Goal: Book appointment/travel/reservation

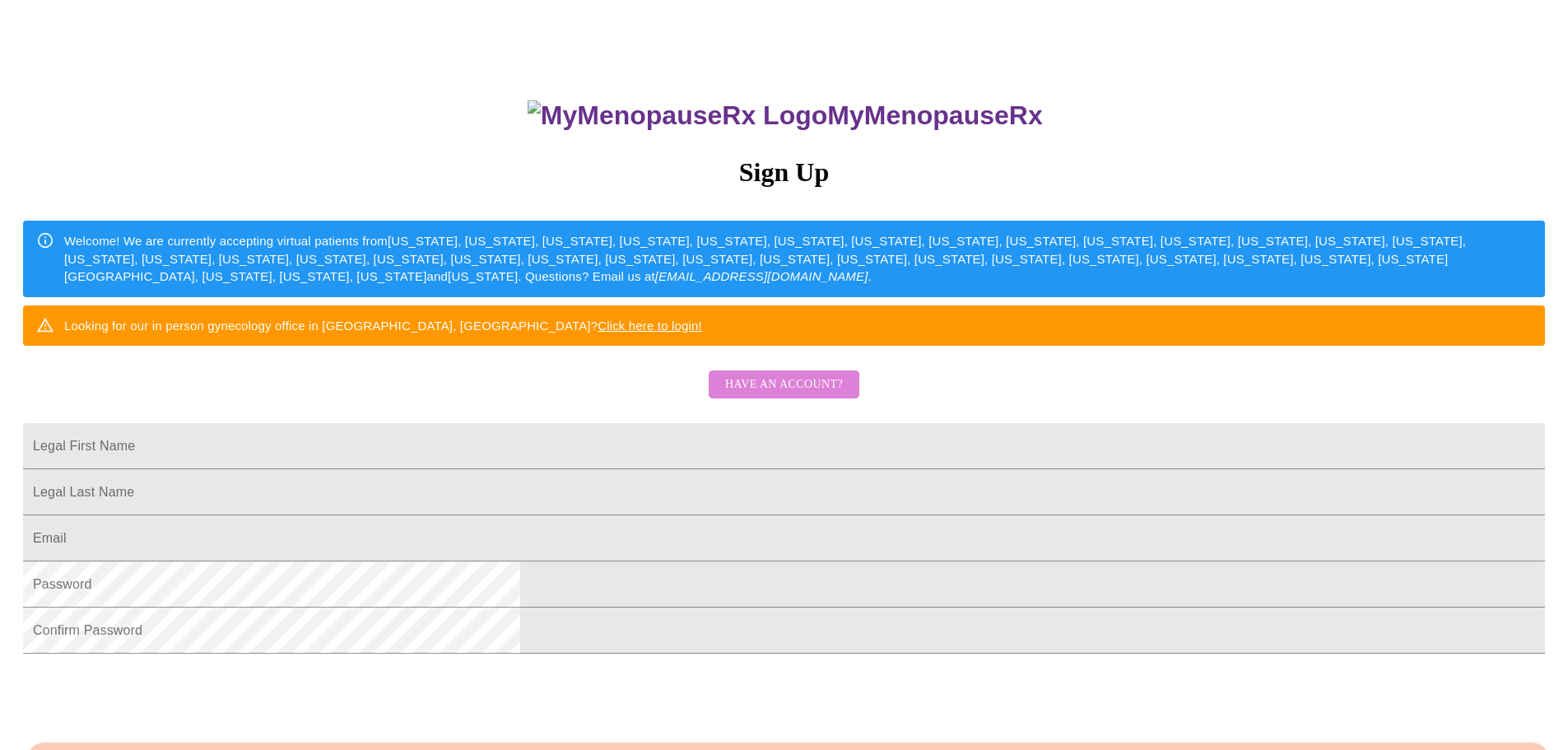
click at [778, 395] on span "Have an account?" at bounding box center [784, 384] width 117 height 21
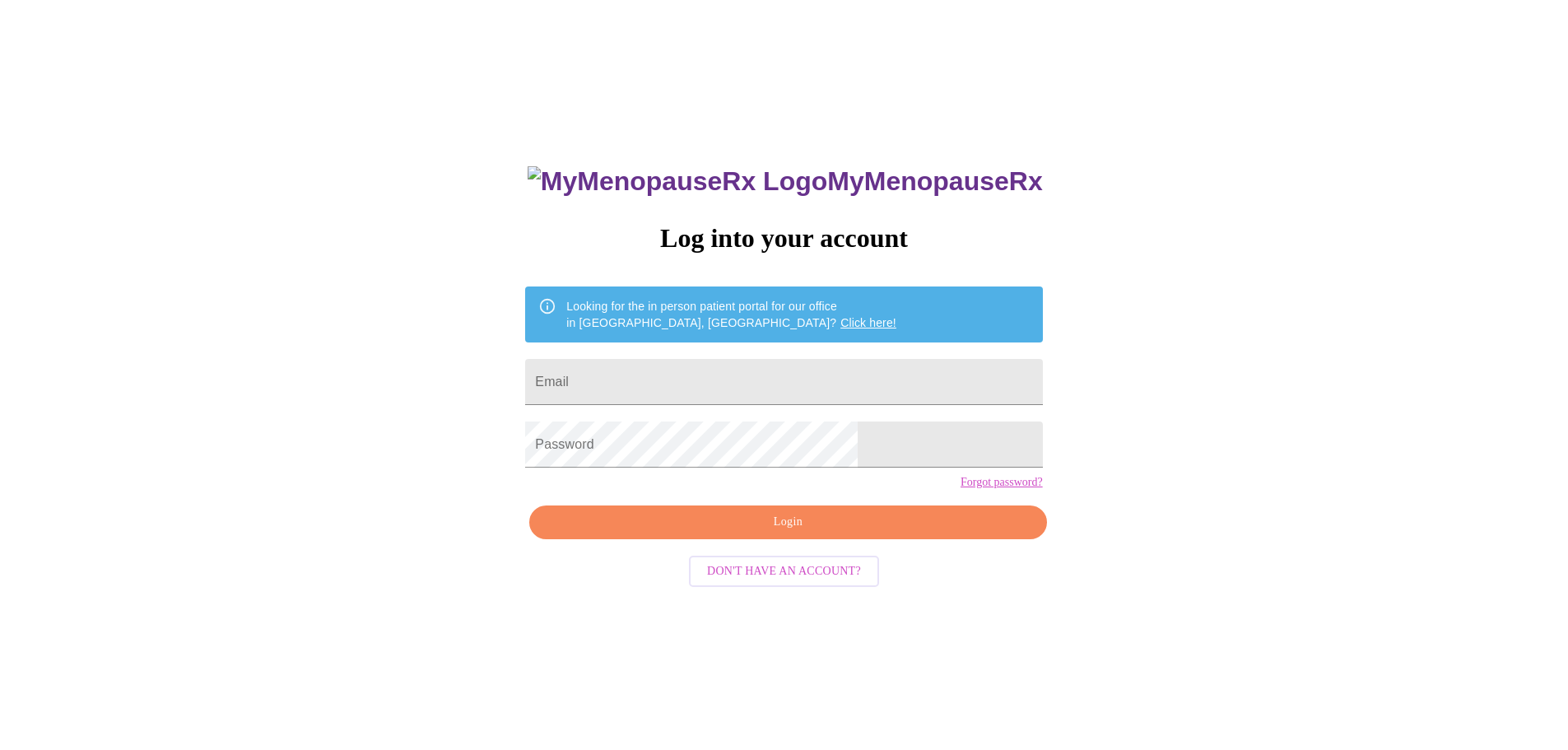
click at [679, 351] on form "Email" at bounding box center [784, 382] width 517 height 63
click at [681, 371] on input "Email" at bounding box center [784, 382] width 517 height 46
type input "[EMAIL_ADDRESS][DOMAIN_NAME]"
click at [815, 533] on span "Login" at bounding box center [788, 522] width 479 height 21
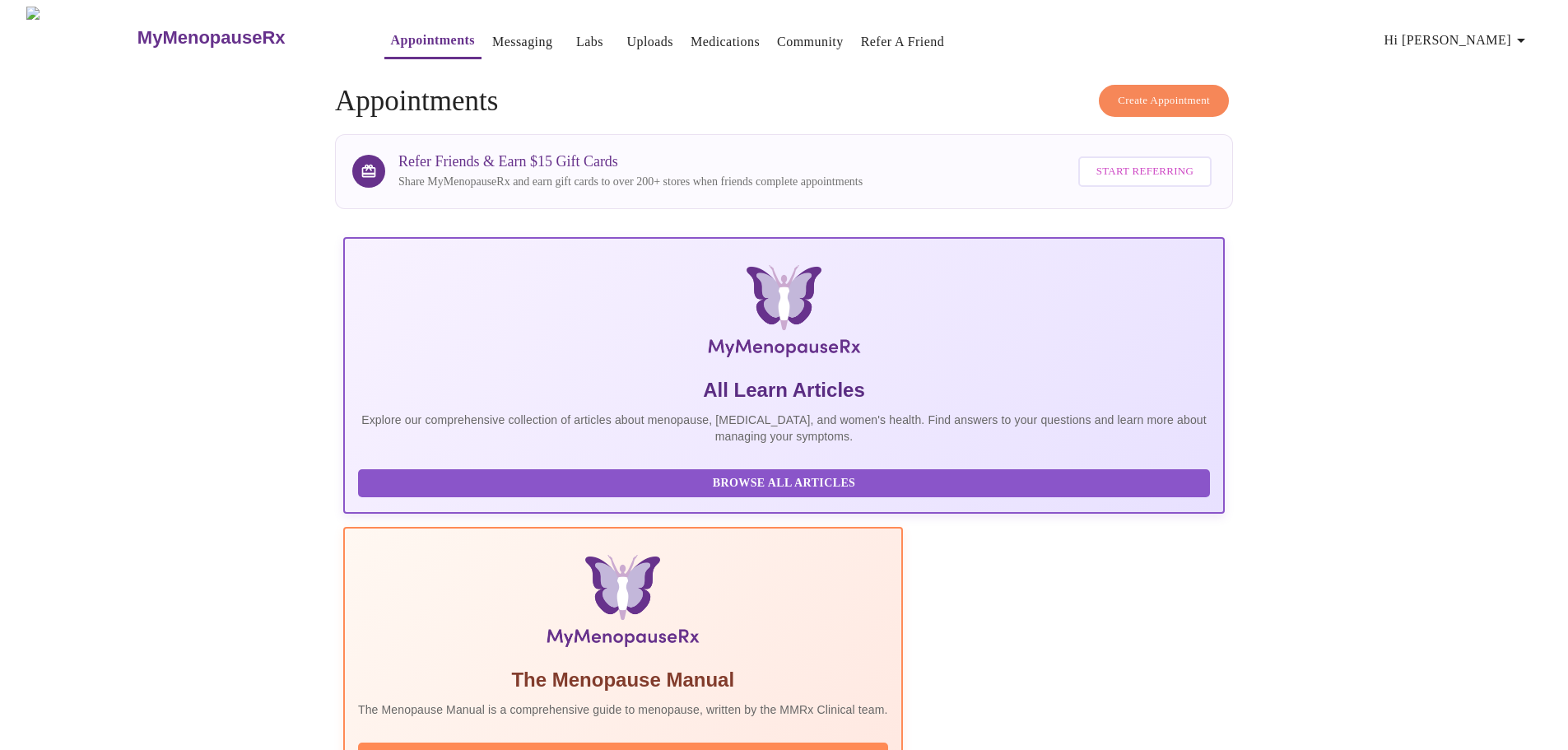
click at [1188, 99] on span "Create Appointment" at bounding box center [1164, 101] width 92 height 19
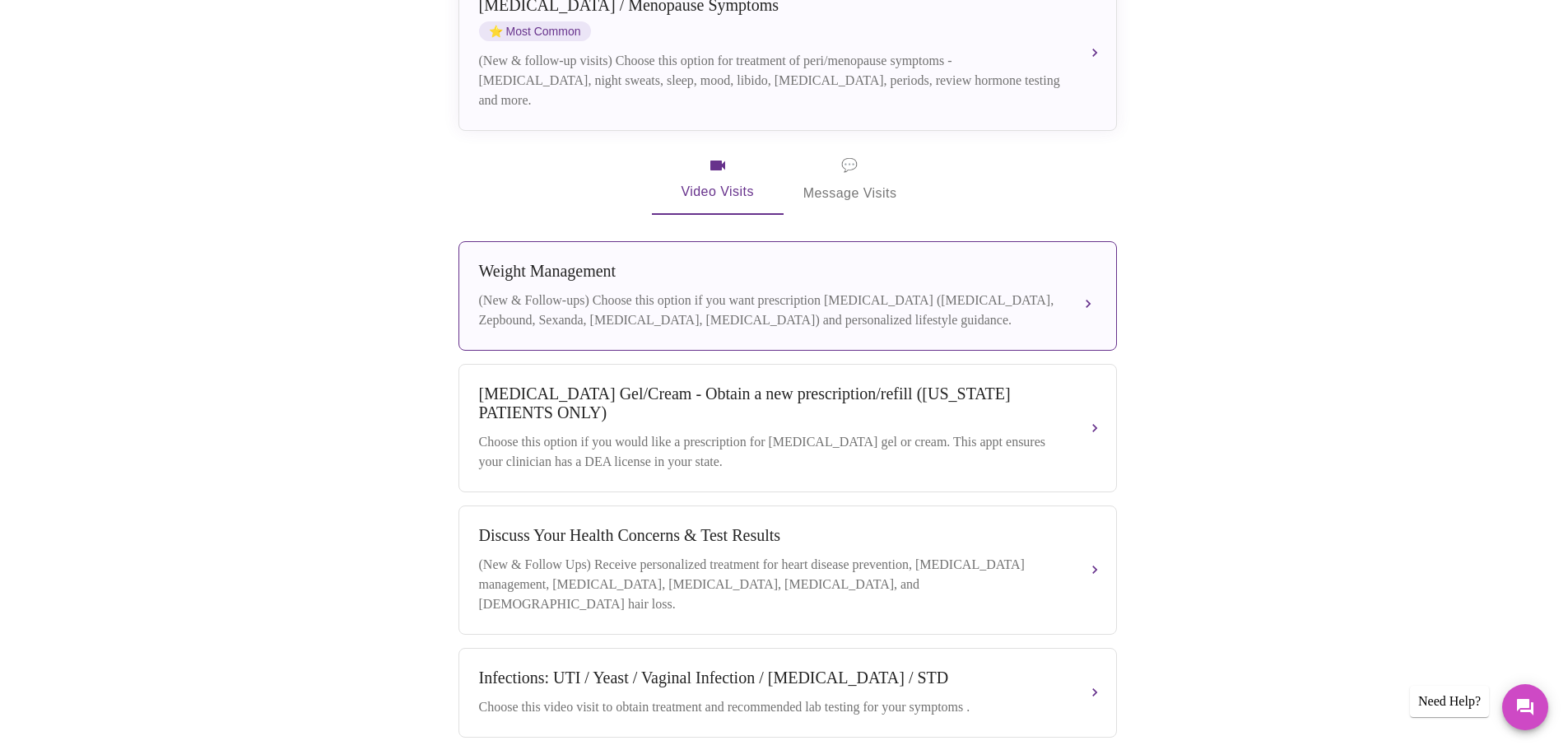
scroll to position [164, 0]
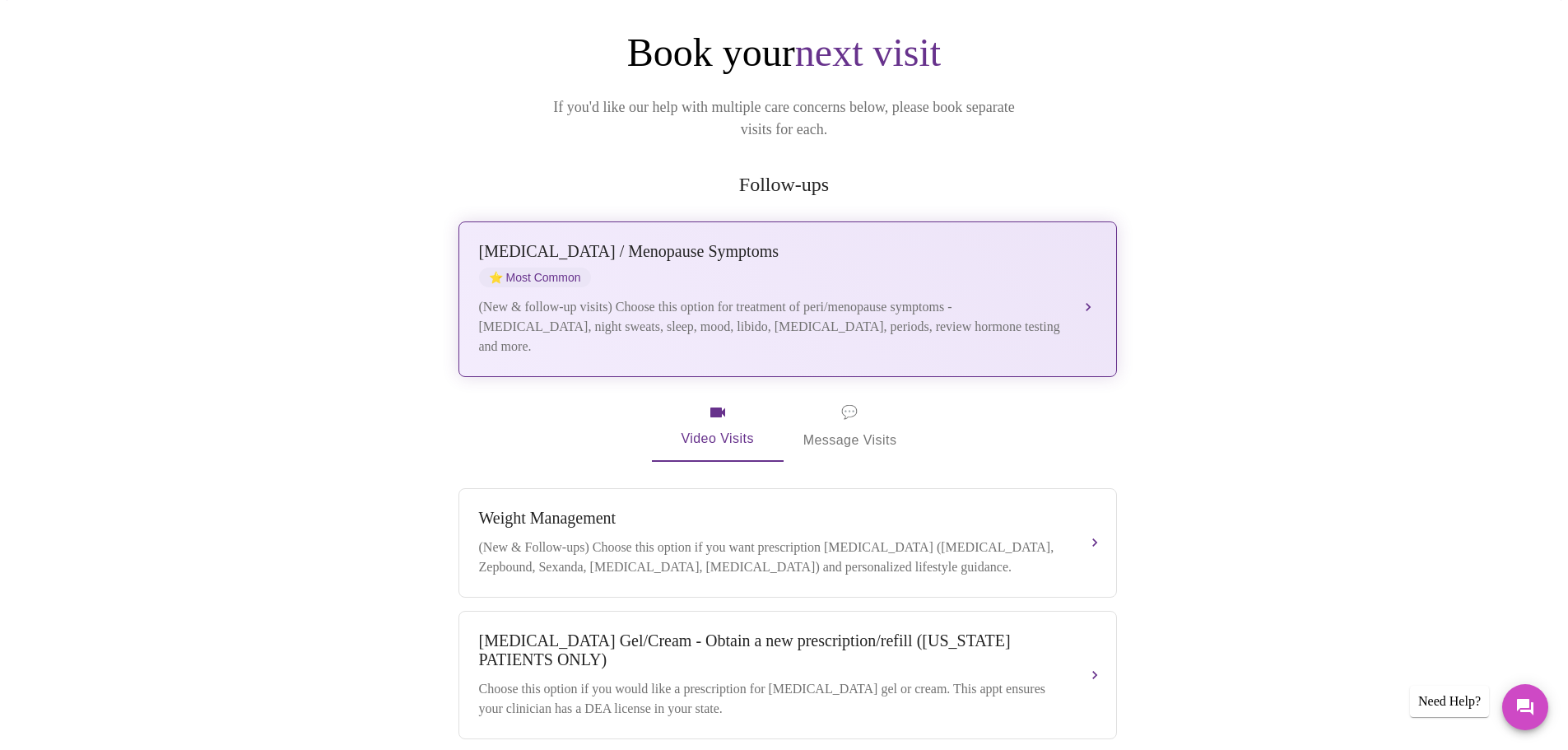
click at [688, 261] on div "[MEDICAL_DATA] / Menopause Symptoms ⭐ Most Common" at bounding box center [771, 265] width 585 height 45
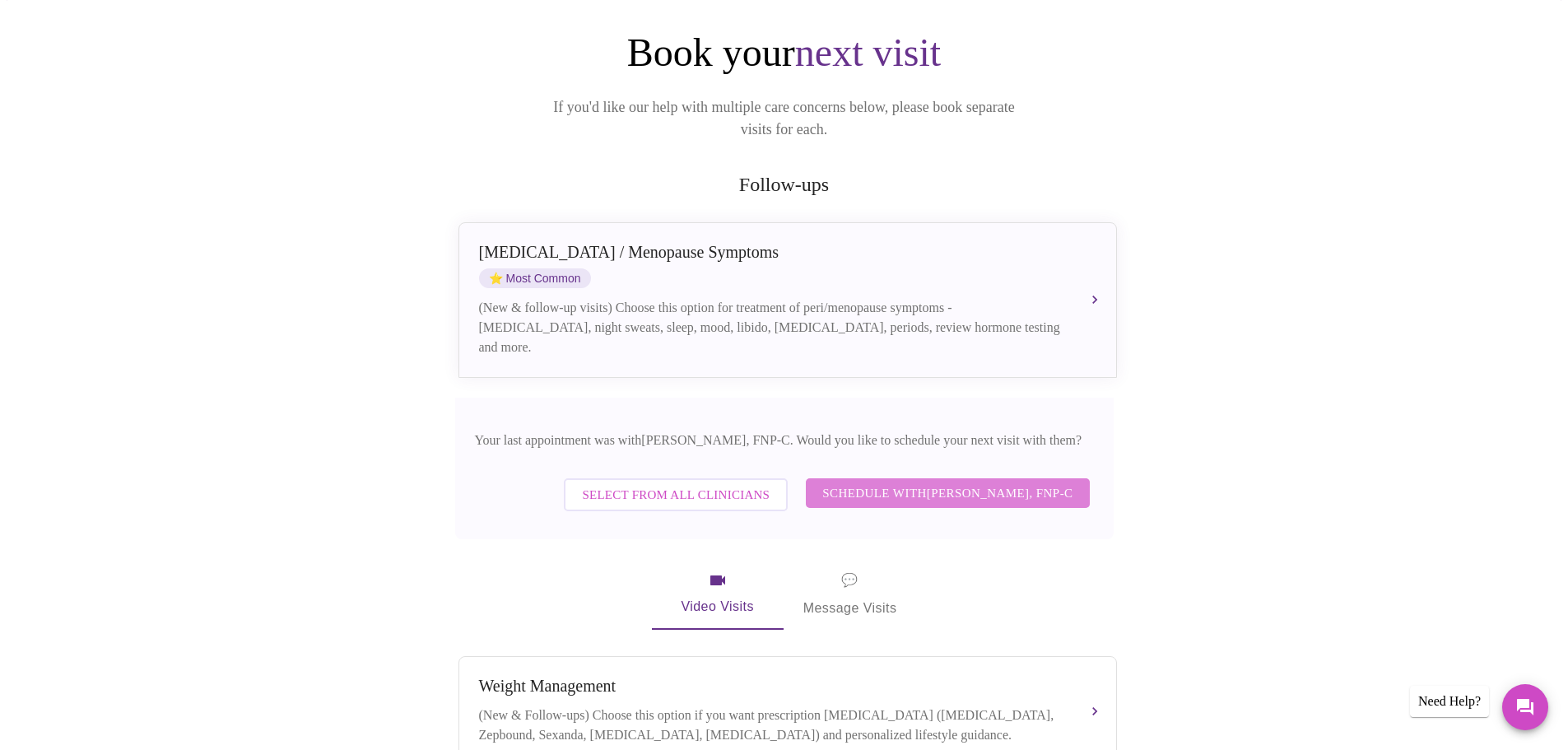
click at [903, 482] on span "Schedule with [PERSON_NAME], FNP-C" at bounding box center [947, 493] width 250 height 22
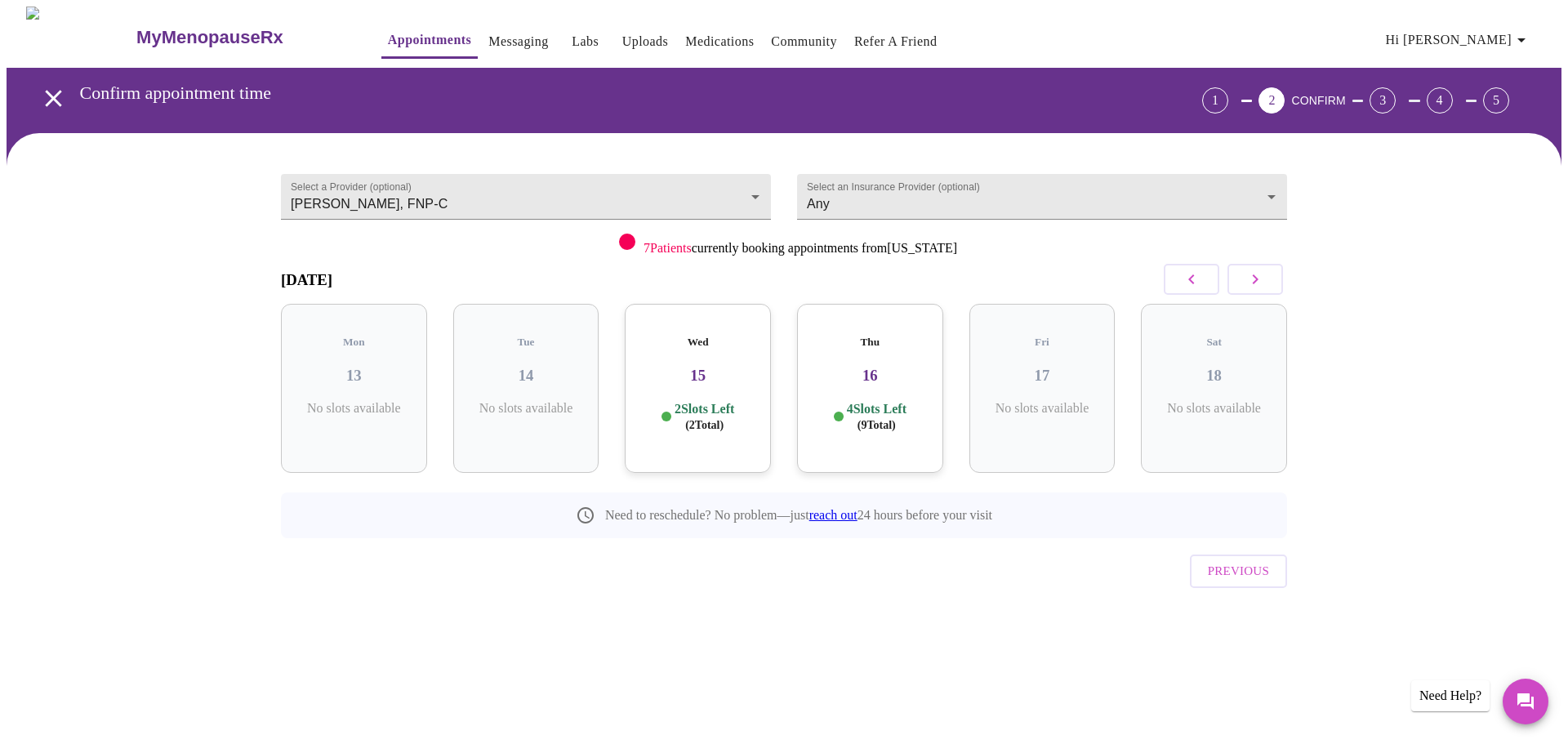
click at [728, 401] on p "2 Slots Left ( 2 Total)" at bounding box center [705, 417] width 60 height 32
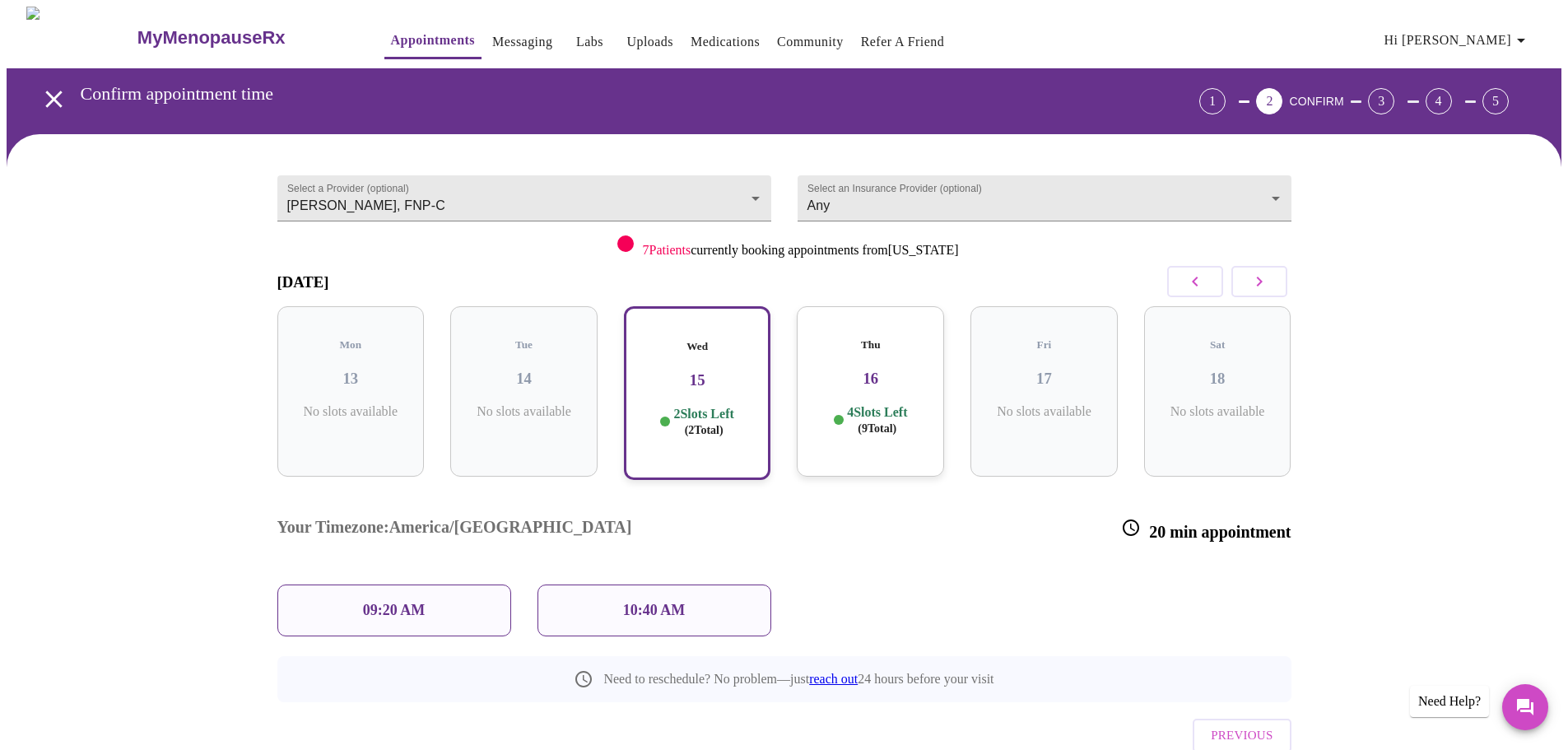
click at [685, 372] on h3 "15" at bounding box center [697, 381] width 117 height 18
click at [690, 406] on p "2 Slots Left ( 2 Total)" at bounding box center [704, 422] width 60 height 32
click at [439, 585] on div "09:20 AM" at bounding box center [394, 611] width 234 height 52
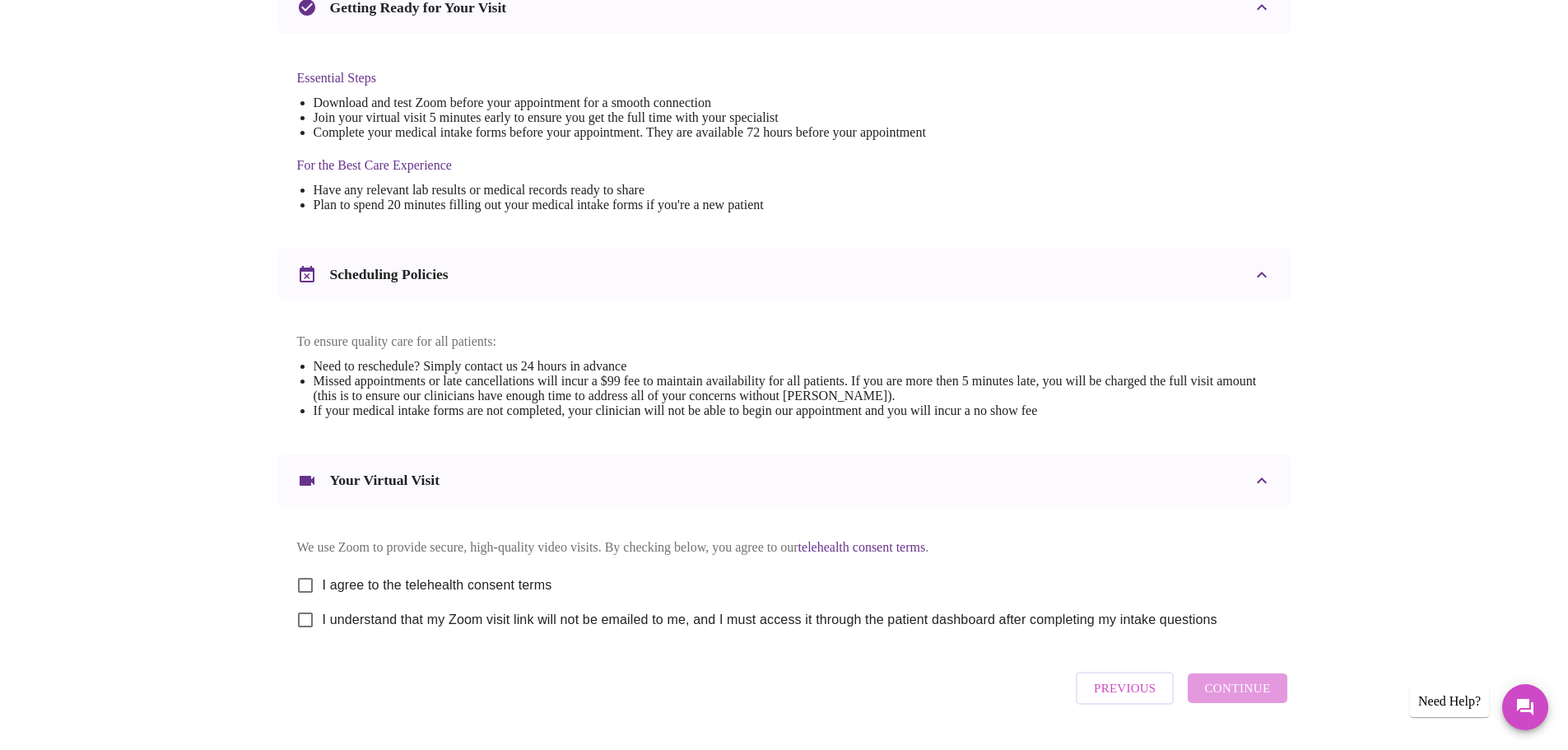
scroll to position [444, 0]
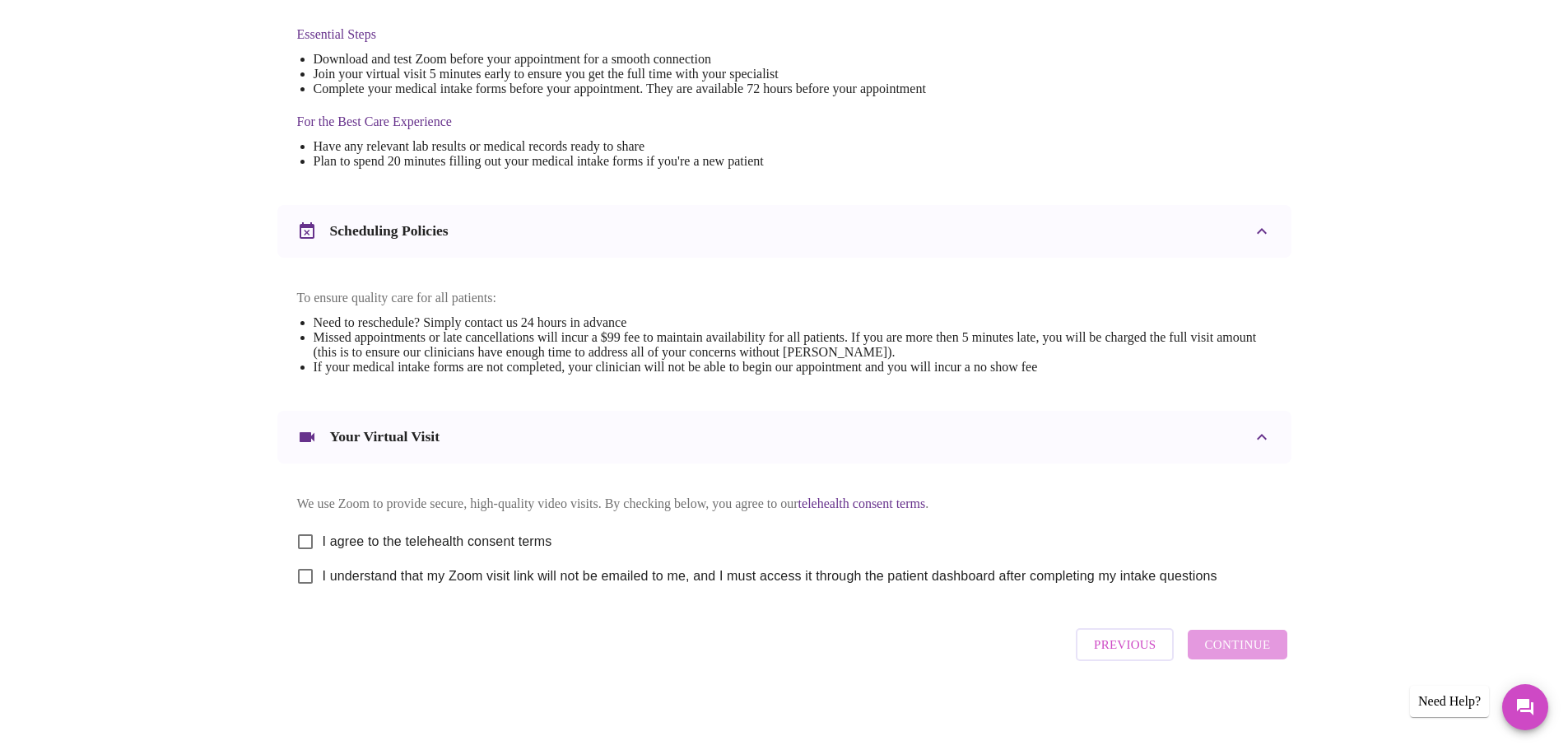
click at [312, 533] on input "I agree to the telehealth consent terms" at bounding box center [305, 541] width 34 height 34
checkbox input "true"
click at [305, 577] on input "I understand that my Zoom visit link will not be emailed to me, and I must acce…" at bounding box center [305, 576] width 34 height 34
checkbox input "true"
click at [1232, 655] on span "Continue" at bounding box center [1237, 645] width 66 height 22
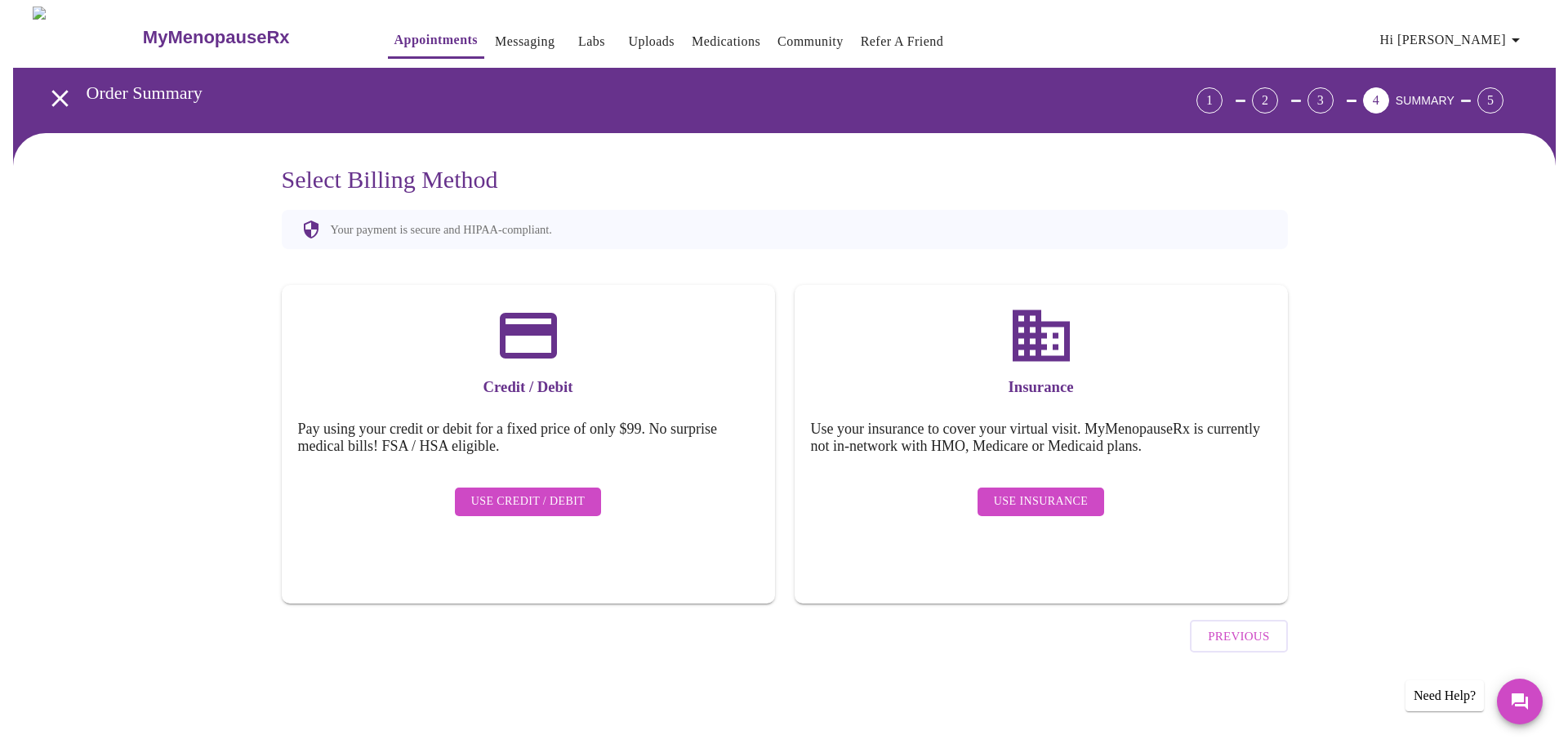
scroll to position [0, 0]
click at [1025, 492] on span "Use Insurance" at bounding box center [1040, 502] width 94 height 21
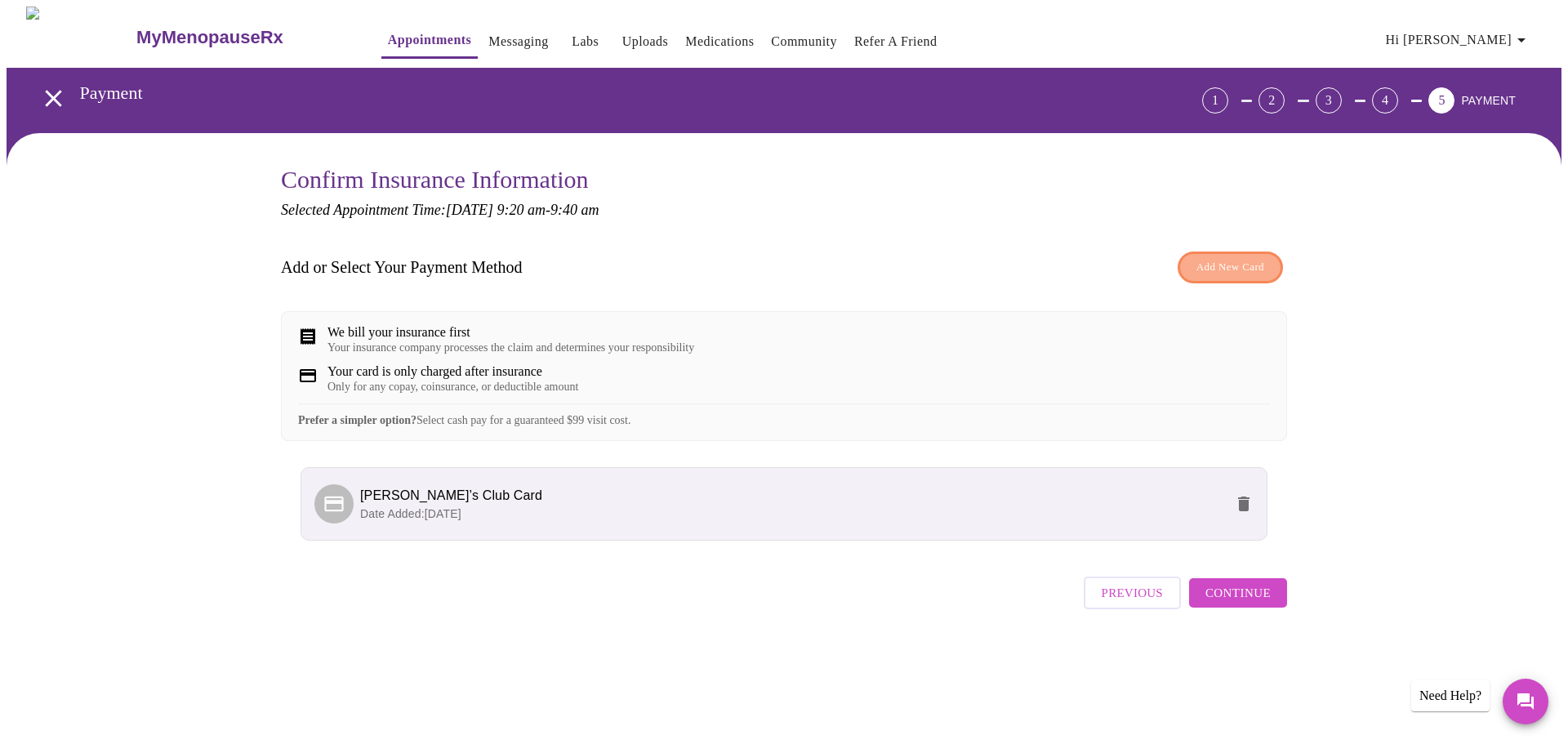
click at [1224, 260] on span "Add New Card" at bounding box center [1230, 267] width 67 height 19
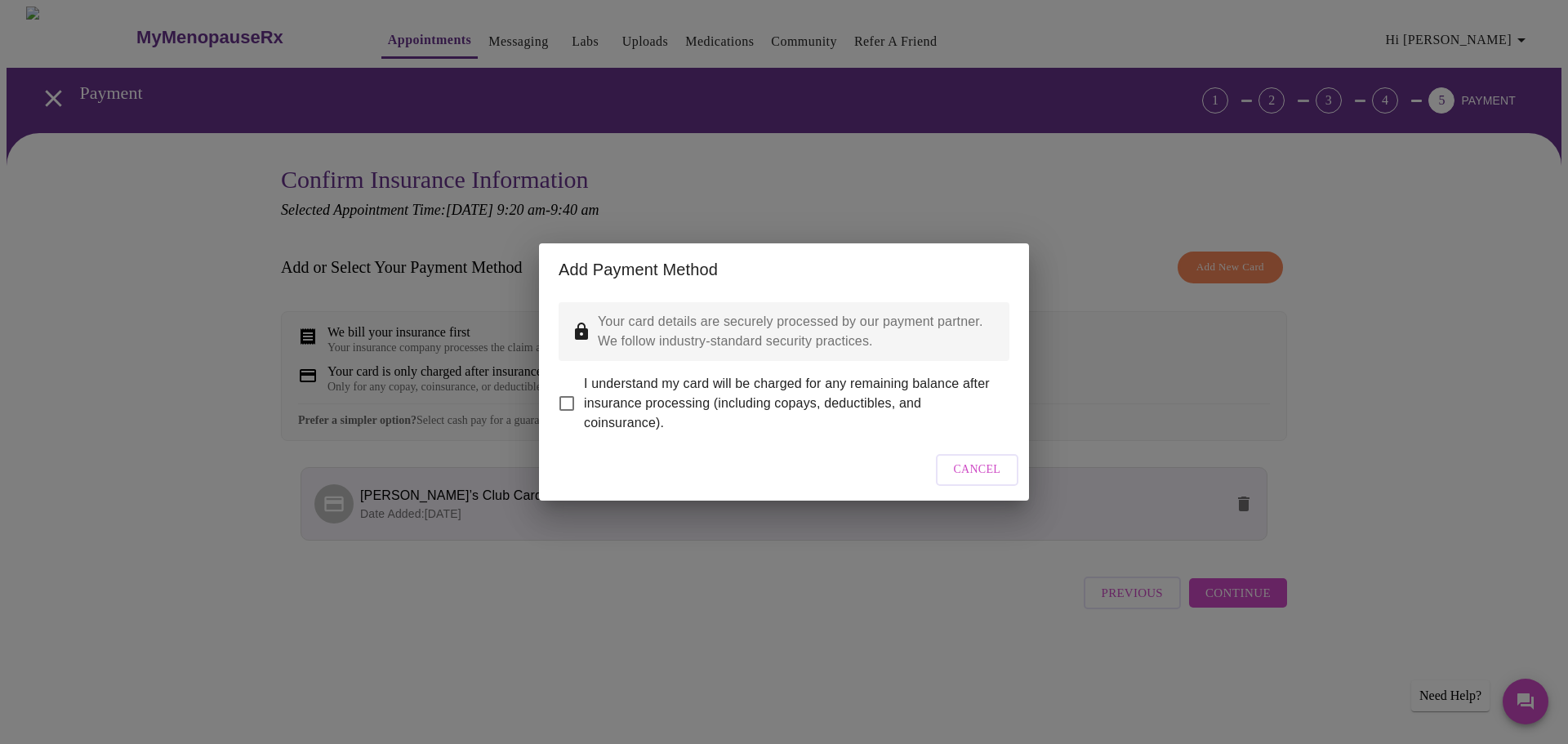
click at [580, 397] on input "I understand my card will be charged for any remaining balance after insurance …" at bounding box center [566, 403] width 34 height 34
checkbox input "true"
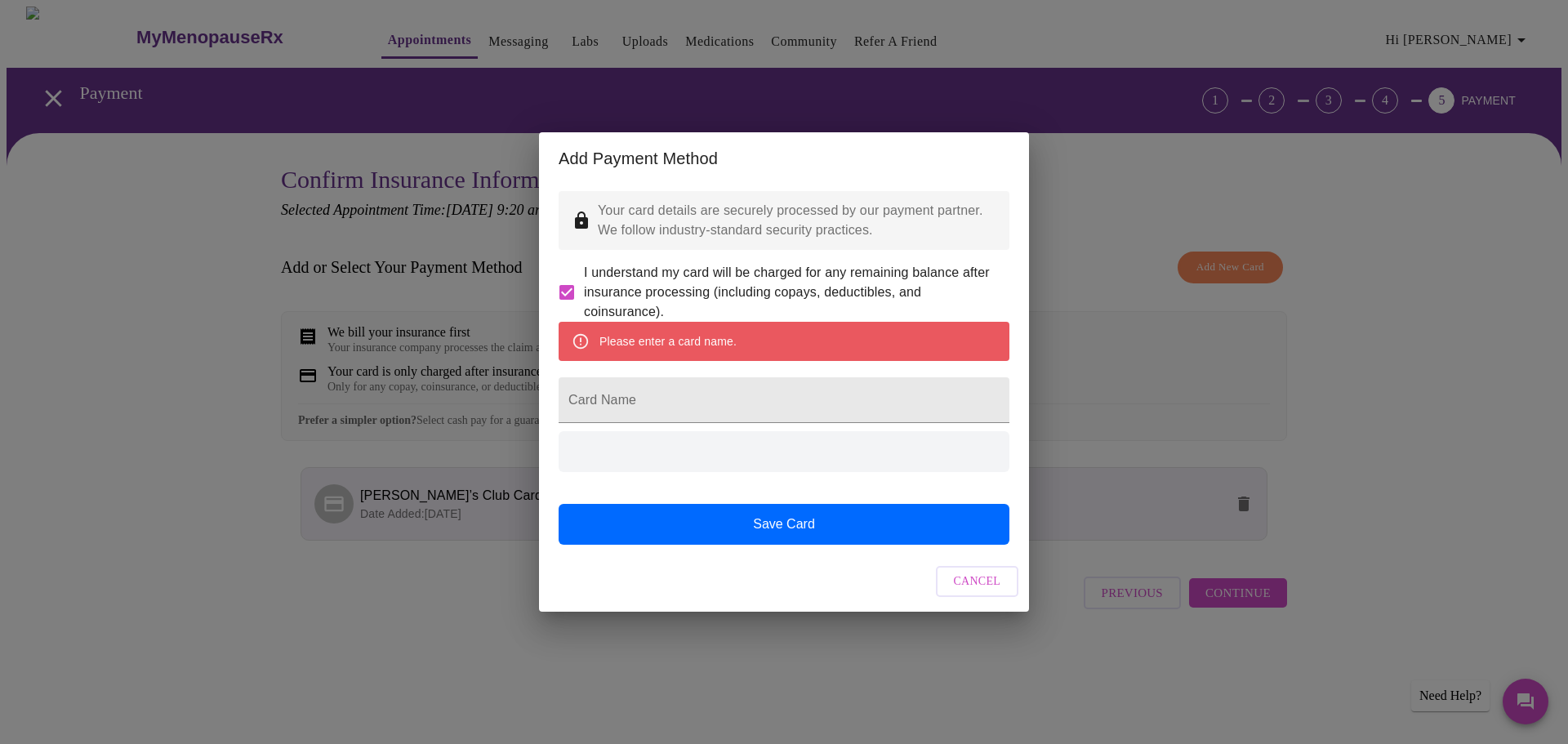
click at [718, 426] on form "Card Name" at bounding box center [784, 400] width 451 height 62
click at [723, 406] on input "Card Name" at bounding box center [784, 399] width 451 height 46
click at [733, 403] on input "Card Name" at bounding box center [784, 399] width 451 height 46
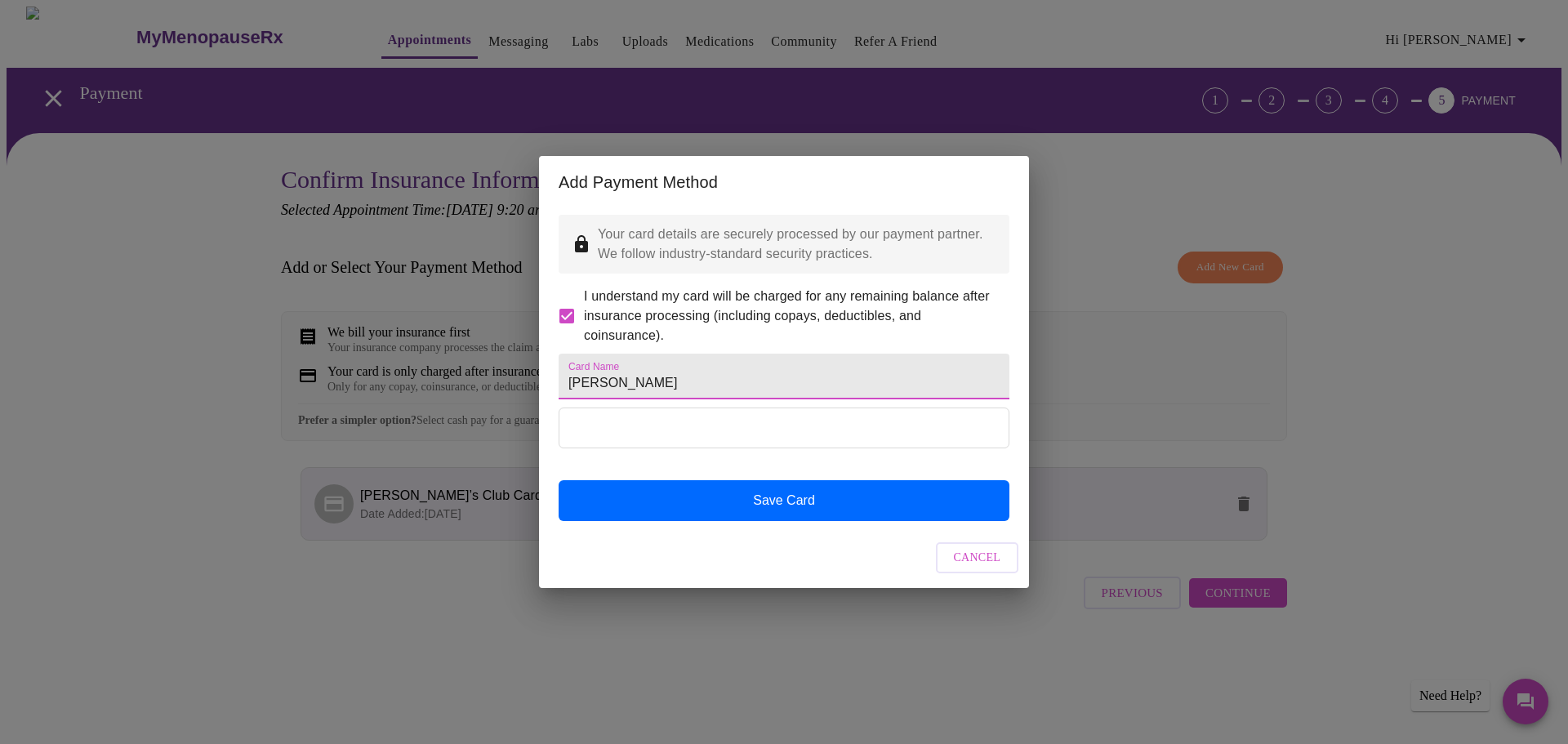
type input "[PERSON_NAME]"
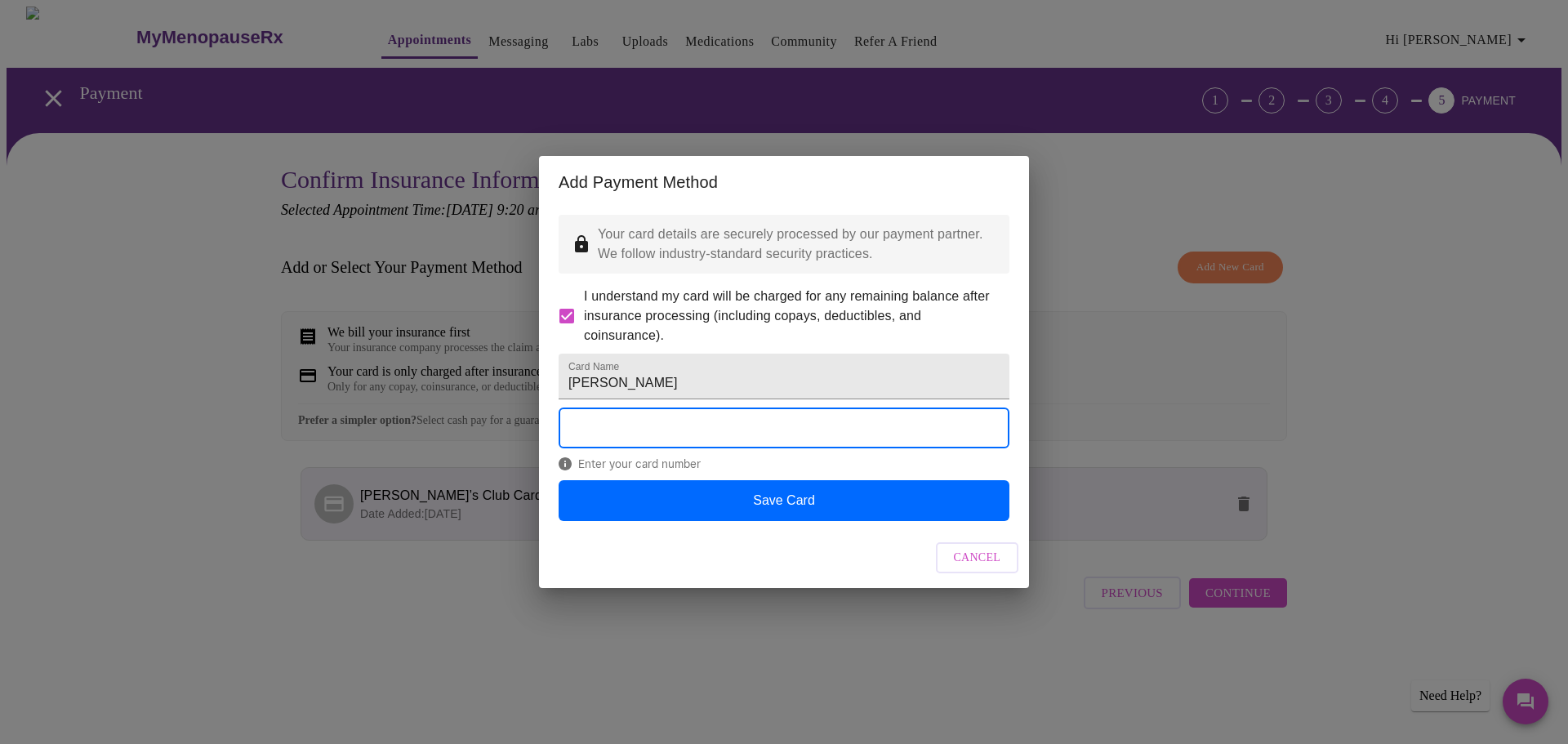
drag, startPoint x: 798, startPoint y: 523, endPoint x: 792, endPoint y: 514, distance: 10.8
click at [798, 520] on button "Save Card" at bounding box center [784, 500] width 451 height 41
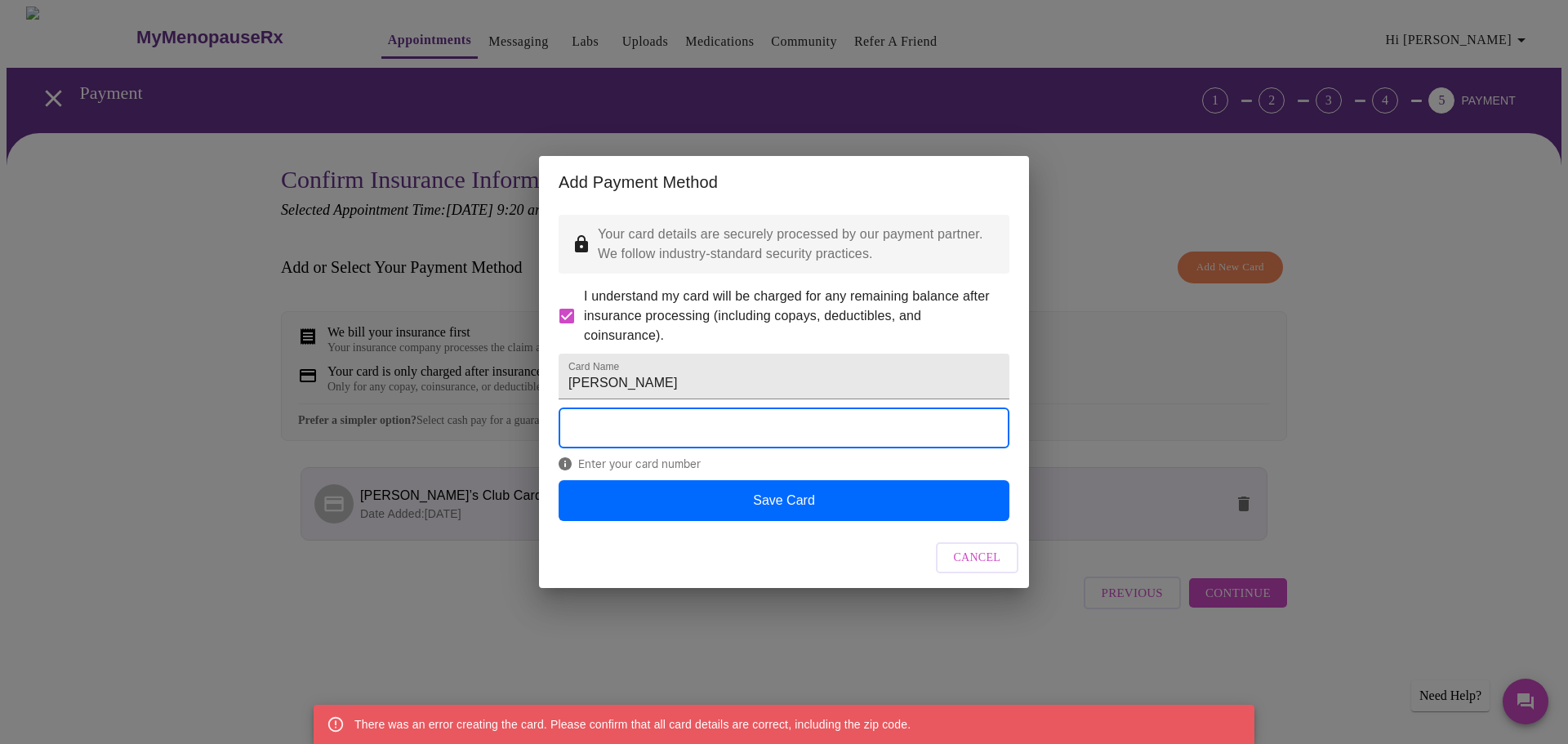
click at [960, 568] on span "Cancel" at bounding box center [977, 558] width 47 height 21
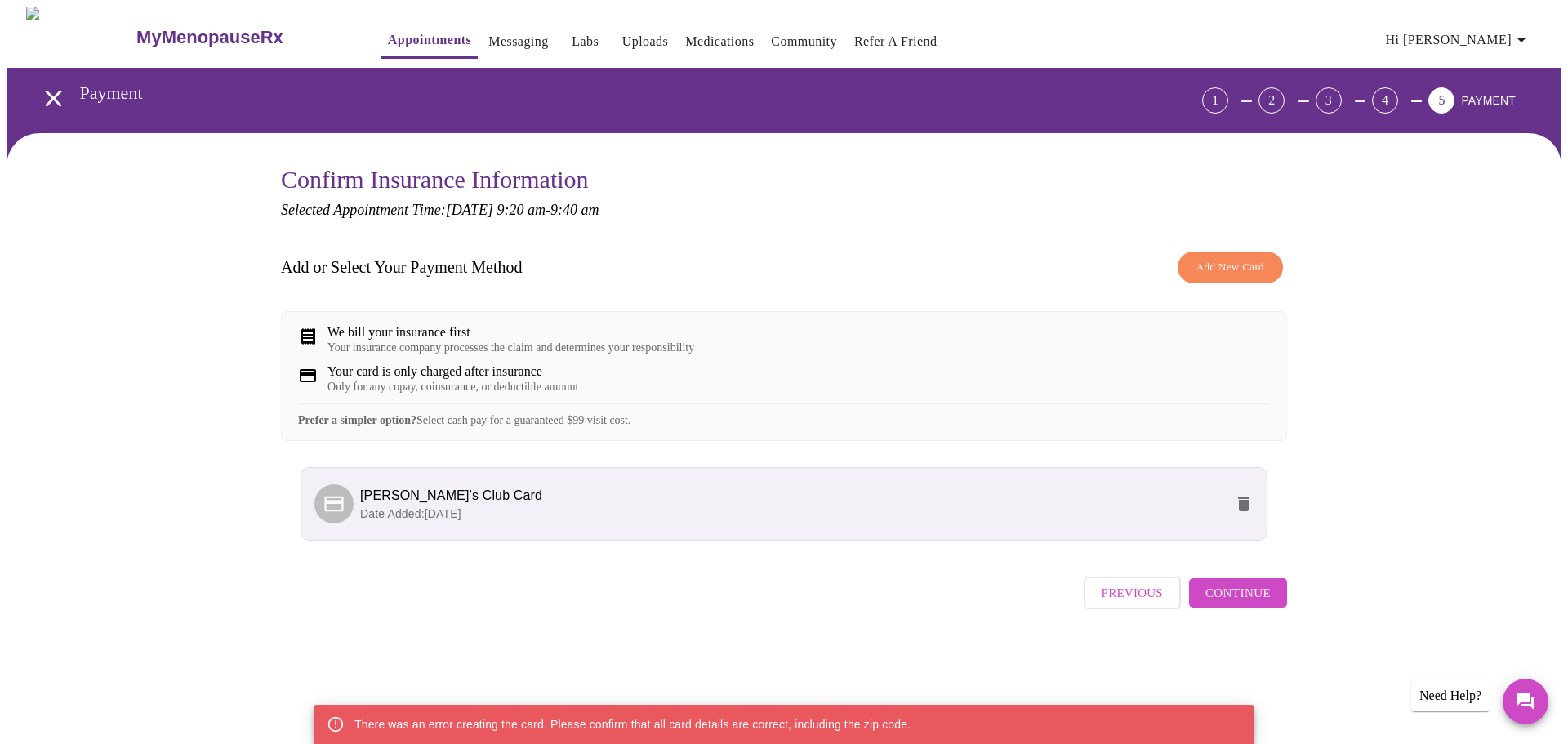
click at [1241, 511] on icon "delete" at bounding box center [1244, 504] width 12 height 15
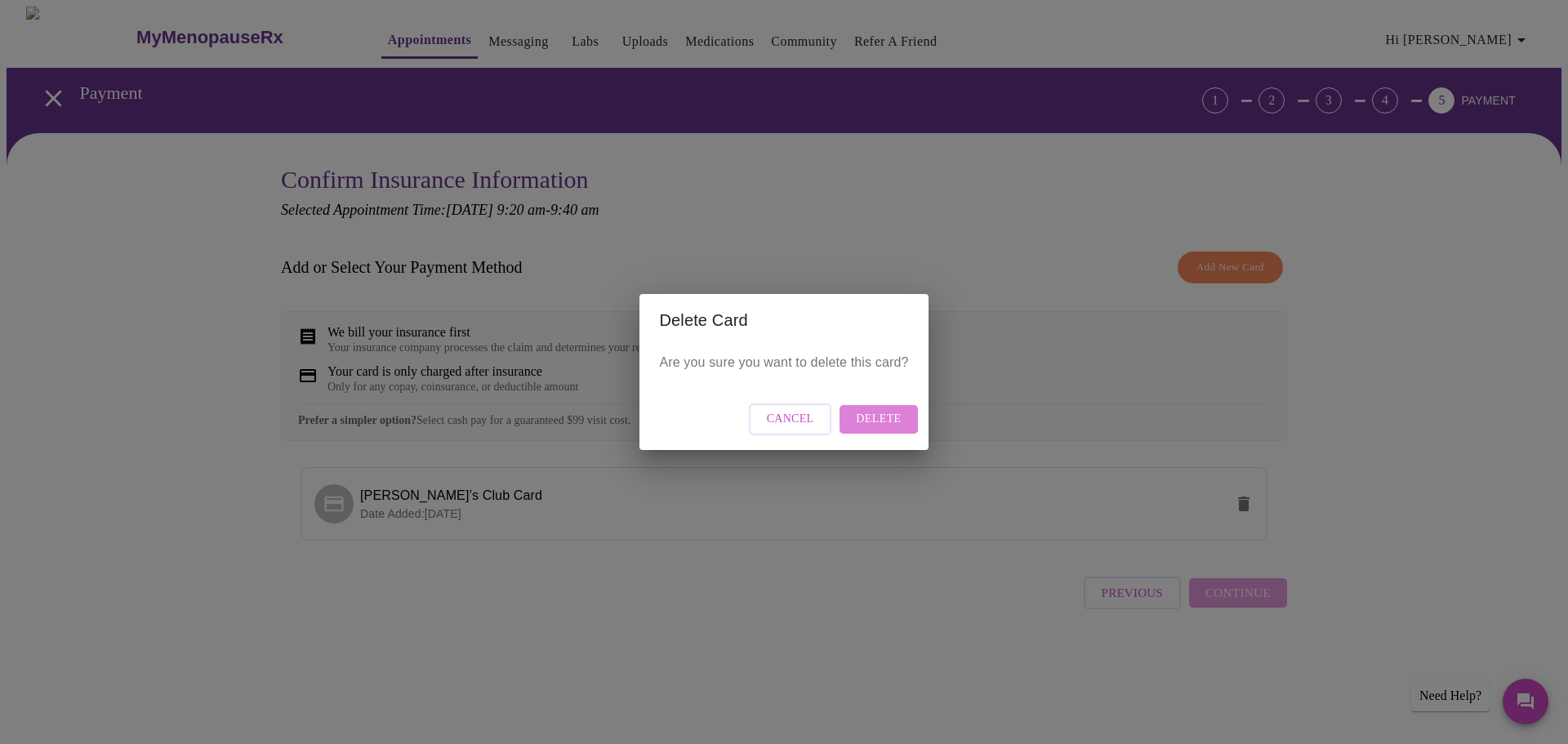
click at [876, 417] on span "Delete" at bounding box center [878, 419] width 45 height 21
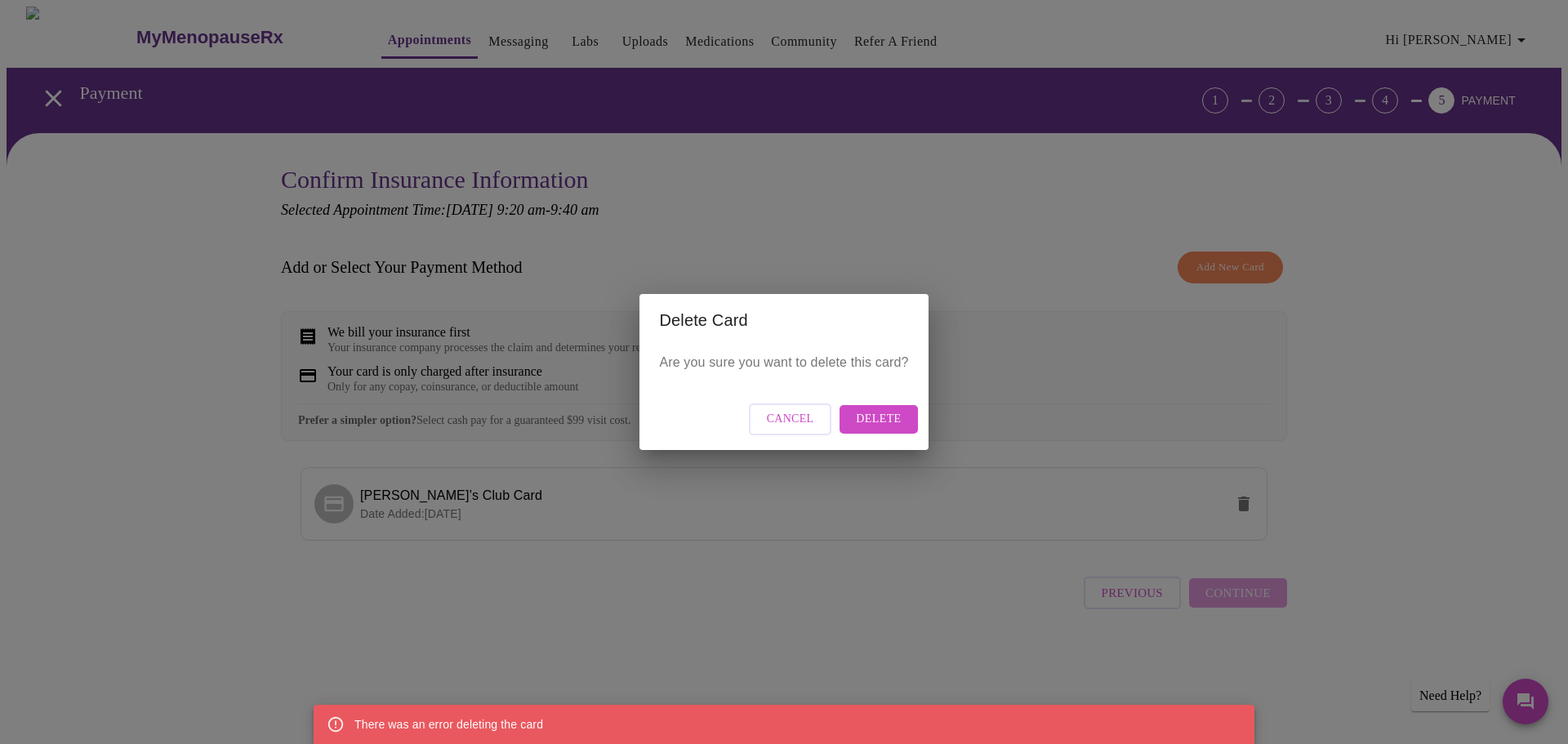
click at [1396, 315] on div "Delete Card Are you sure you want to delete this card? Cancel Delete" at bounding box center [784, 372] width 1568 height 744
click at [882, 414] on span "Delete" at bounding box center [878, 419] width 45 height 21
click at [806, 423] on span "Cancel" at bounding box center [790, 419] width 47 height 21
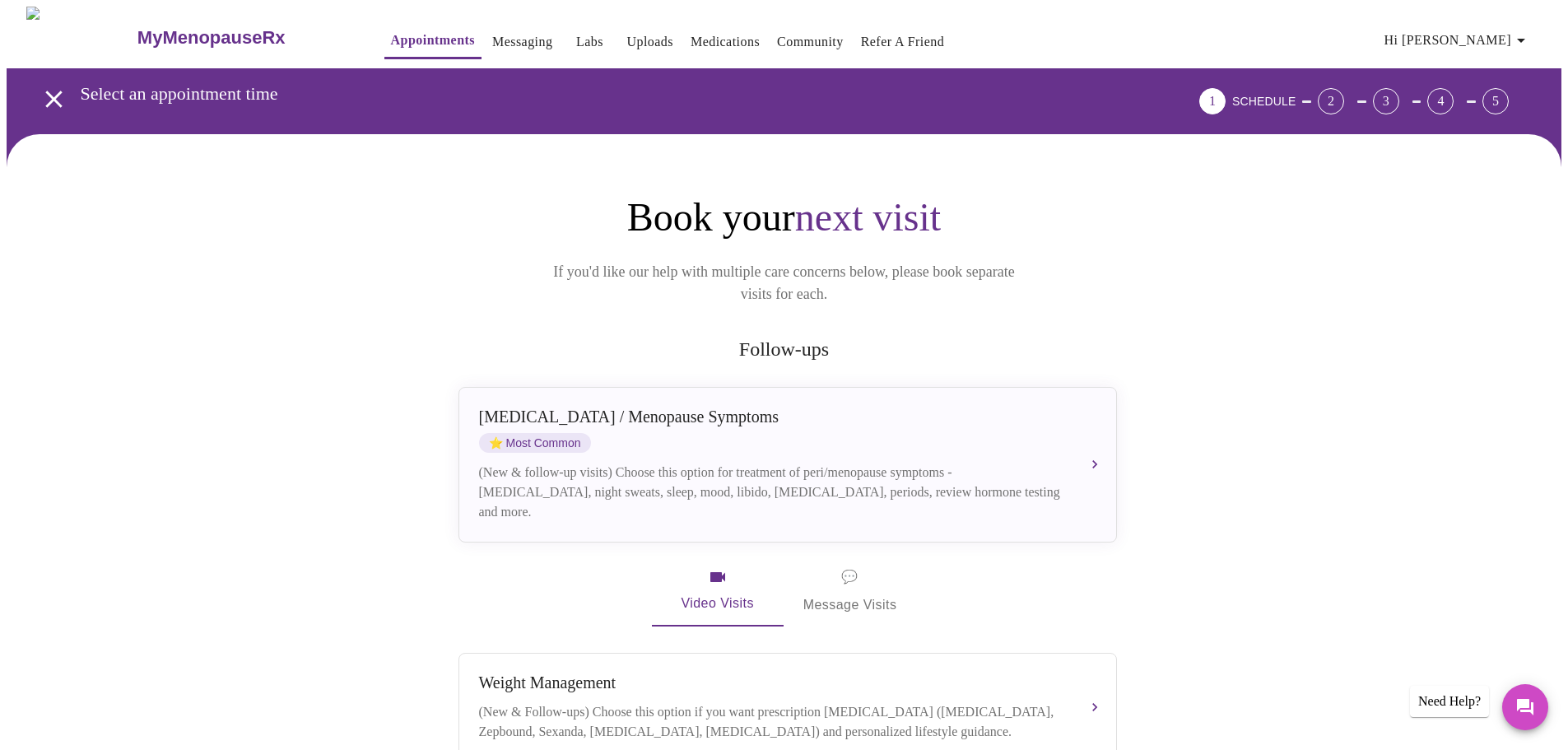
click at [1498, 29] on span "Hi [PERSON_NAME]" at bounding box center [1458, 39] width 147 height 23
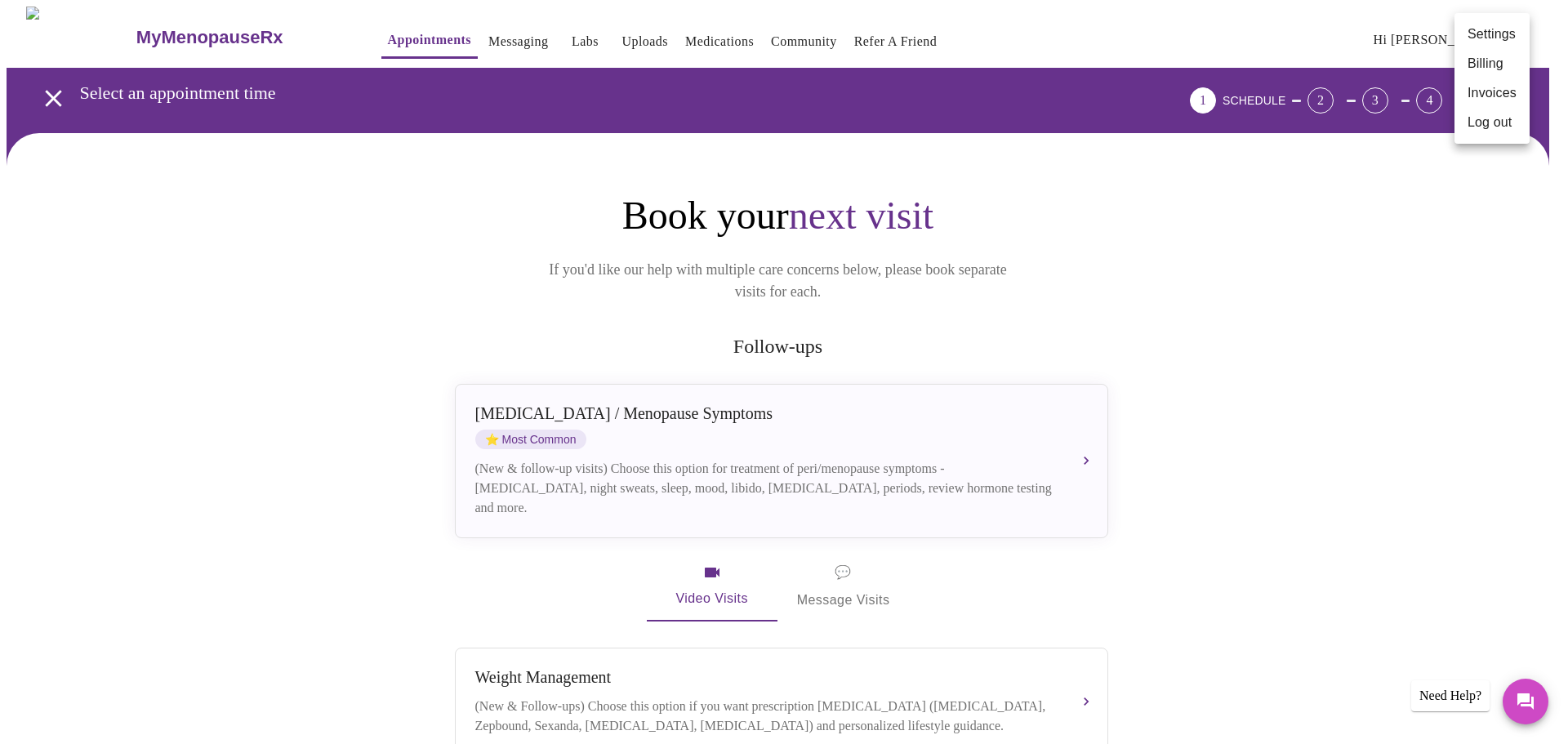
click at [1484, 67] on li "Billing" at bounding box center [1492, 63] width 75 height 29
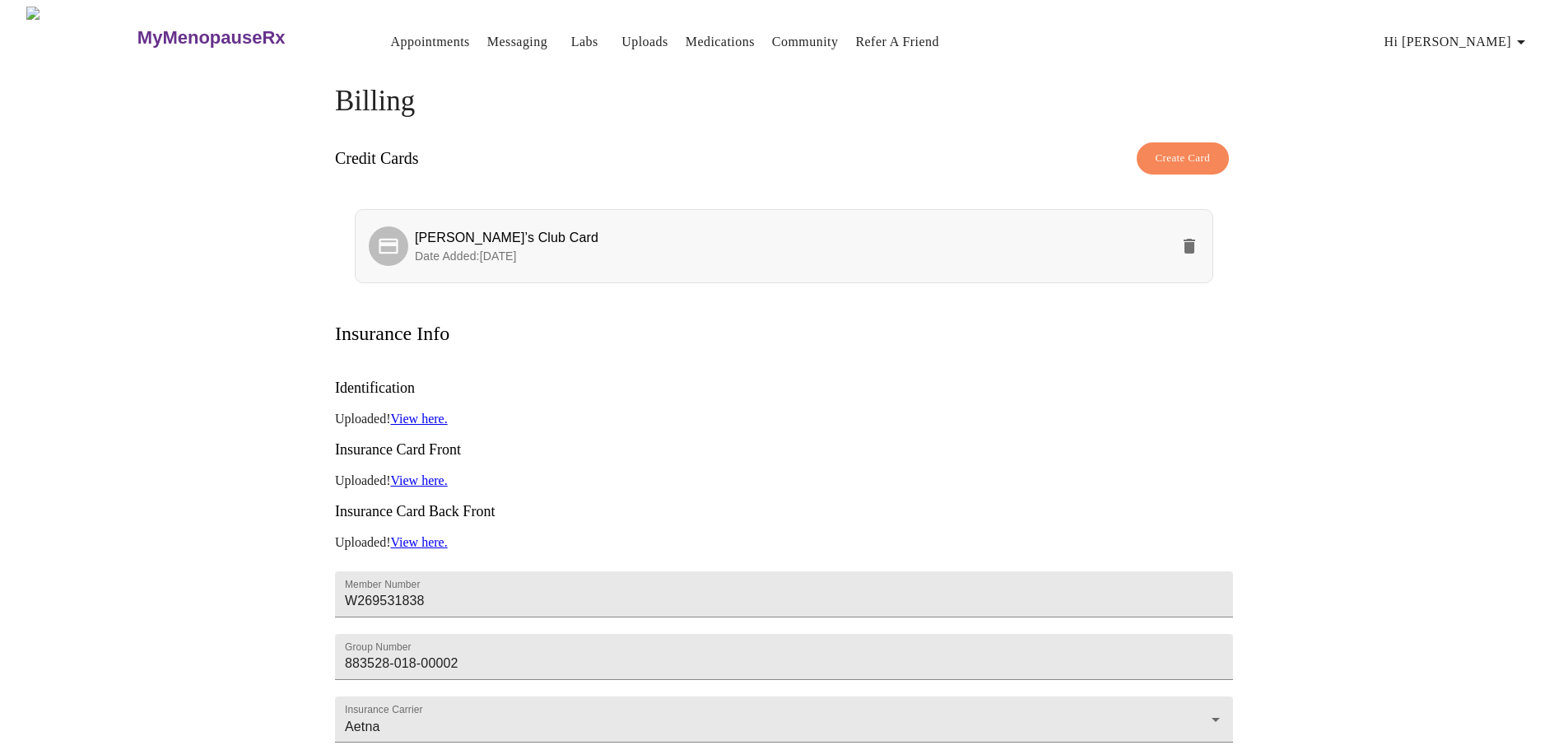
click at [1183, 227] on button "delete" at bounding box center [1189, 246] width 39 height 39
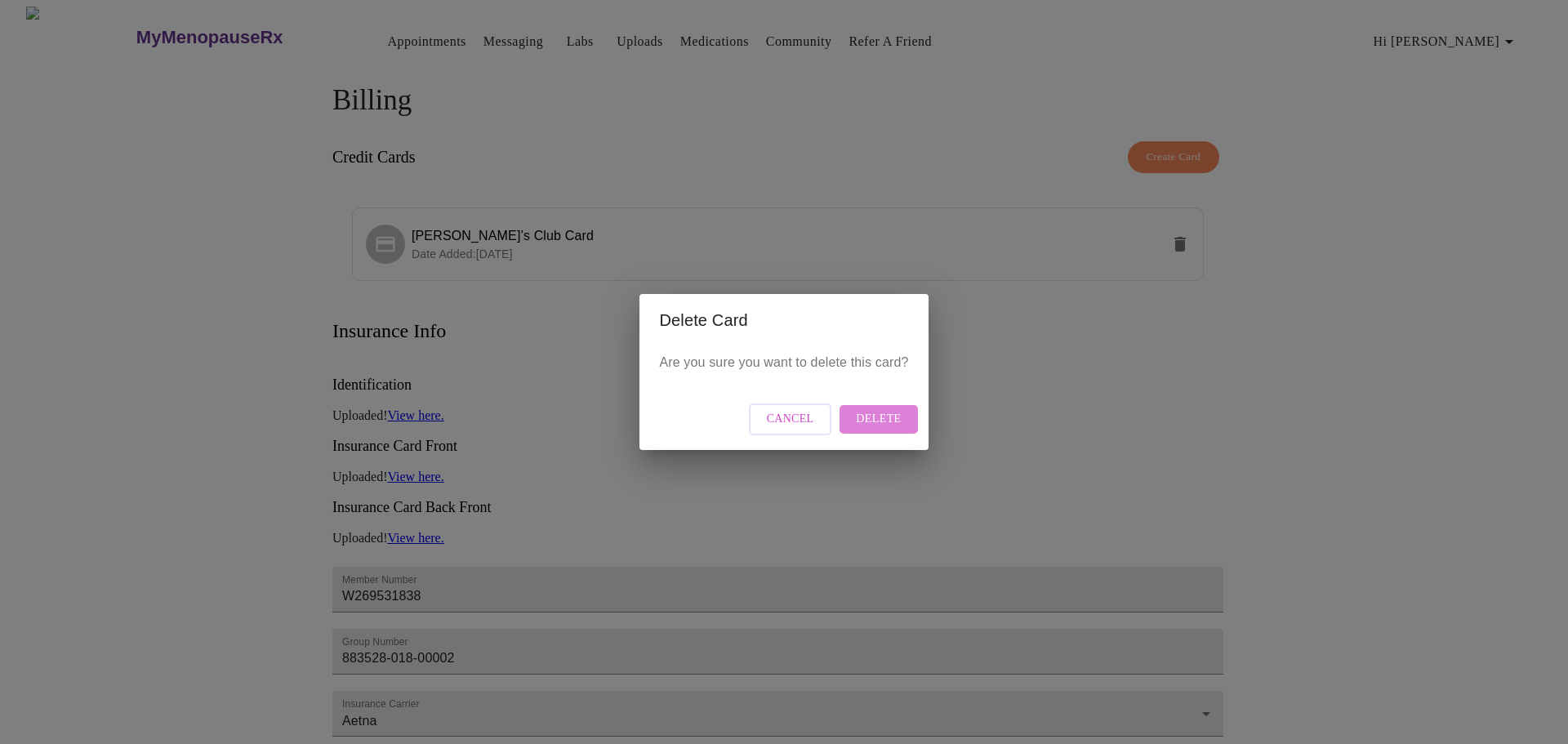
click at [899, 421] on span "Delete" at bounding box center [878, 419] width 45 height 21
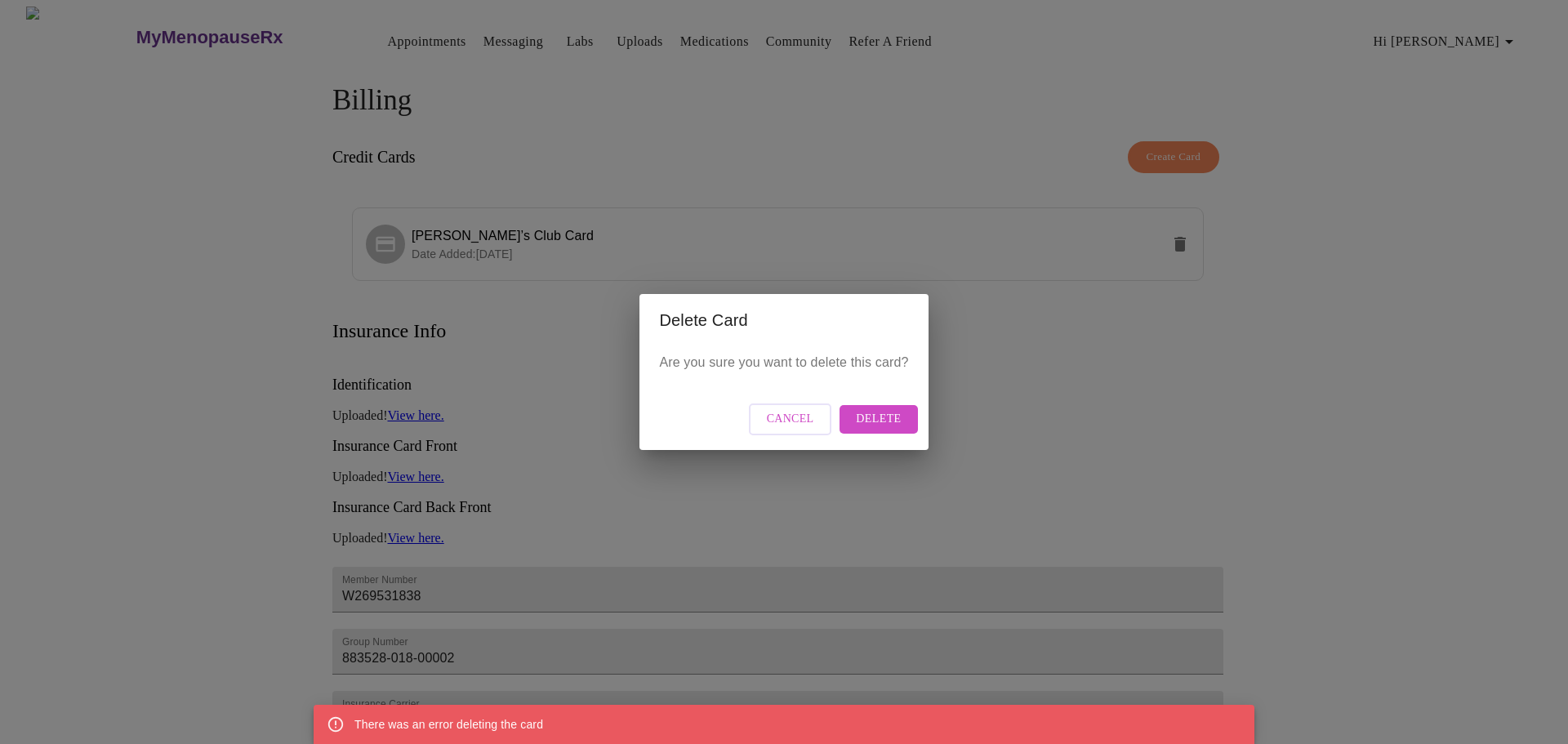
click at [1184, 377] on div "Delete Card Are you sure you want to delete this card? Cancel Delete" at bounding box center [784, 372] width 1568 height 744
click at [1164, 146] on div "Delete Card Are you sure you want to delete this card? Cancel Delete" at bounding box center [784, 372] width 1568 height 744
click at [792, 417] on span "Cancel" at bounding box center [790, 419] width 47 height 21
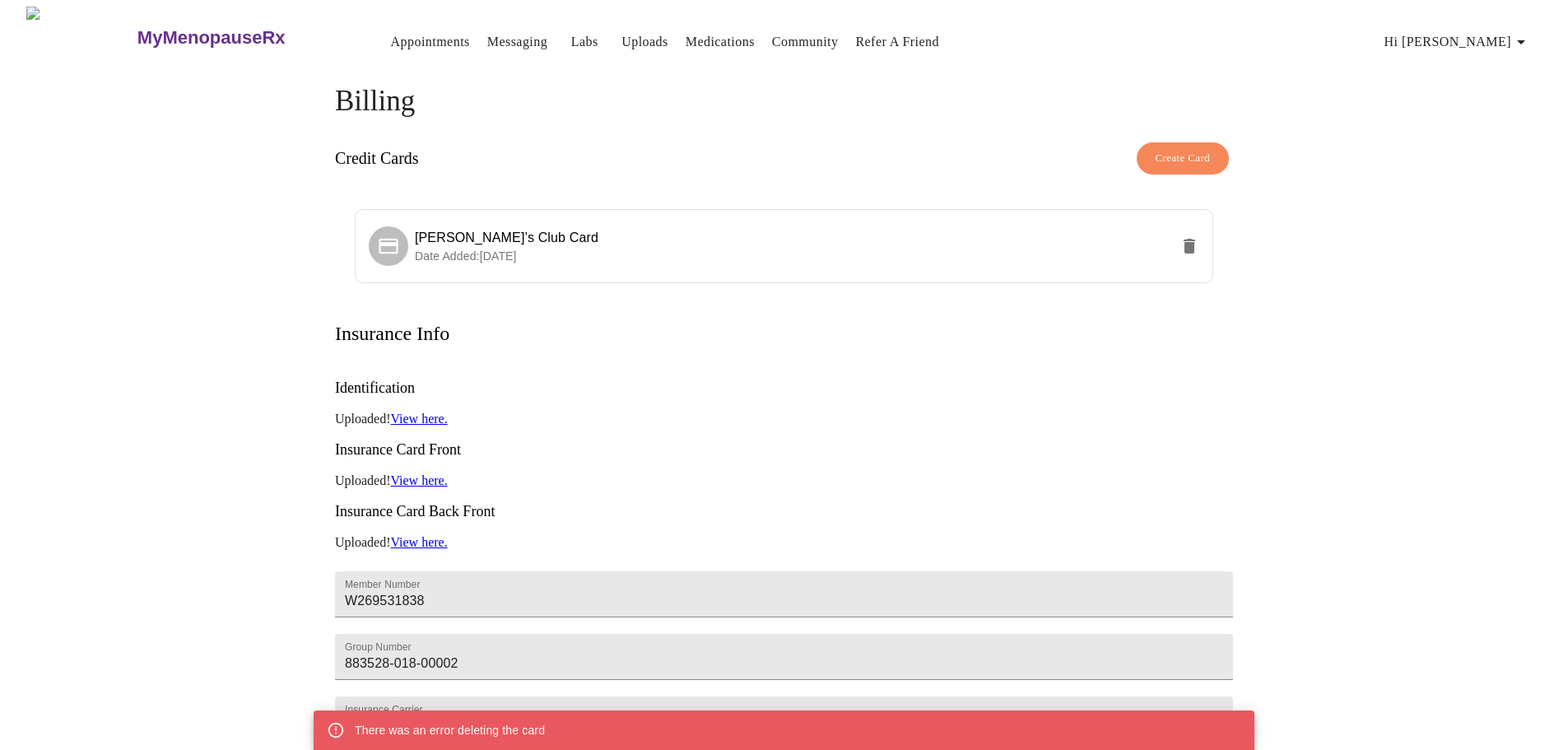
click at [1144, 154] on button "Create Card" at bounding box center [1183, 159] width 93 height 32
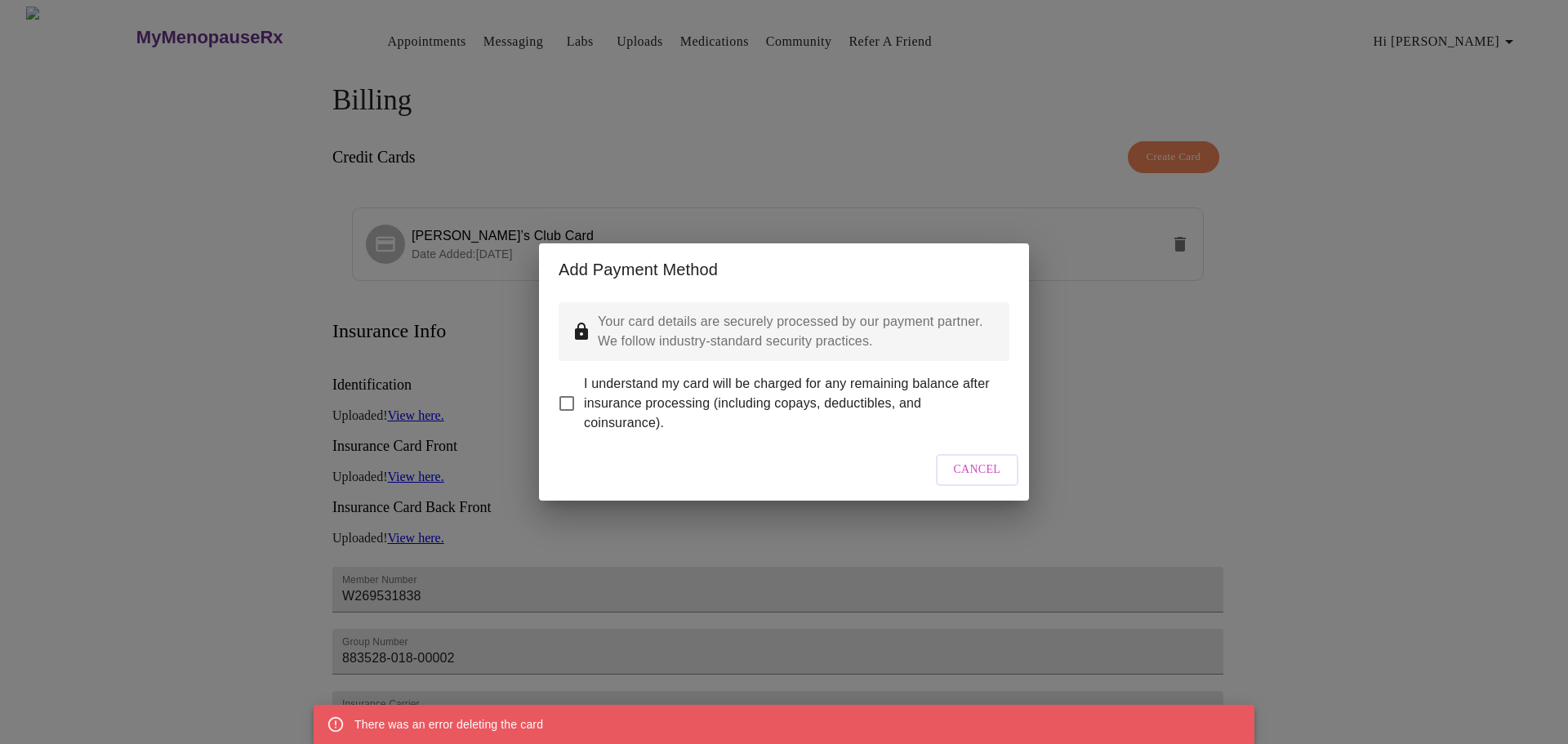
click at [659, 395] on span "I understand my card will be charged for any remaining balance after insurance …" at bounding box center [791, 403] width 413 height 59
click at [584, 395] on input "I understand my card will be charged for any remaining balance after insurance …" at bounding box center [566, 403] width 34 height 34
checkbox input "true"
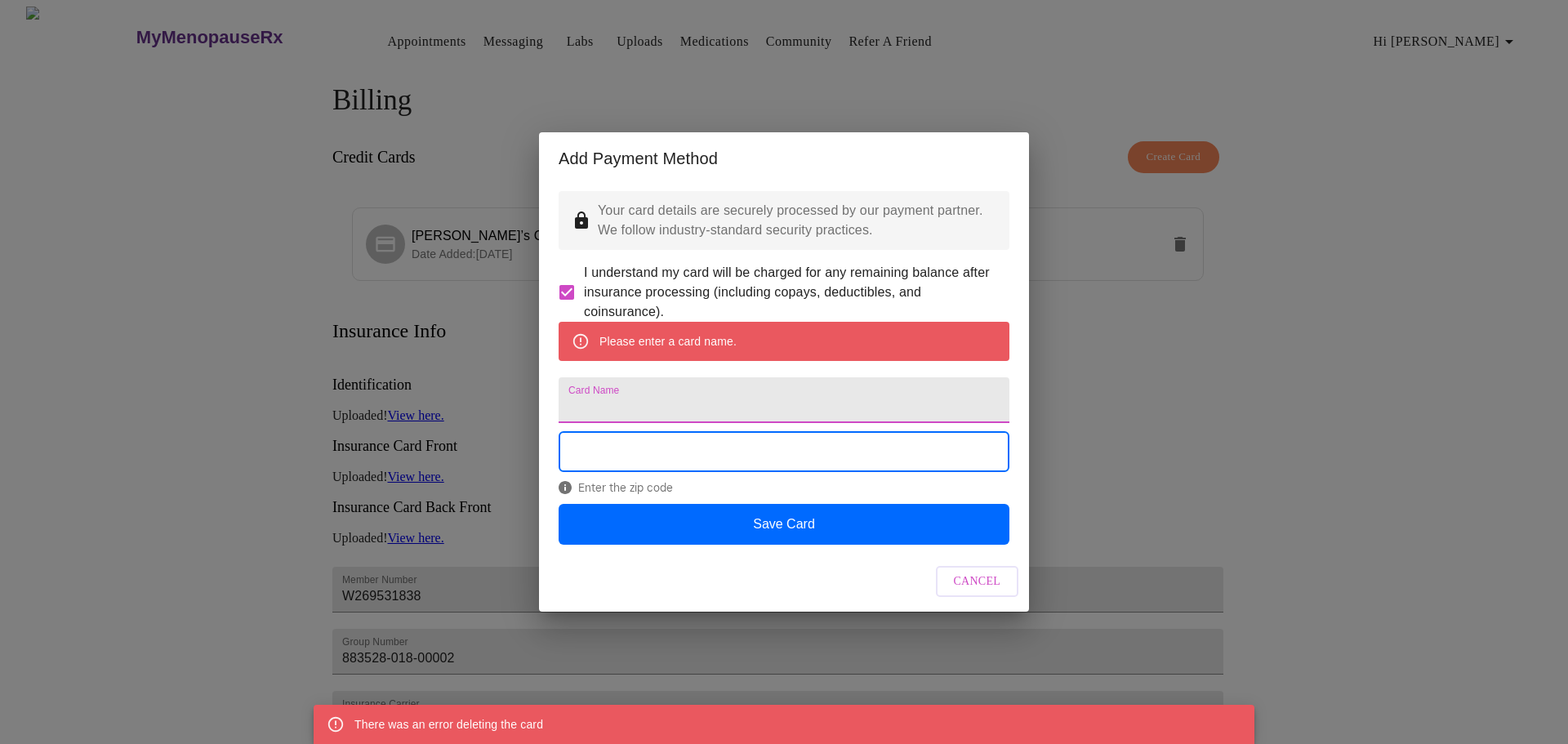
click at [746, 399] on input "Card Name" at bounding box center [784, 399] width 451 height 46
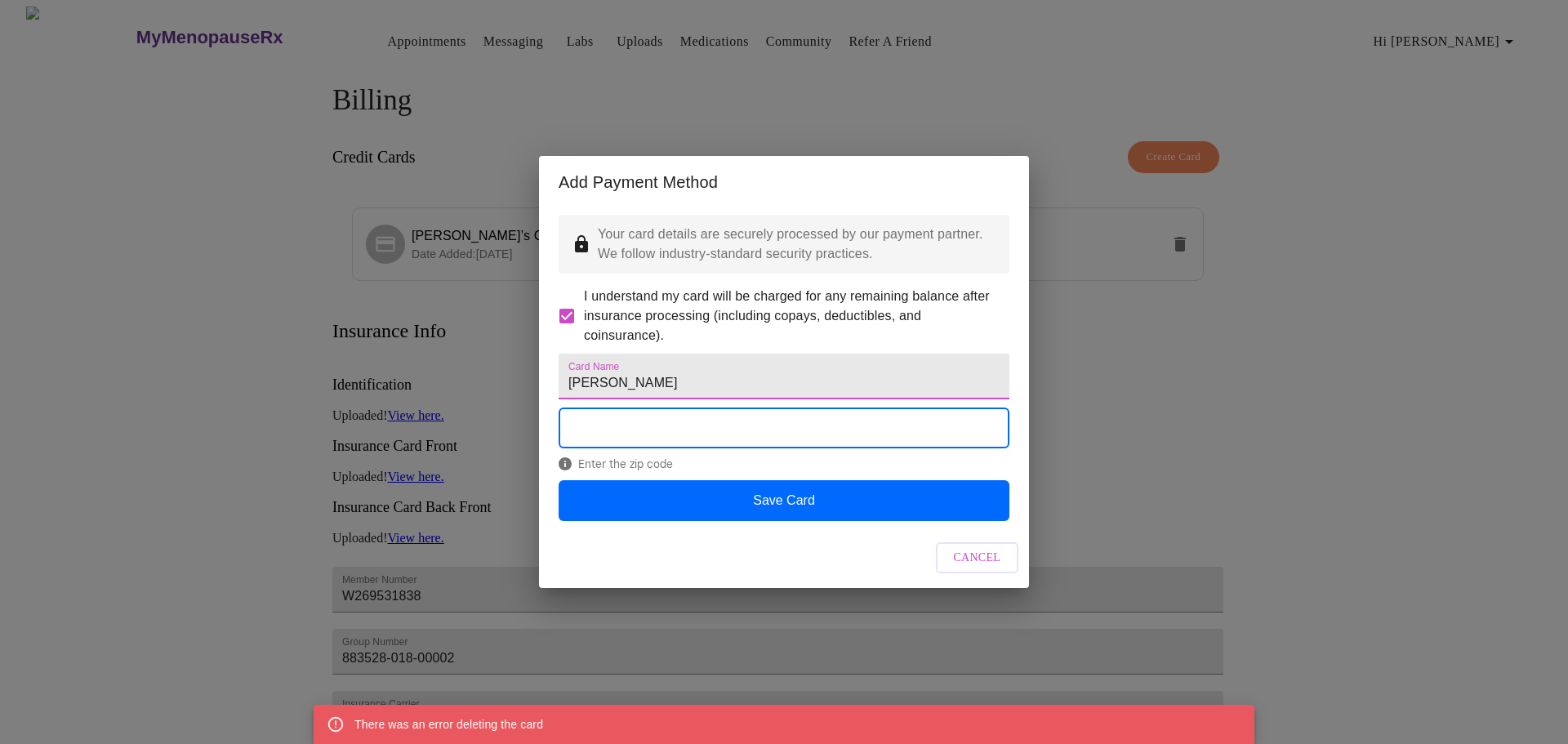
type input "[PERSON_NAME]"
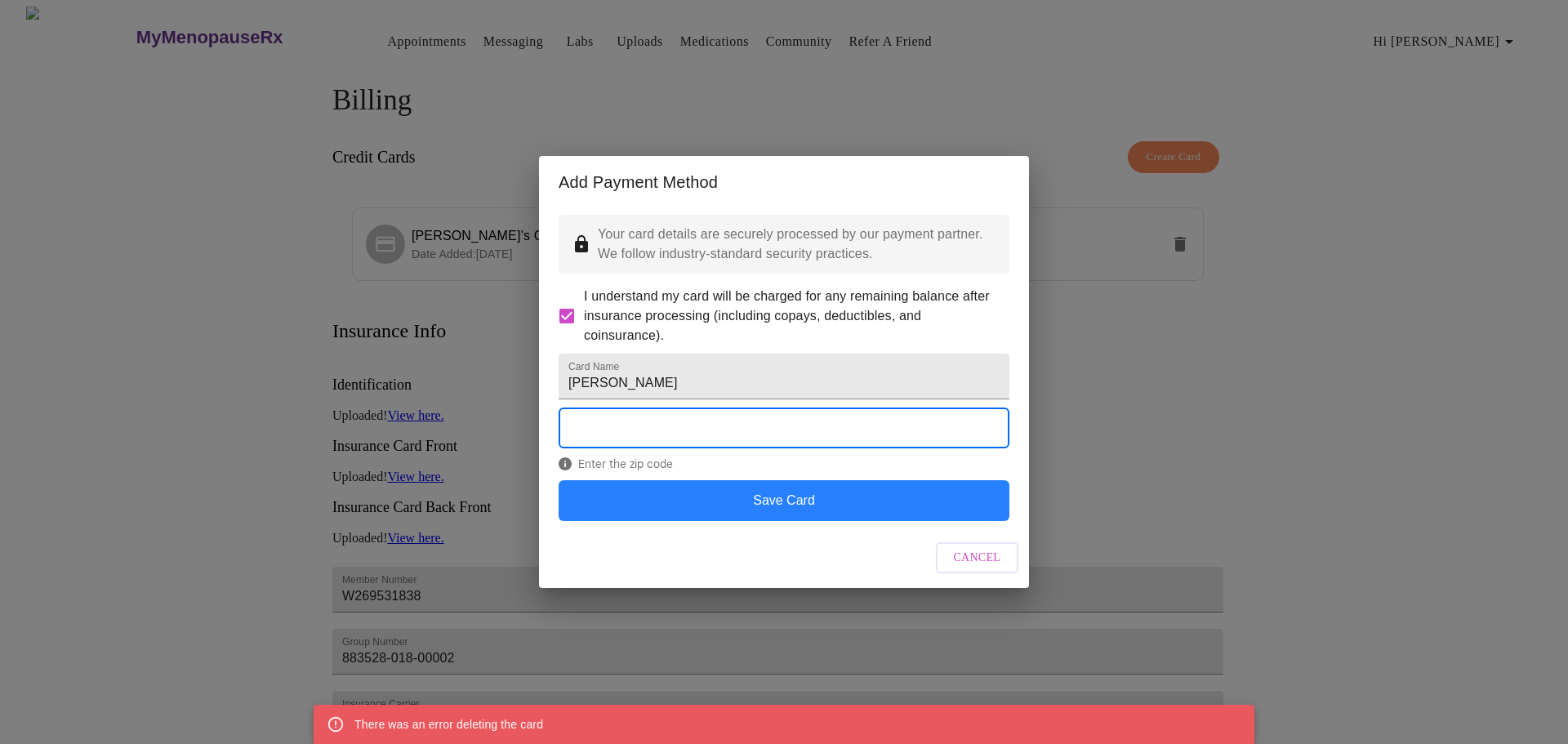
click at [873, 521] on button "Save Card" at bounding box center [784, 500] width 451 height 41
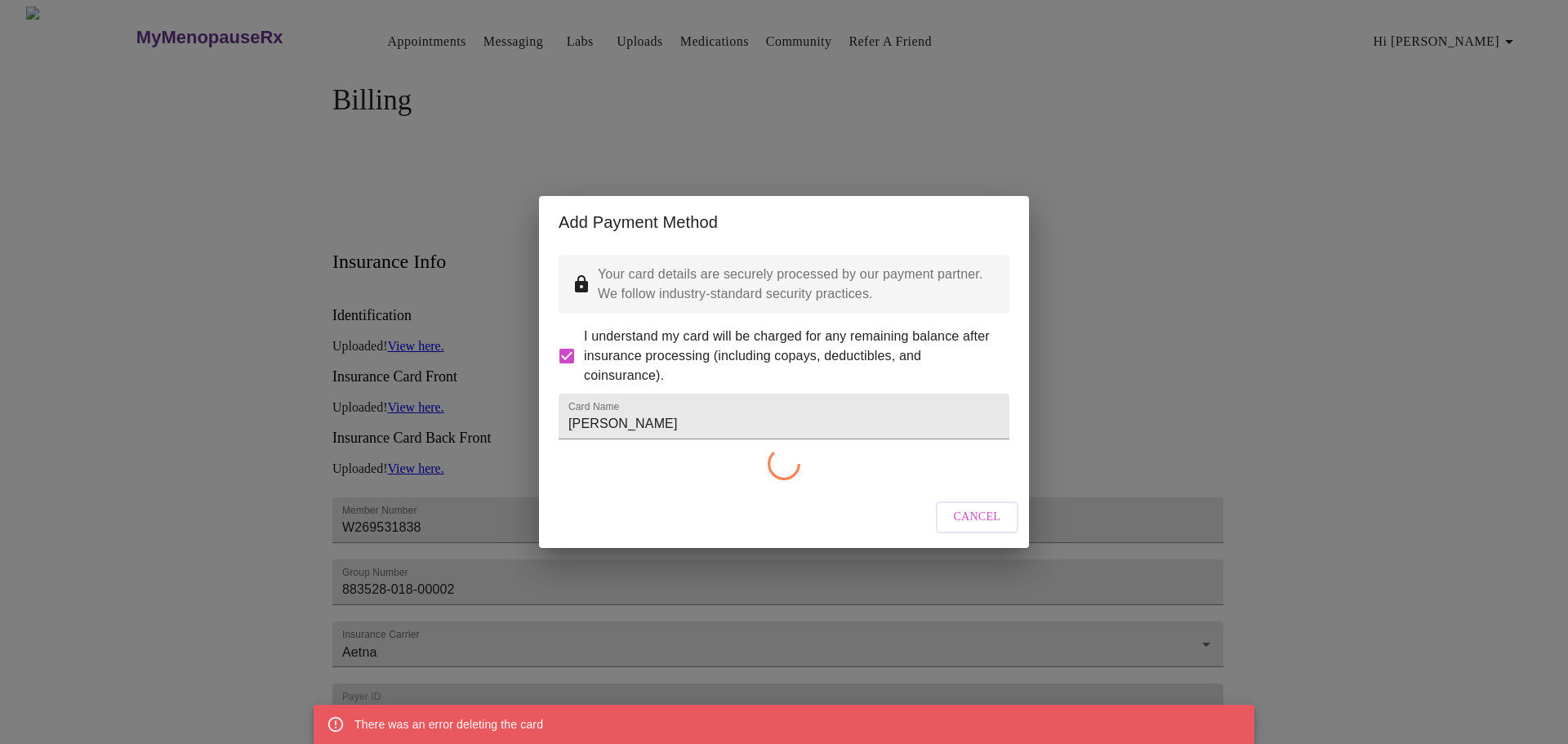
checkbox input "false"
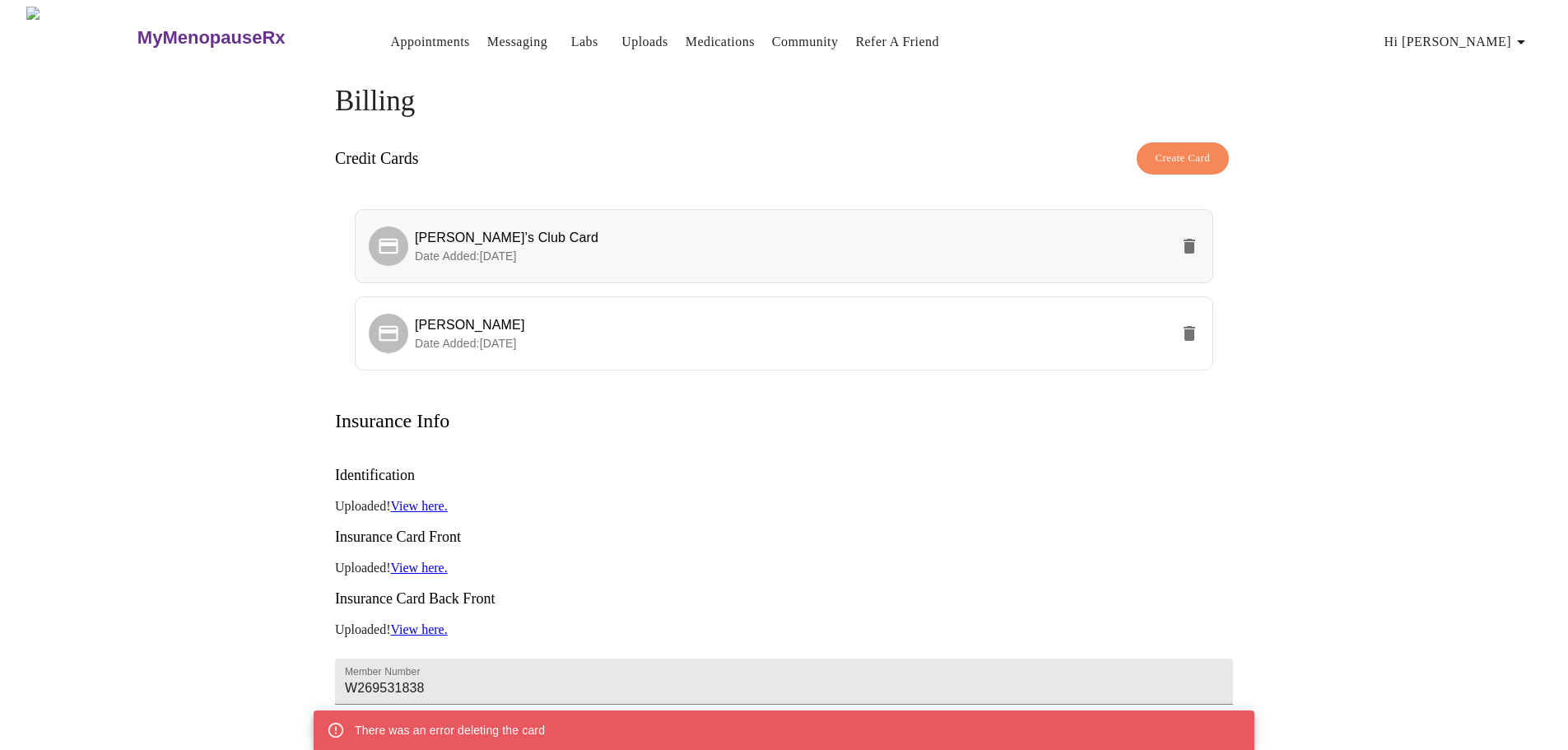
click at [1182, 242] on icon "delete" at bounding box center [1190, 247] width 20 height 20
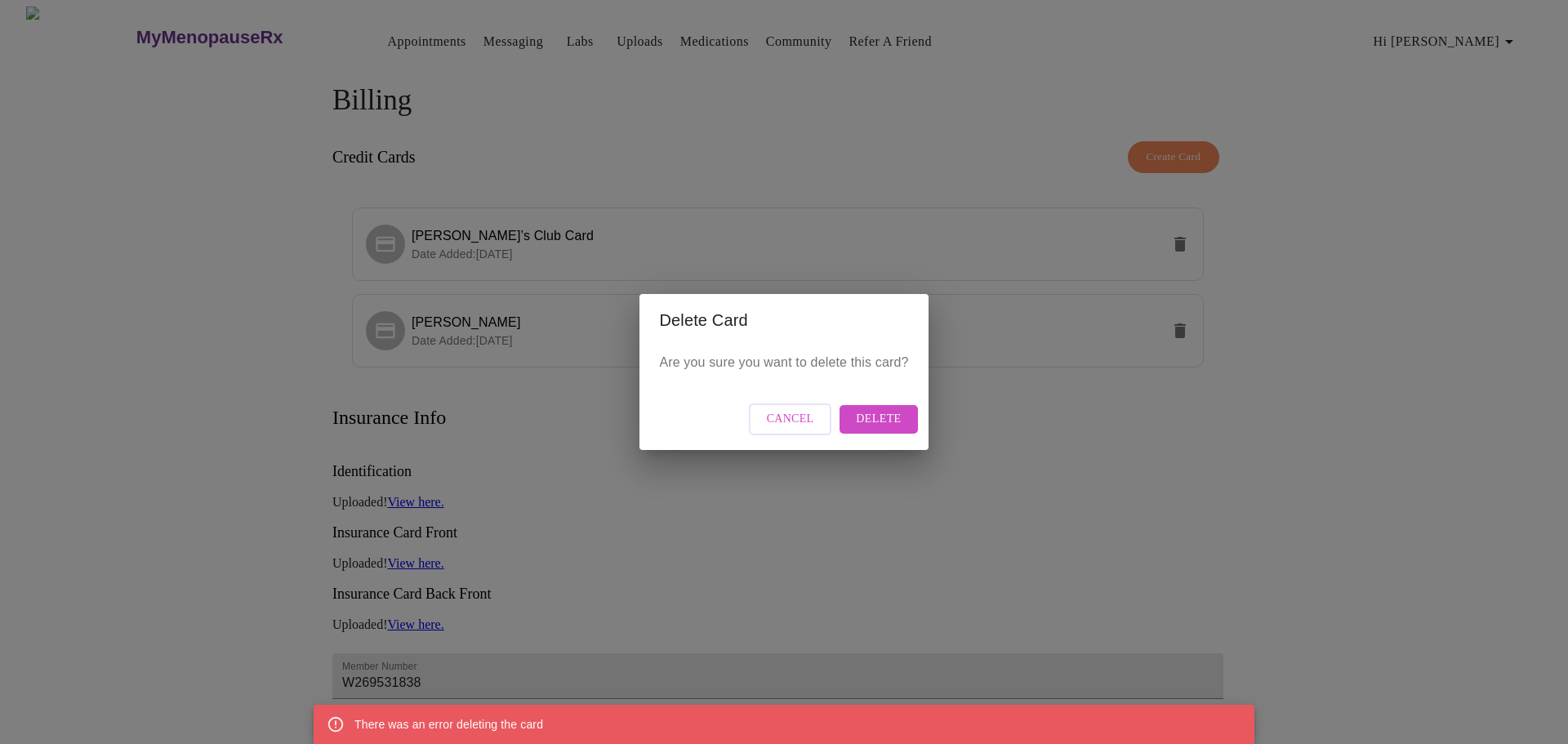
click at [888, 409] on button "Delete" at bounding box center [878, 419] width 77 height 28
click at [808, 418] on span "Cancel" at bounding box center [790, 419] width 47 height 21
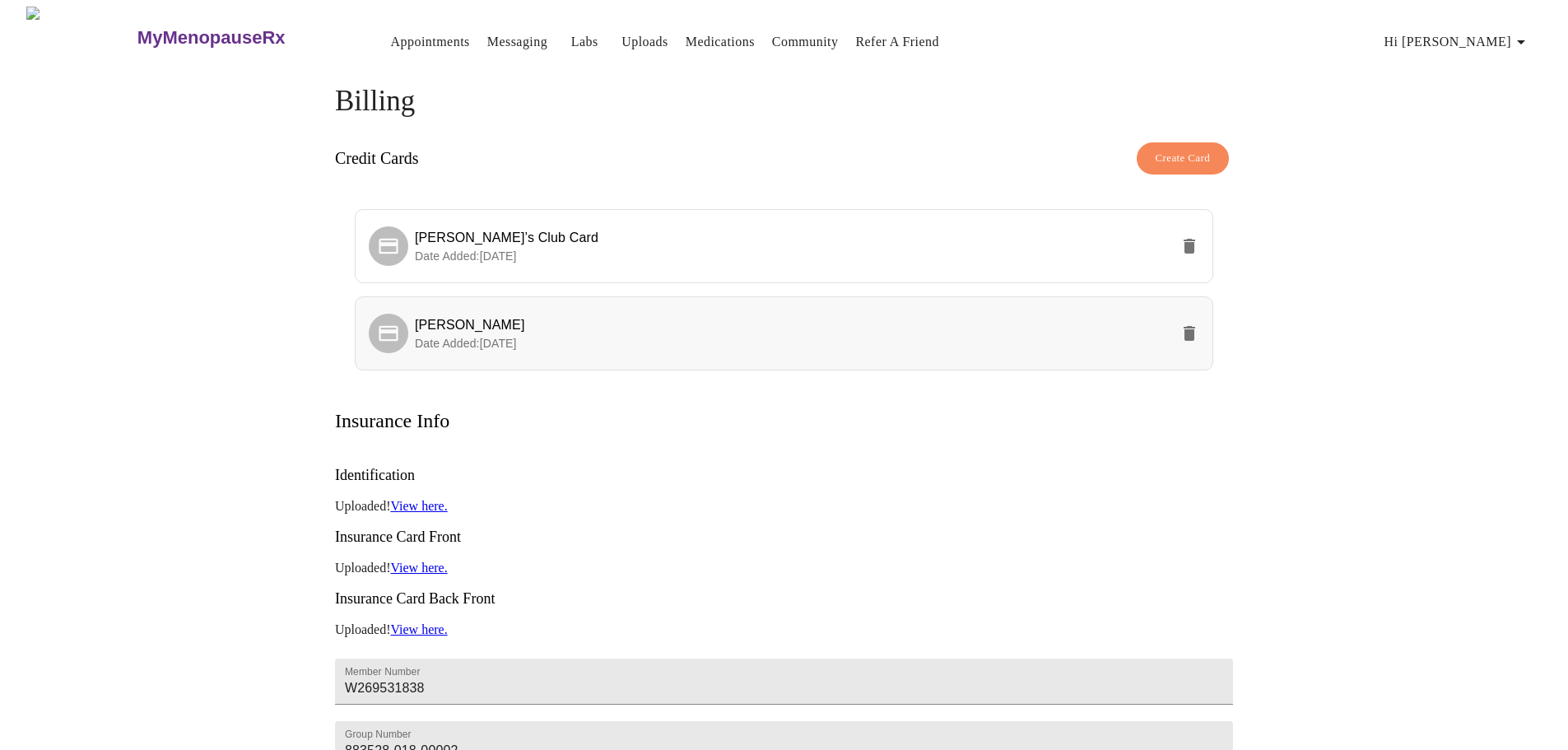
click at [623, 315] on span "[PERSON_NAME]" at bounding box center [793, 326] width 755 height 20
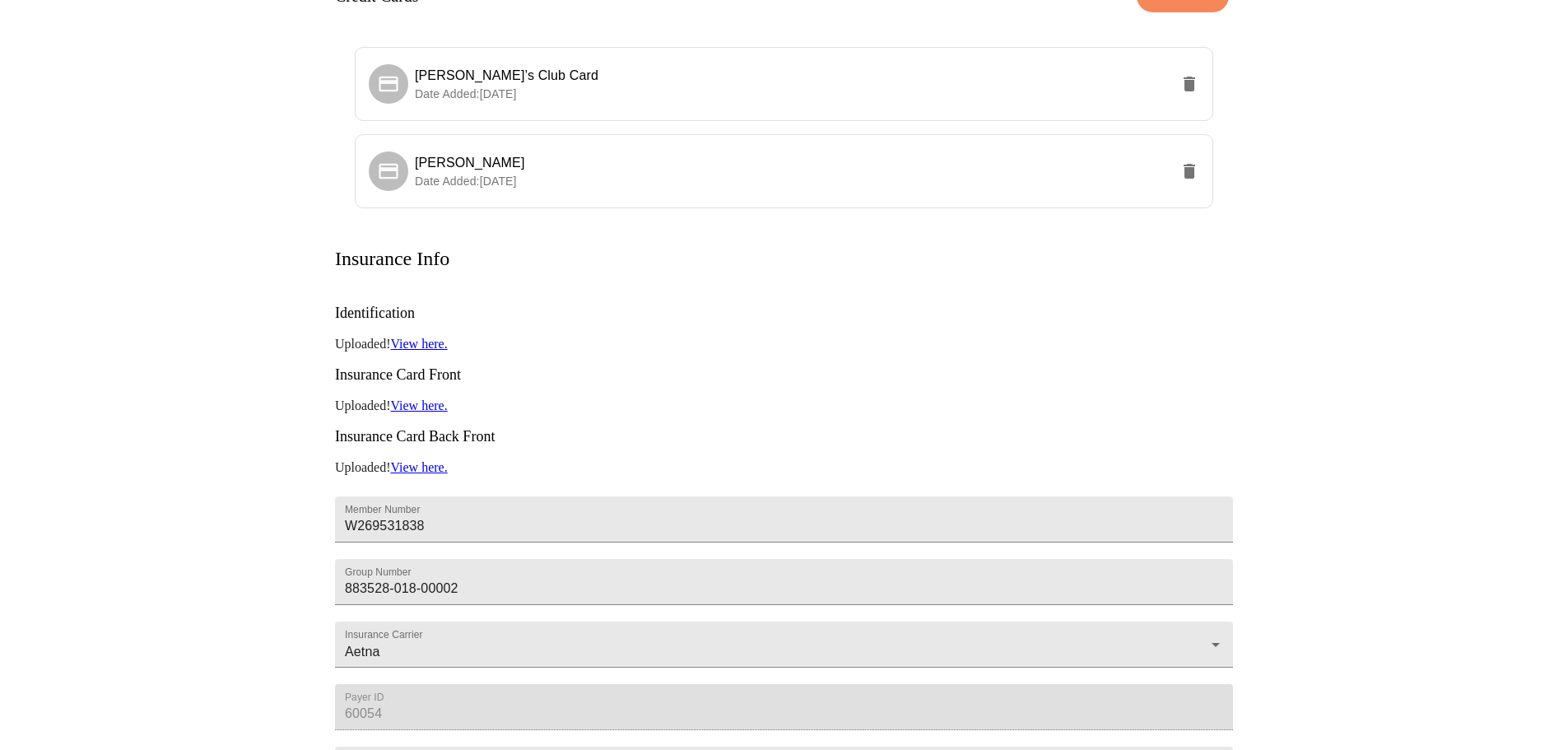
scroll to position [286, 0]
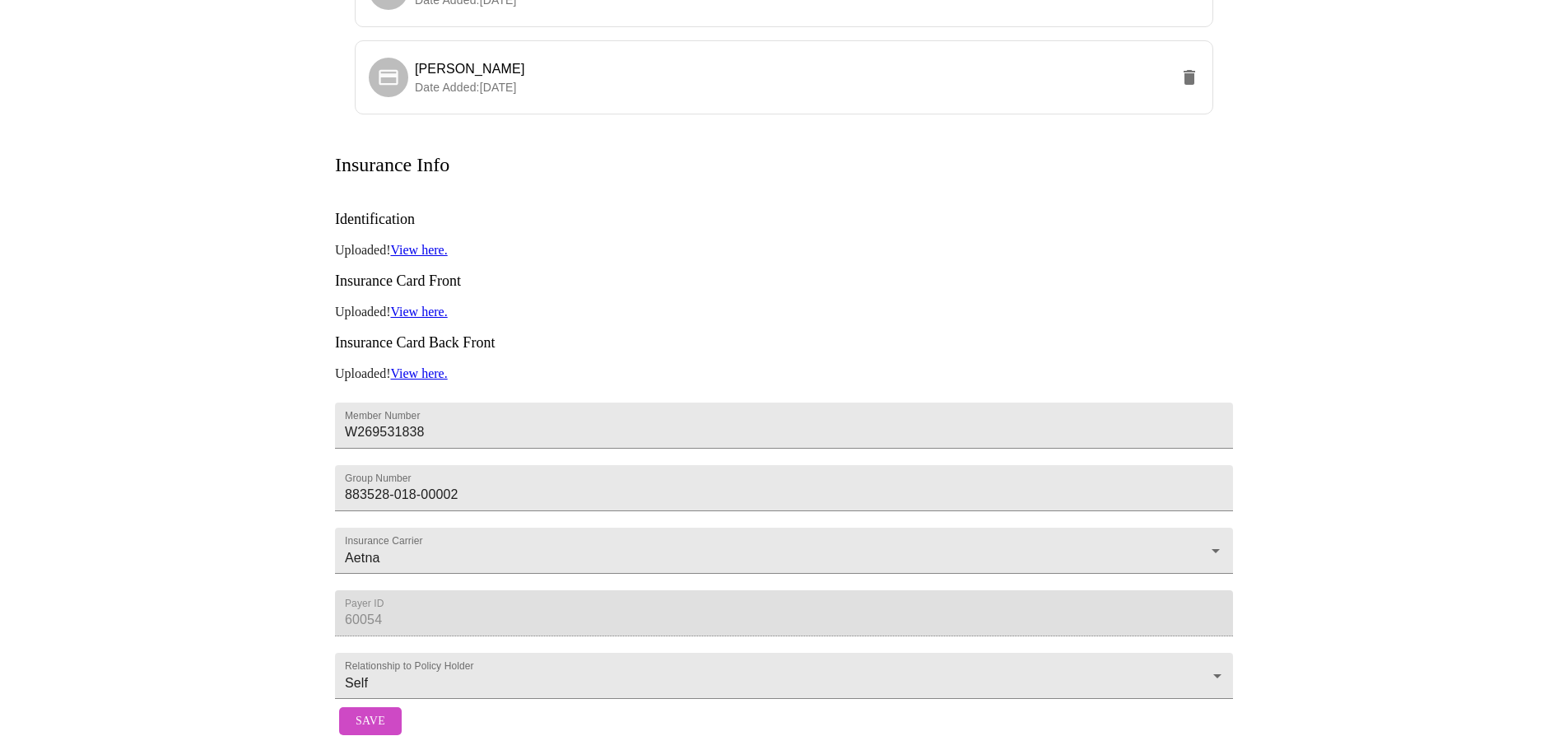
click at [373, 712] on span "Save" at bounding box center [370, 721] width 29 height 21
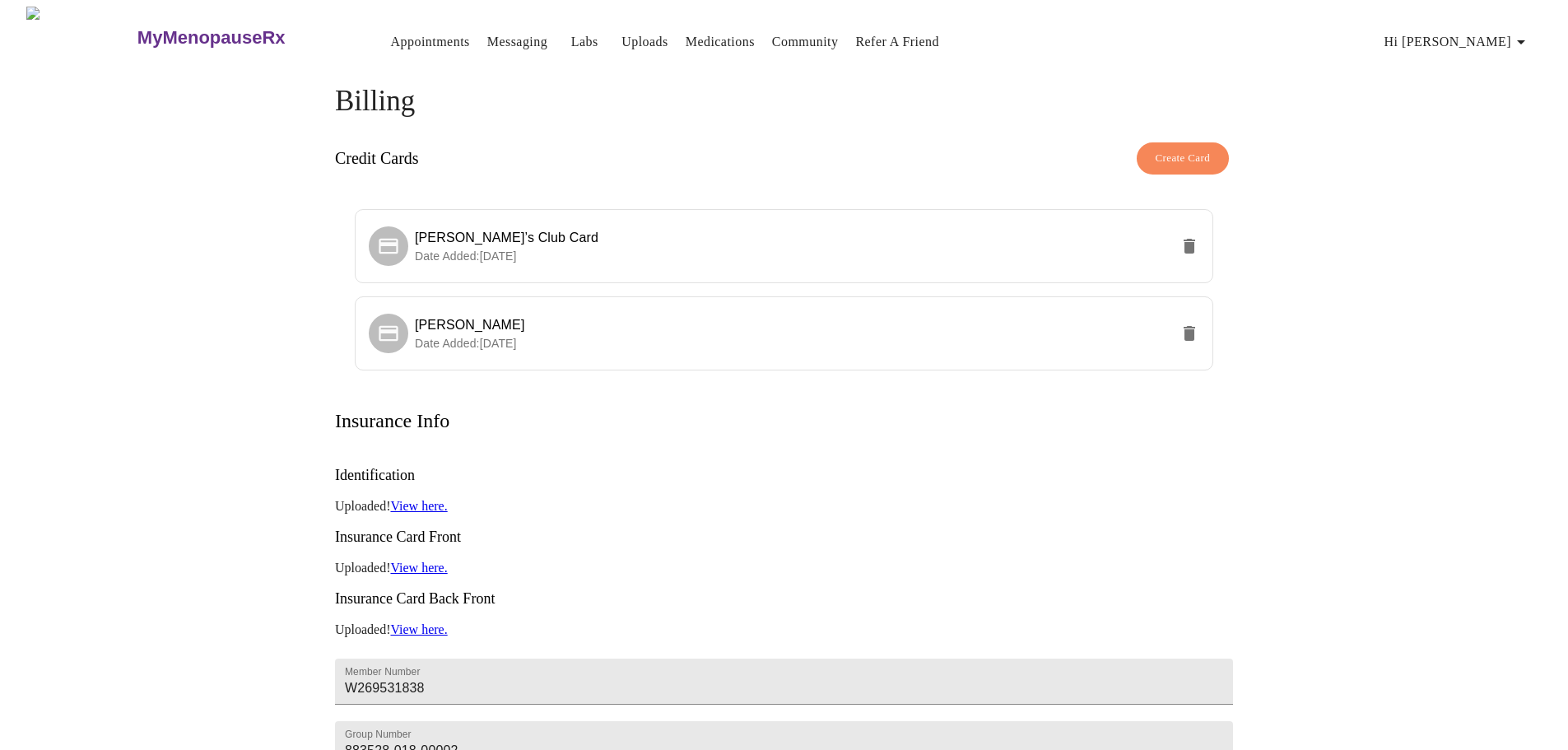
click at [391, 38] on link "Appointments" at bounding box center [430, 41] width 79 height 23
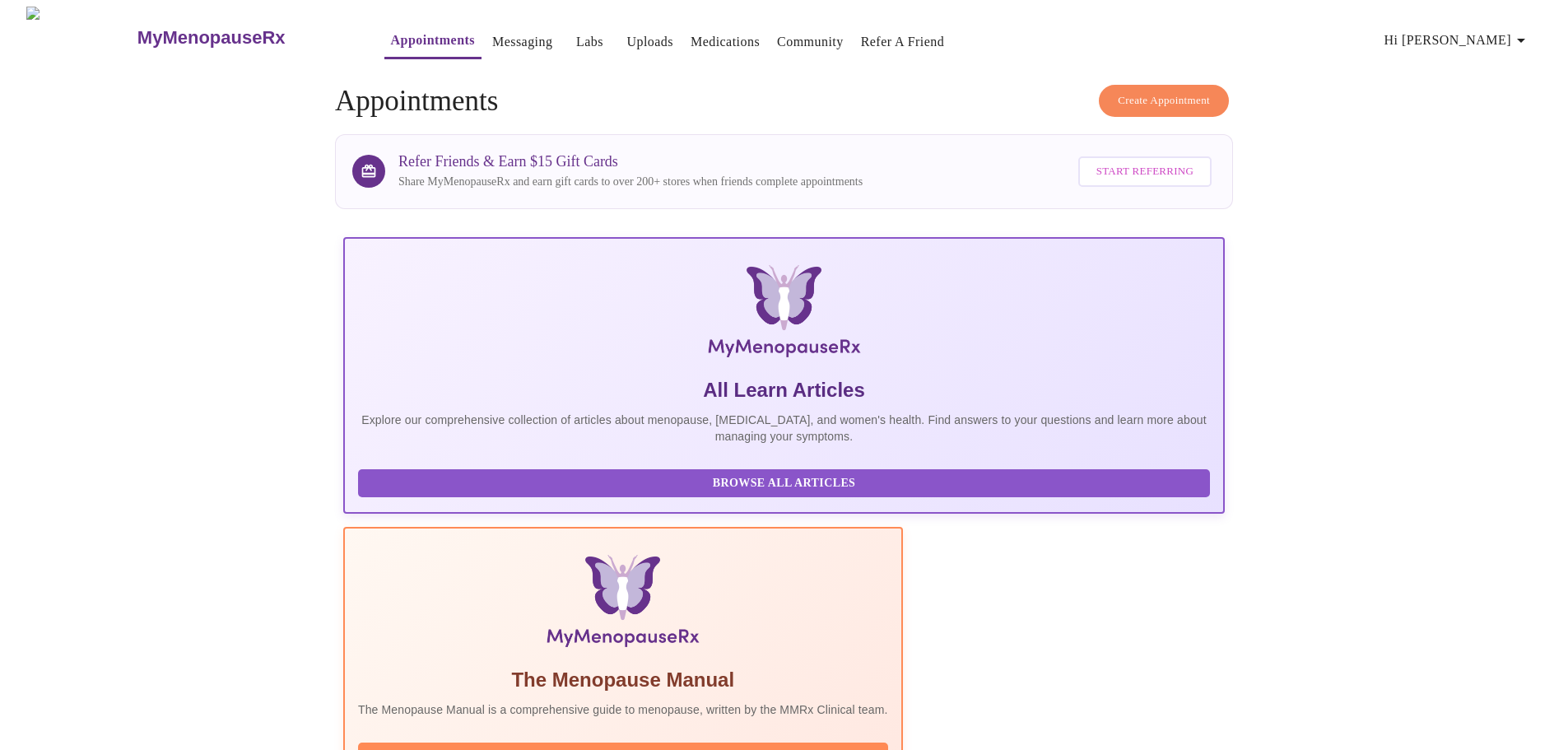
click at [1124, 91] on span "Create Appointment" at bounding box center [1164, 101] width 92 height 19
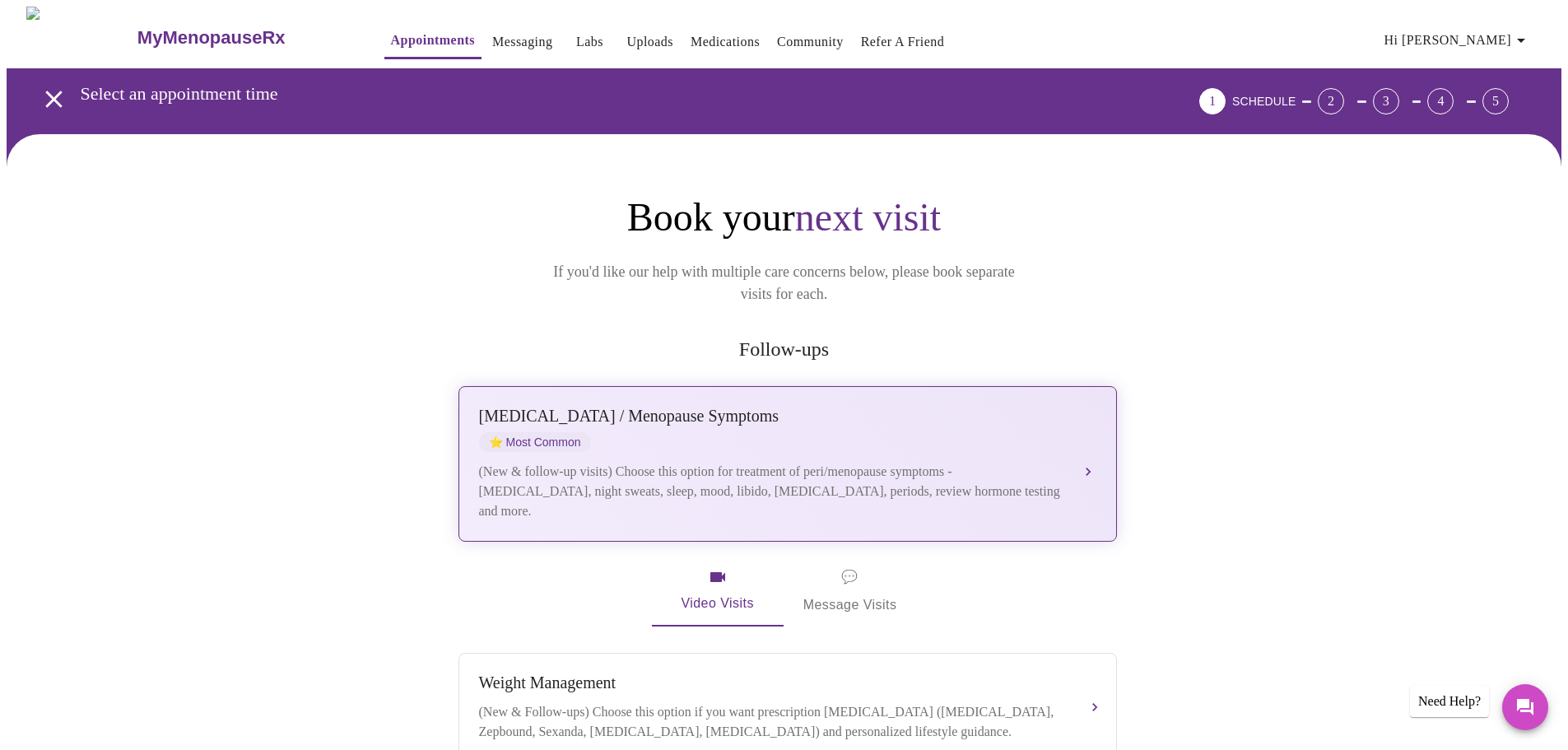
click at [797, 462] on div "(New & follow-up visits) Choose this option for treatment of peri/menopause sym…" at bounding box center [771, 492] width 585 height 60
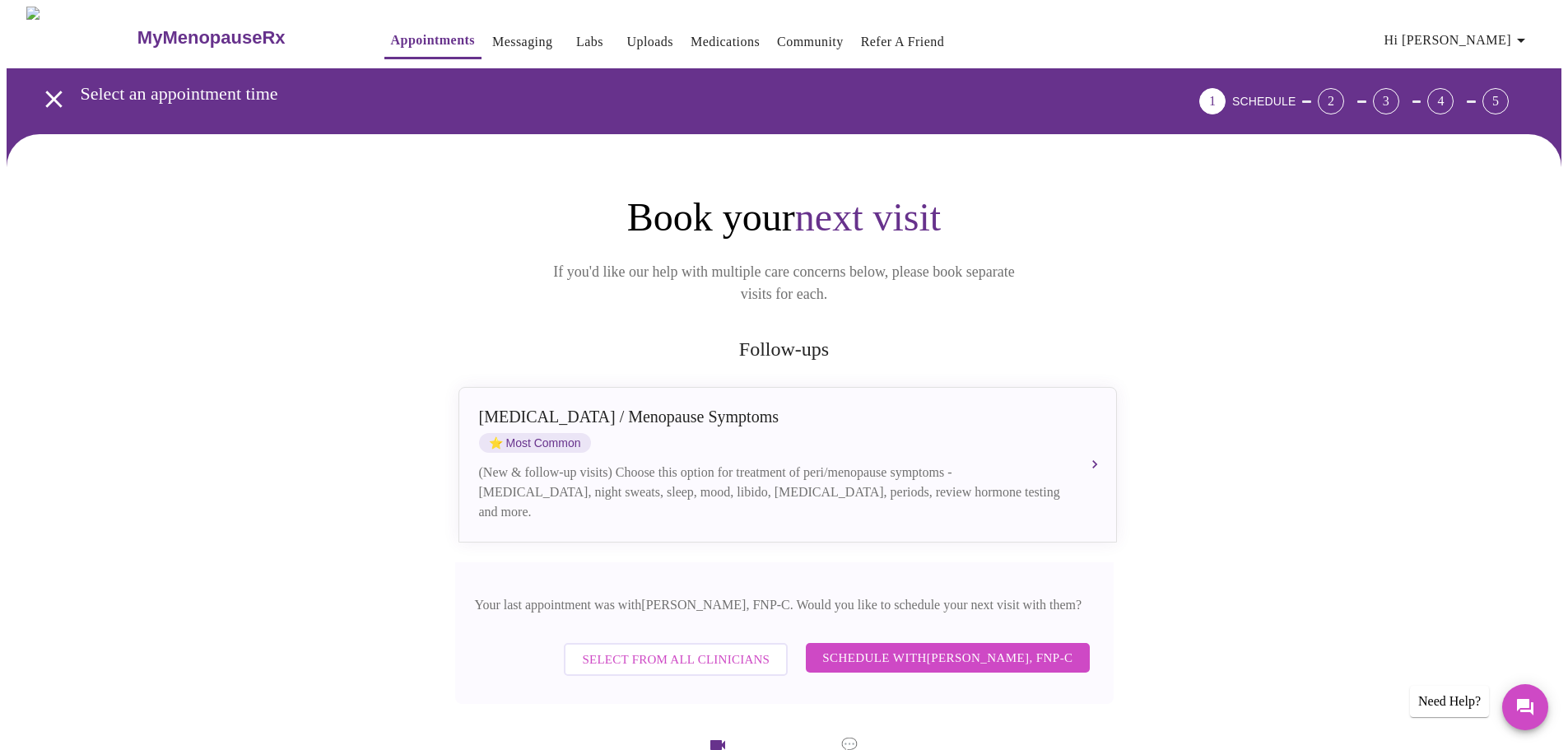
click at [906, 647] on span "Schedule with [PERSON_NAME], FNP-C" at bounding box center [947, 658] width 250 height 22
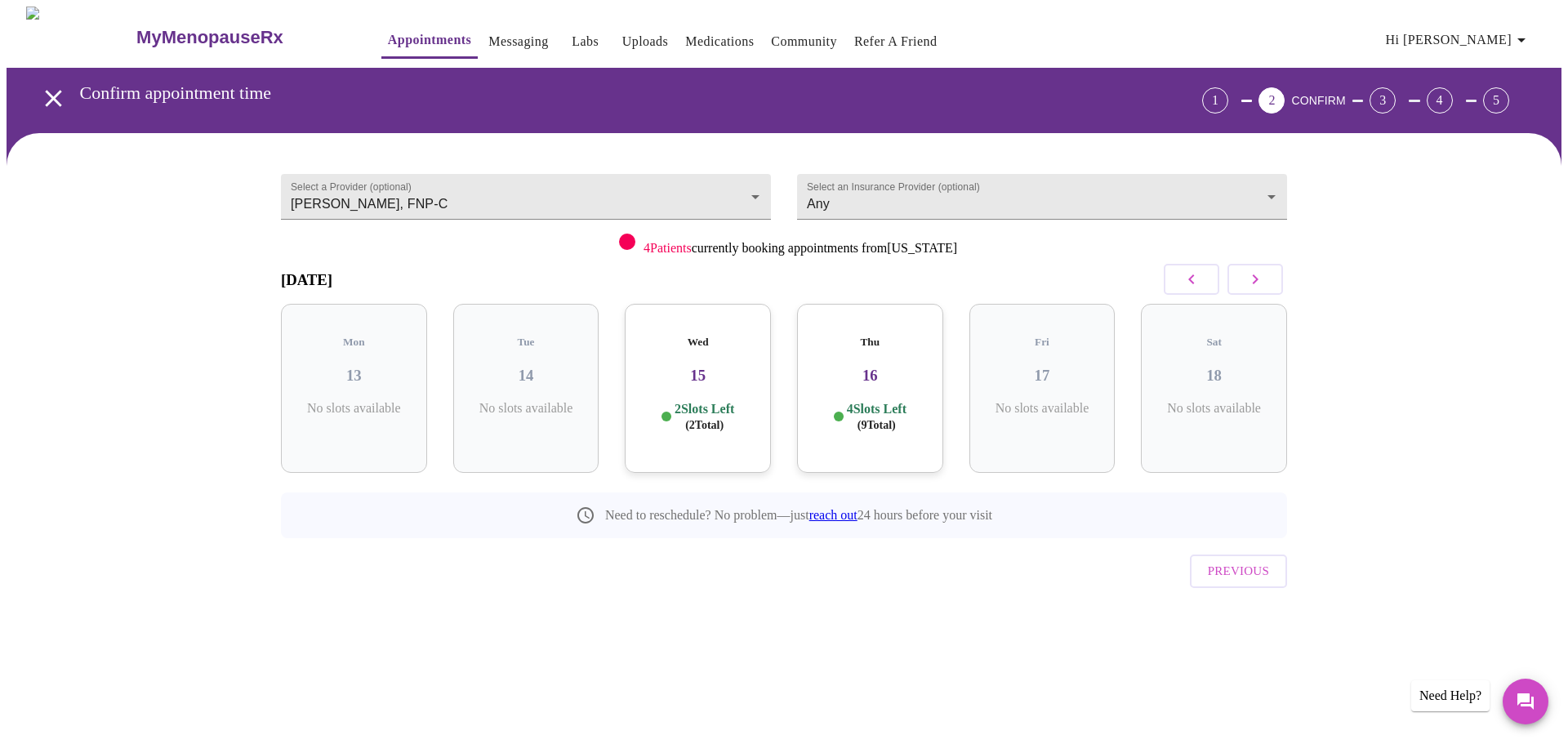
click at [666, 401] on div "2 Slots Left ( 2 Total)" at bounding box center [697, 417] width 120 height 32
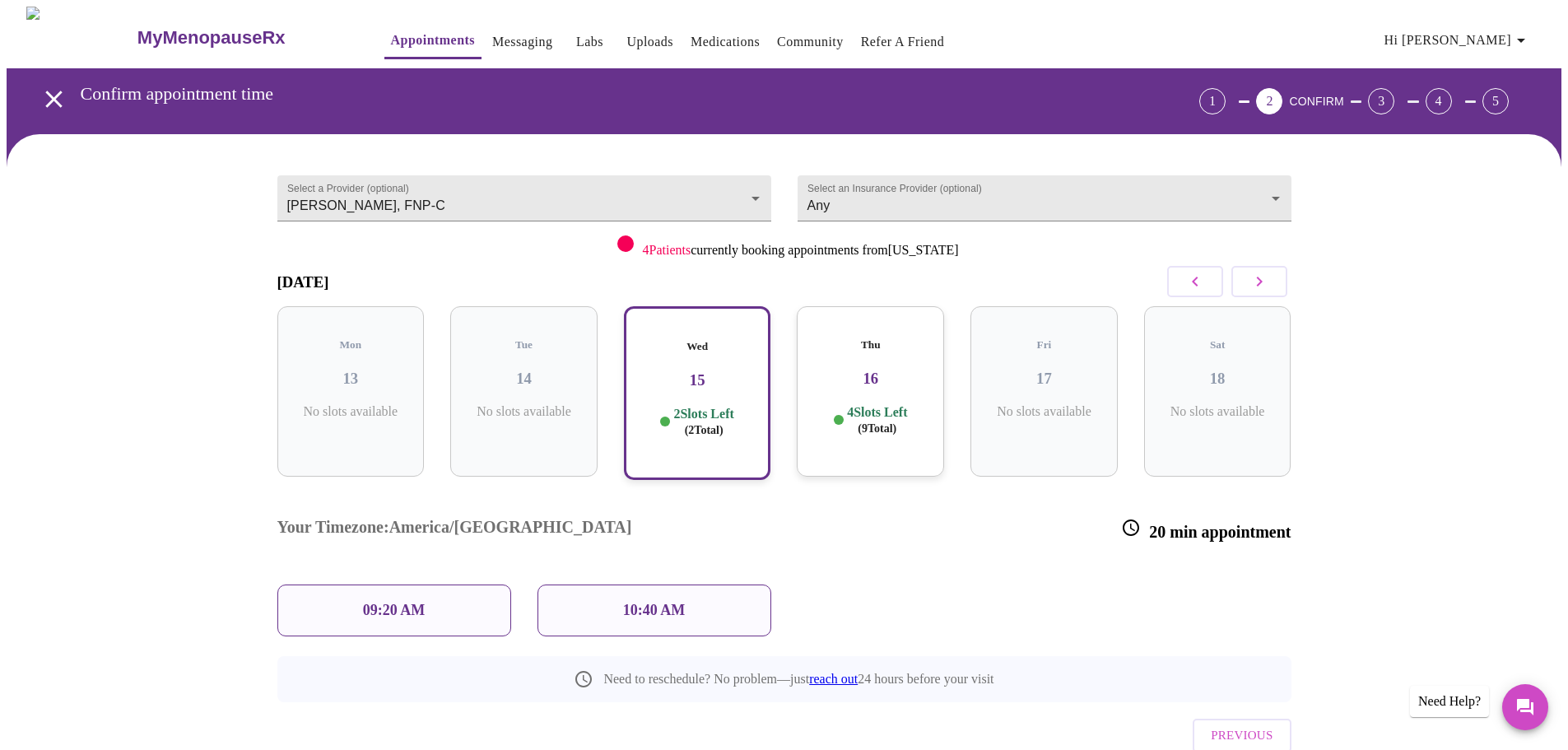
click at [435, 585] on div "09:20 AM" at bounding box center [394, 611] width 234 height 52
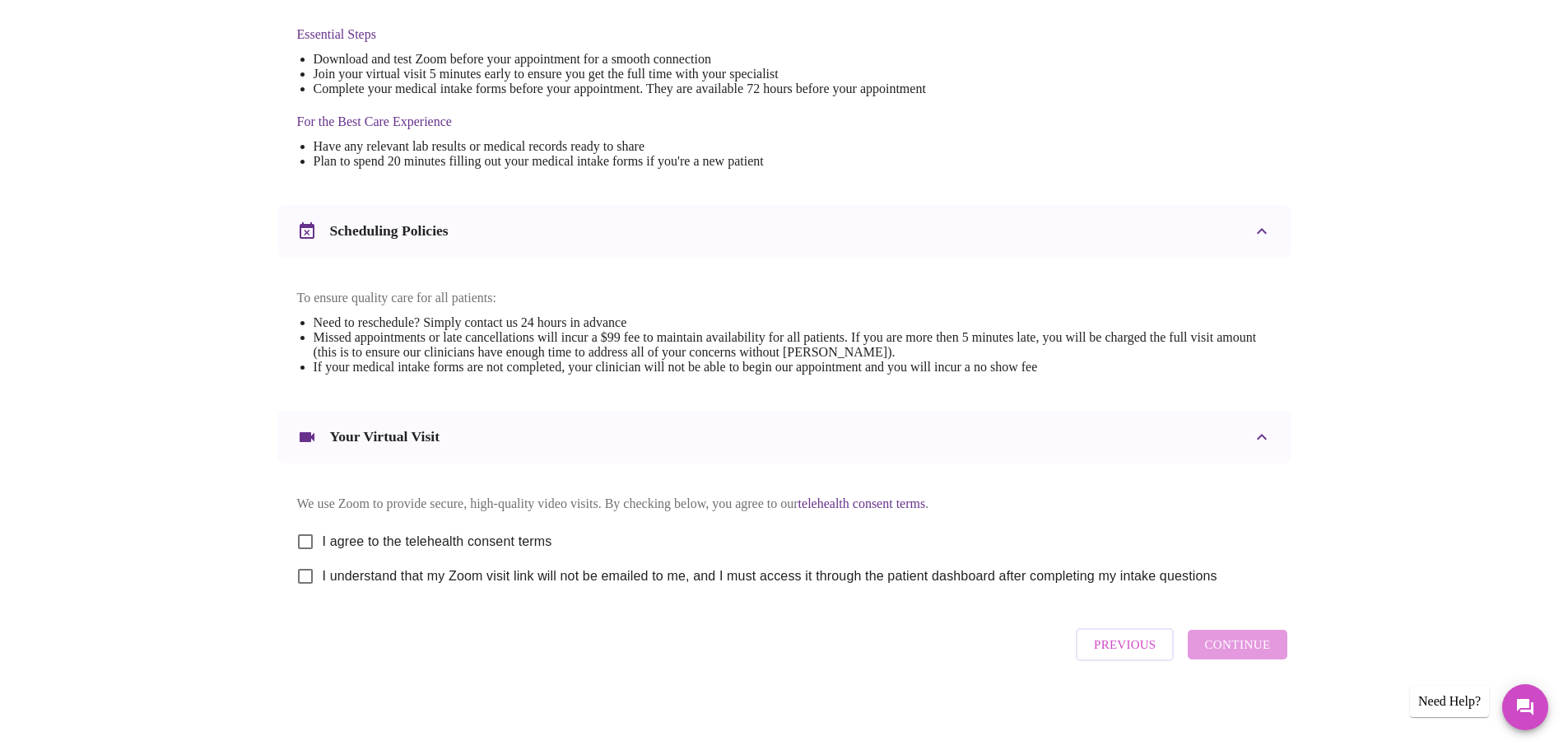
scroll to position [444, 0]
click at [372, 509] on div "We use Zoom to provide secure, high-quality video visits. By checking below, yo…" at bounding box center [784, 538] width 975 height 110
click at [373, 536] on span "I agree to the telehealth consent terms" at bounding box center [438, 542] width 230 height 20
click at [323, 536] on input "I agree to the telehealth consent terms" at bounding box center [305, 541] width 34 height 34
checkbox input "true"
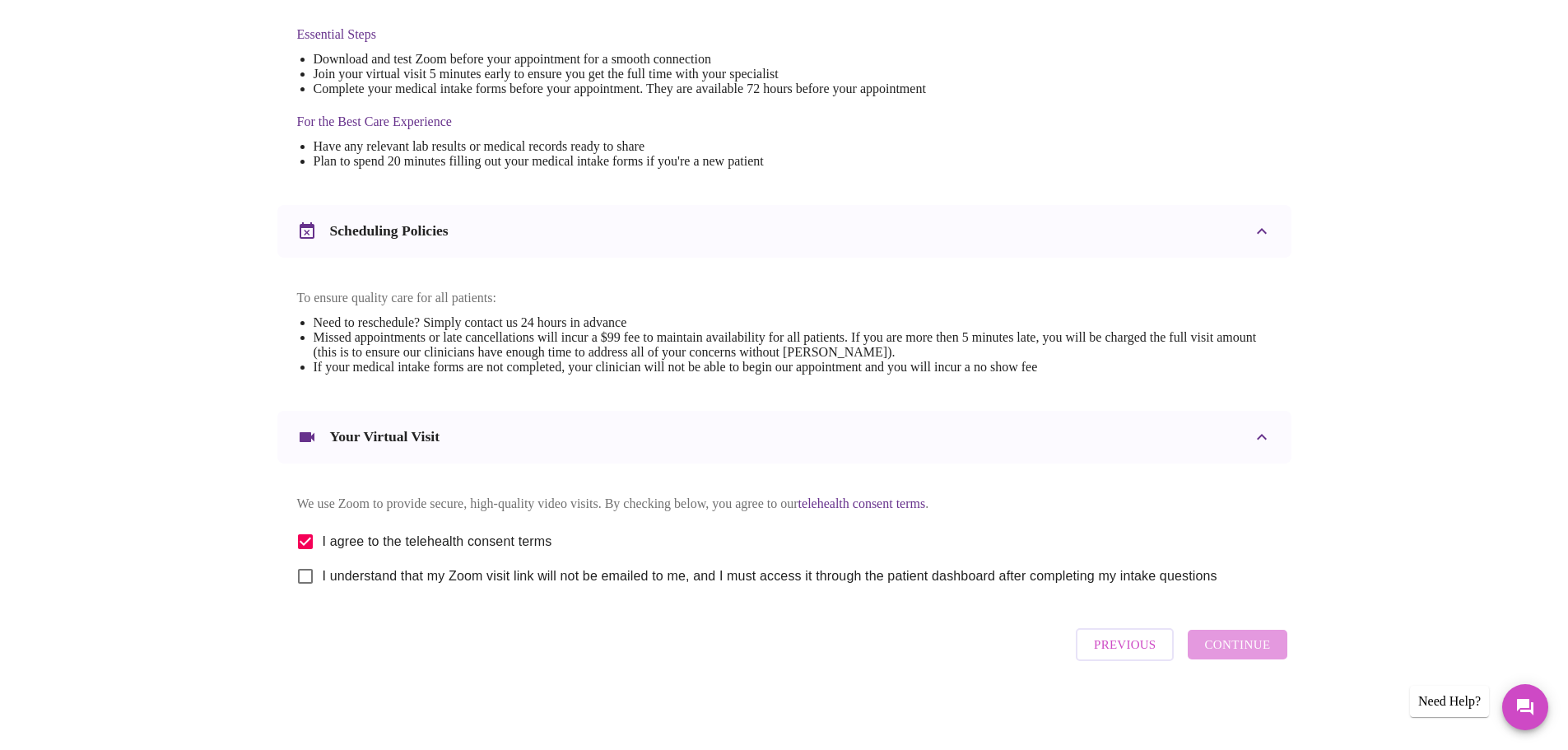
click at [372, 565] on label "I understand that my Zoom visit link will not be emailed to me, and I must acce…" at bounding box center [753, 576] width 930 height 34
click at [323, 565] on input "I understand that my Zoom visit link will not be emailed to me, and I must acce…" at bounding box center [305, 576] width 34 height 34
checkbox input "true"
click at [1271, 651] on button "Continue" at bounding box center [1237, 644] width 99 height 29
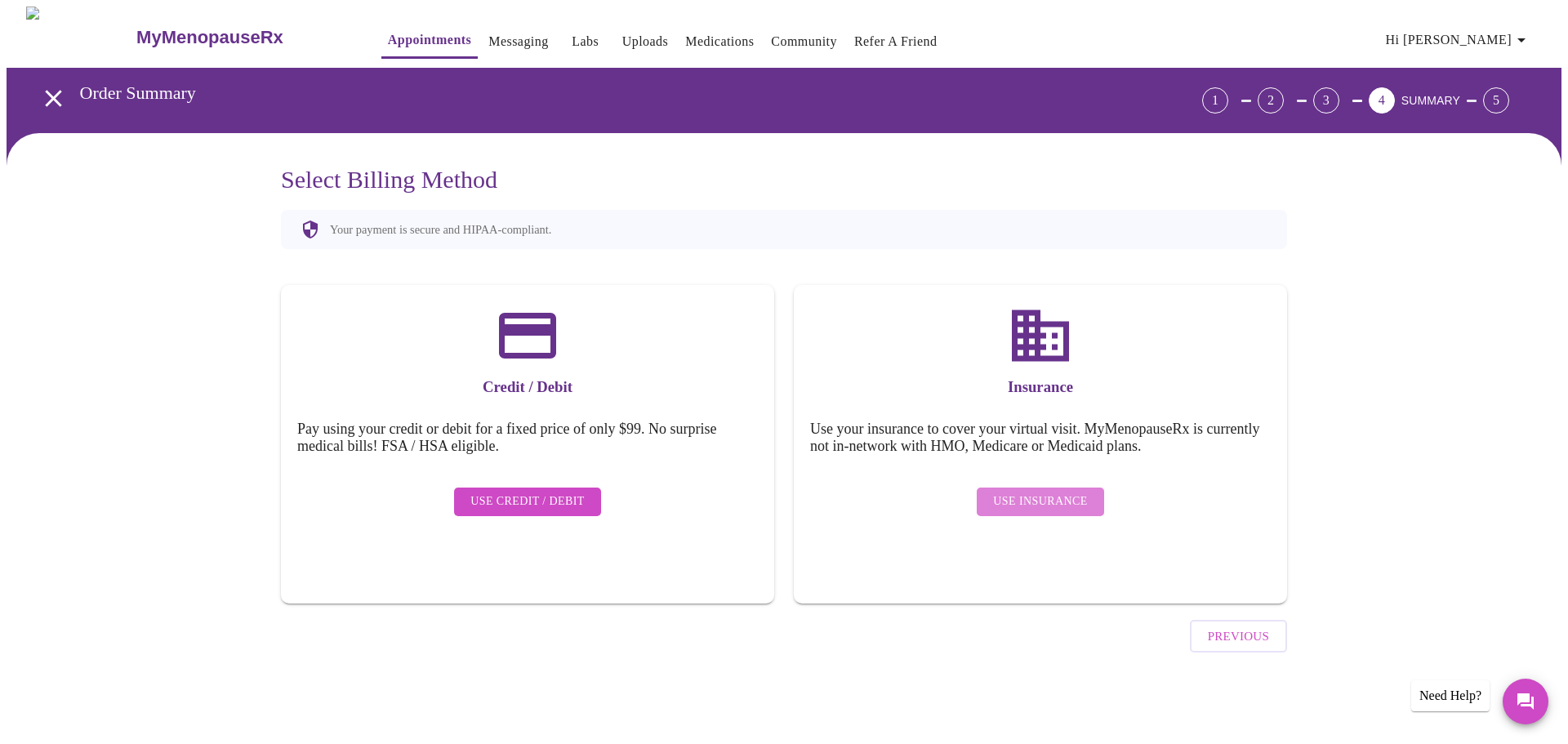
click at [1051, 492] on span "Use Insurance" at bounding box center [1040, 502] width 94 height 21
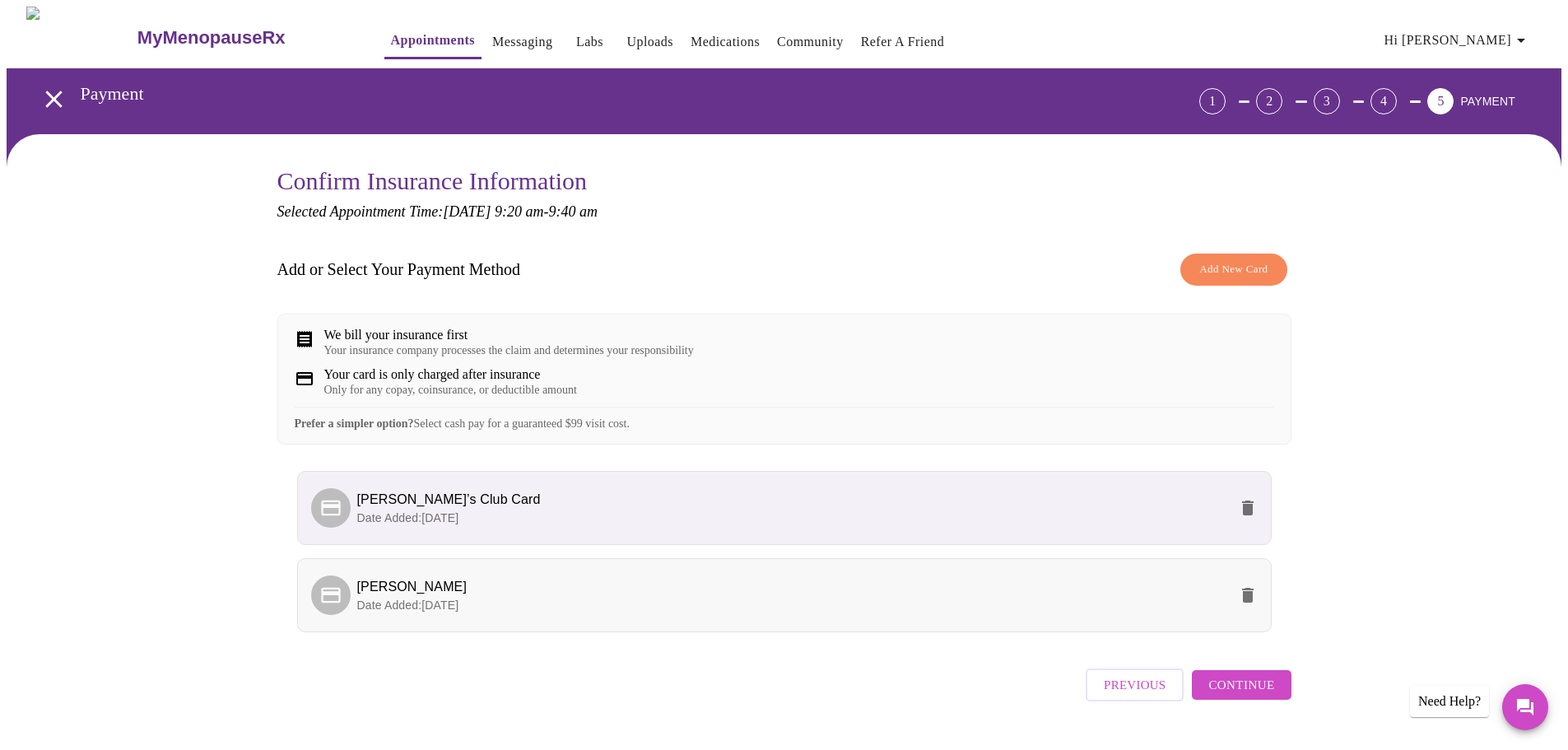
click at [855, 613] on p "Date Added: [DATE]" at bounding box center [793, 605] width 871 height 17
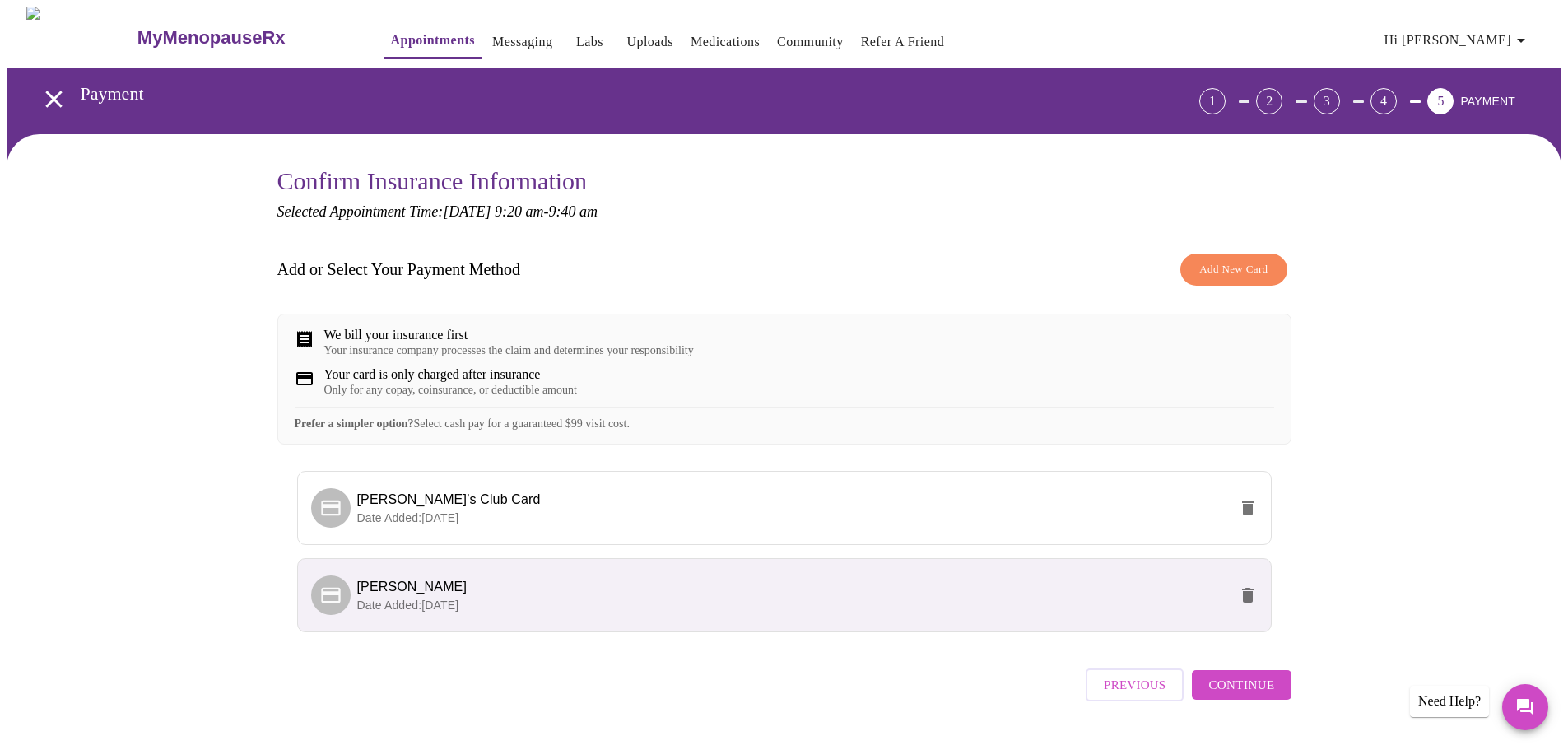
click at [1249, 695] on span "Continue" at bounding box center [1242, 685] width 66 height 22
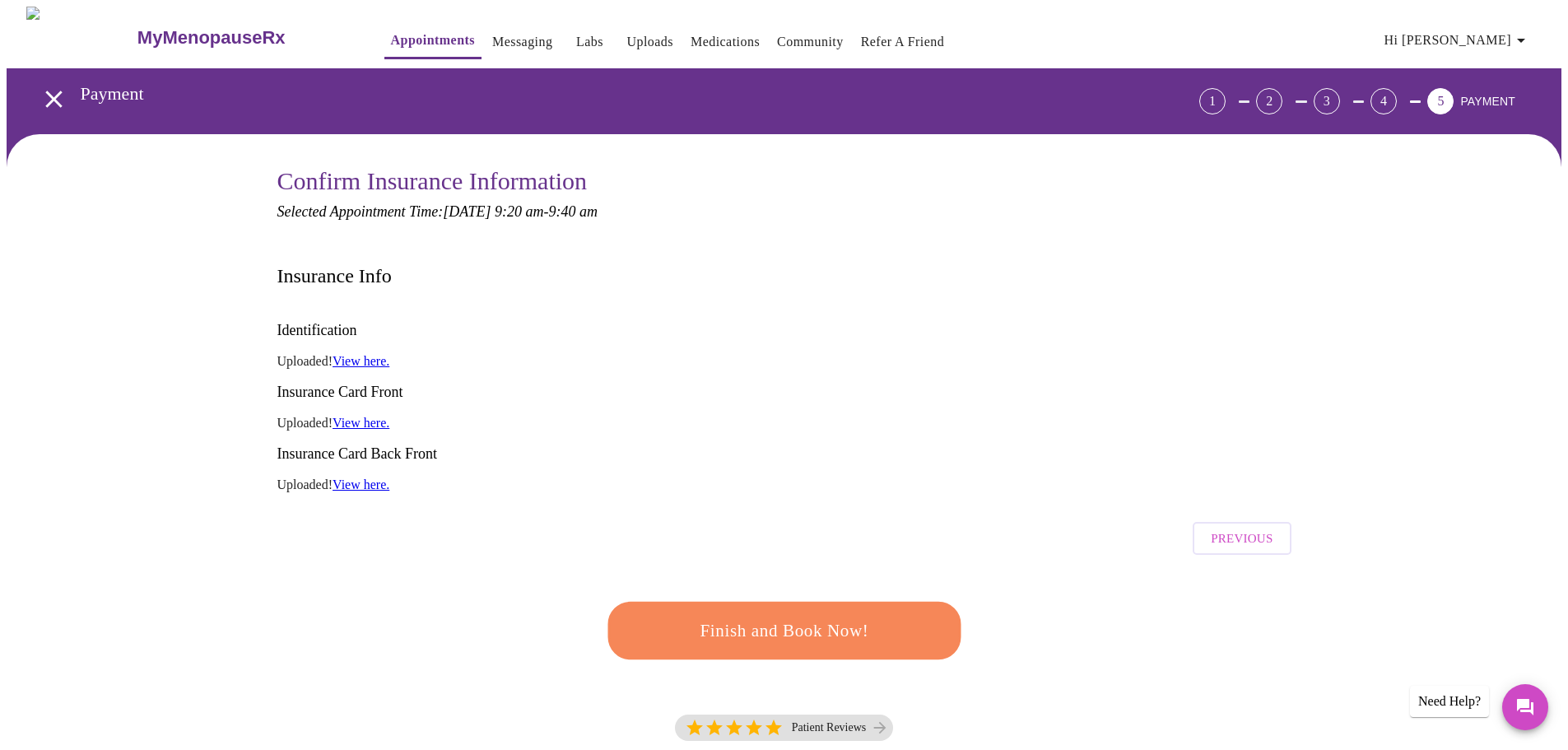
click at [836, 615] on span "Finish and Book Now!" at bounding box center [784, 630] width 307 height 30
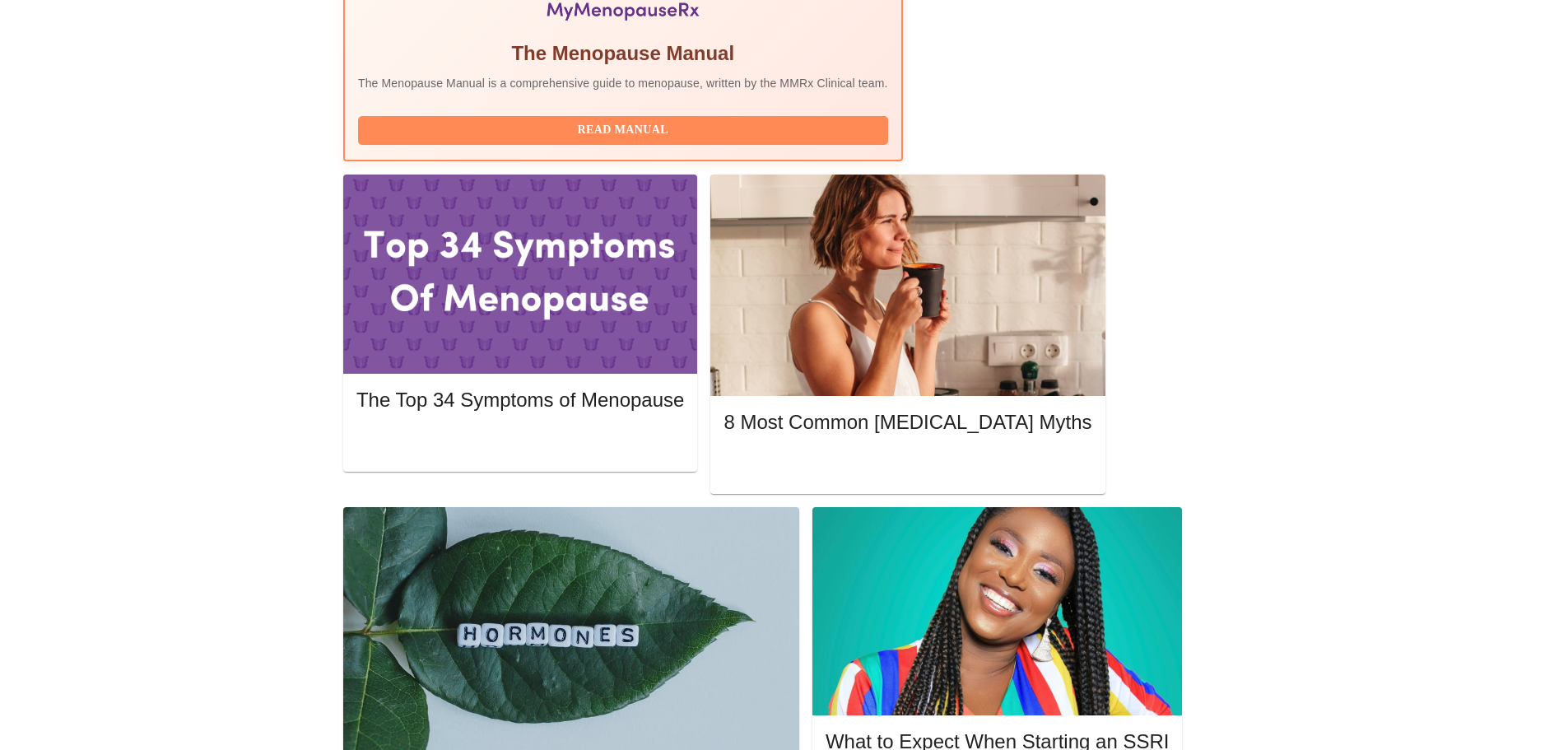
scroll to position [576, 0]
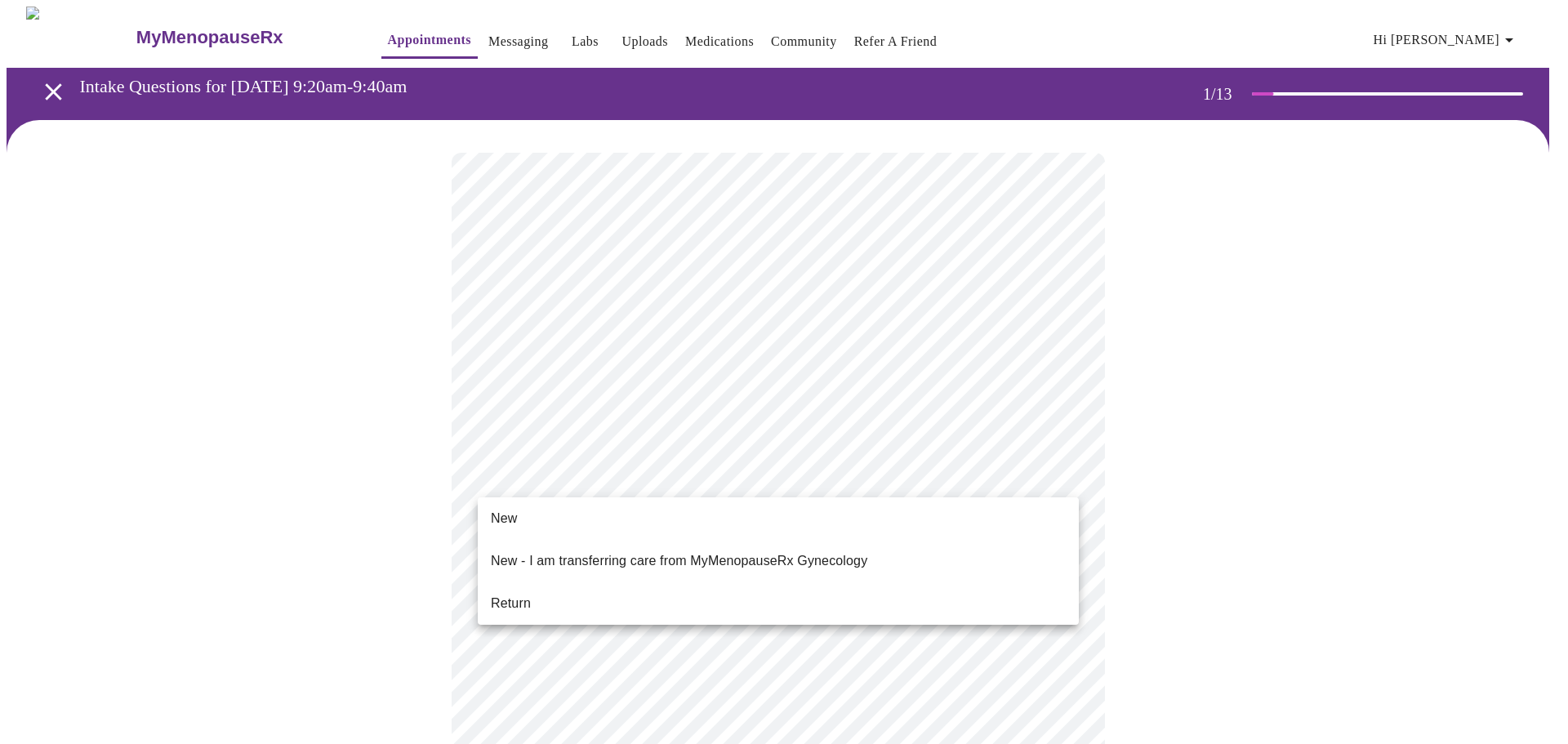
click at [550, 589] on li "Return" at bounding box center [778, 603] width 601 height 29
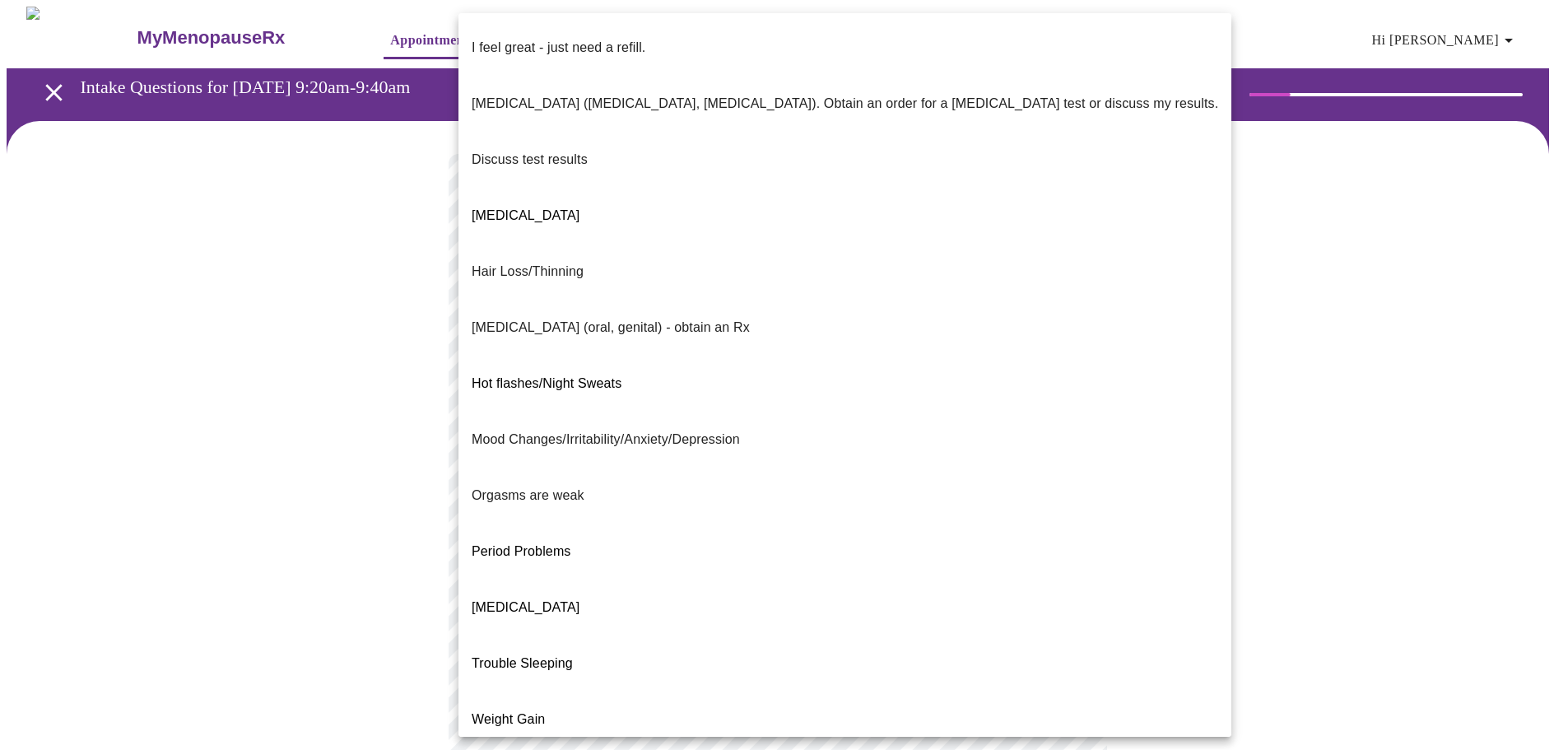
click at [684, 340] on body "MyMenopauseRx Appointments Messaging Labs Uploads Medications Community Refer a…" at bounding box center [784, 577] width 1555 height 1142
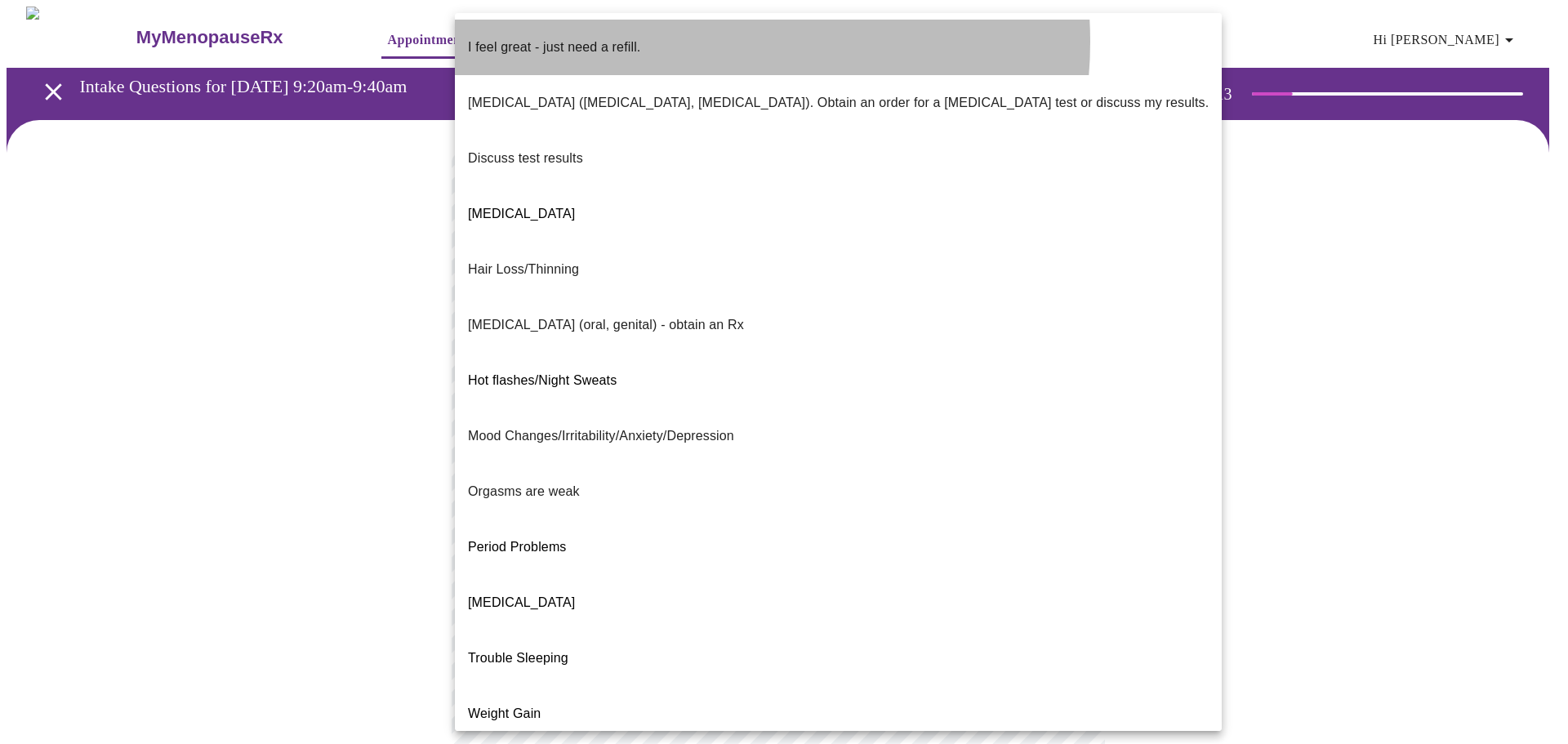
click at [694, 42] on li "I feel great - just need a refill." at bounding box center [838, 47] width 767 height 56
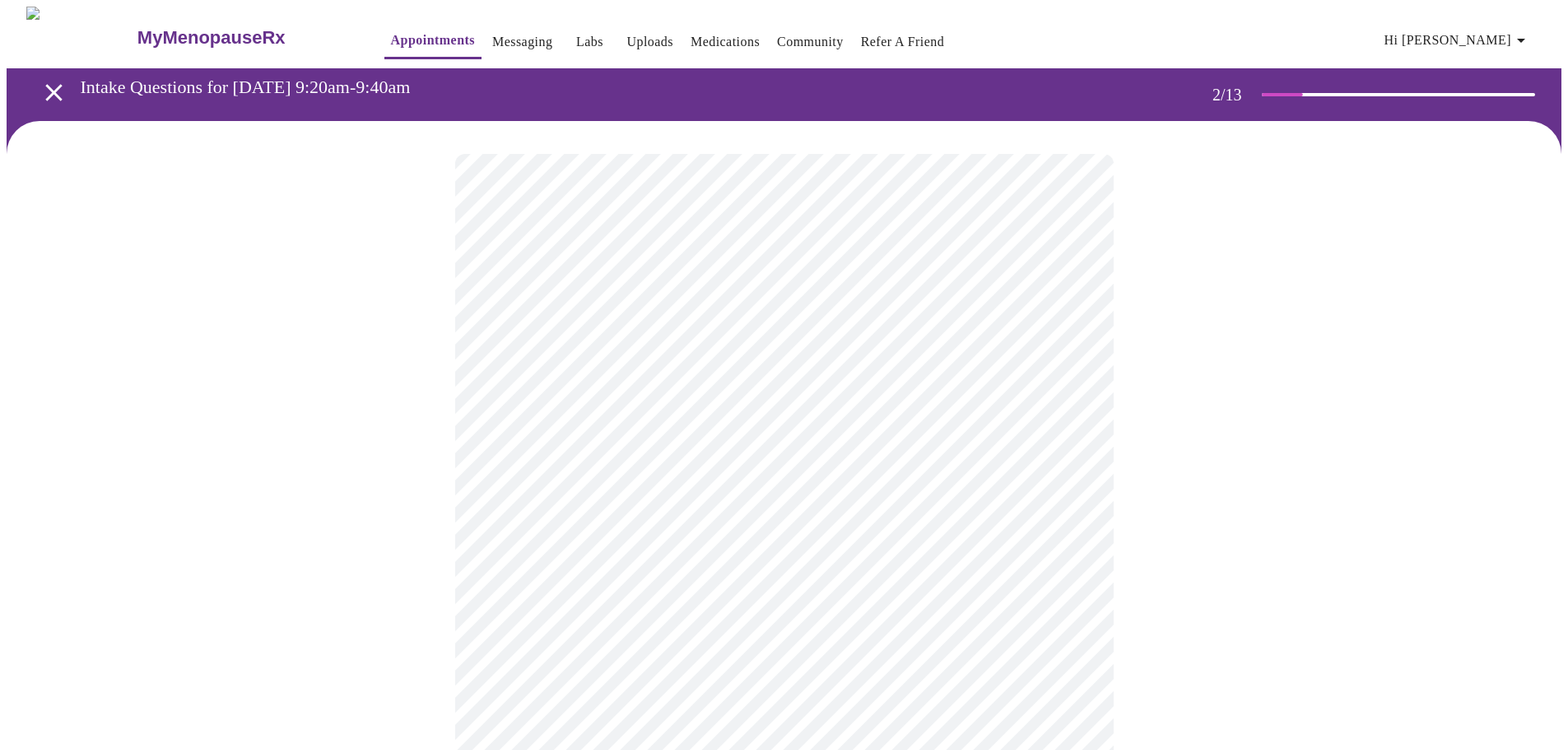
click at [725, 479] on body "MyMenopauseRx Appointments Messaging Labs Uploads Medications Community Refer a…" at bounding box center [784, 573] width 1555 height 1133
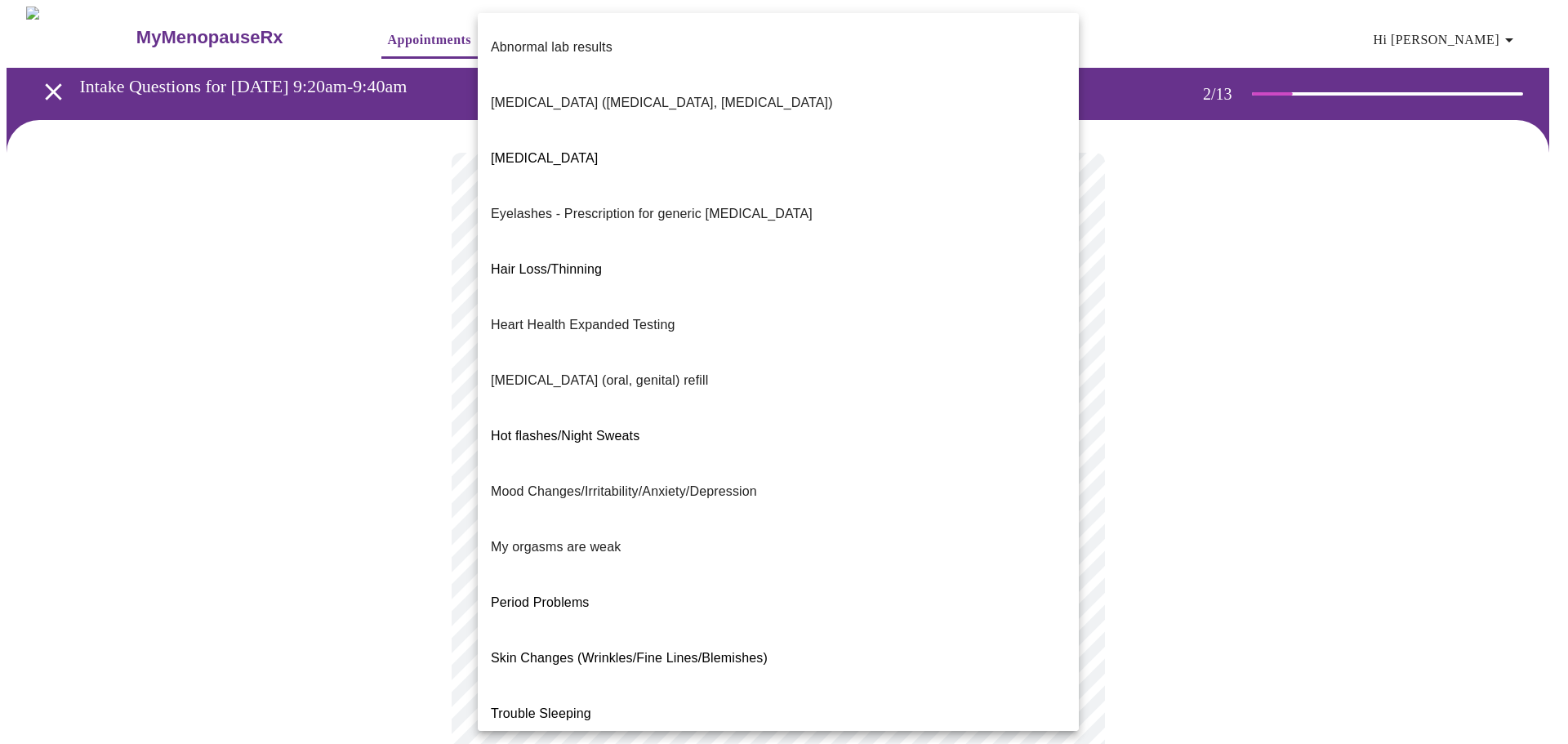
click at [339, 337] on div at bounding box center [784, 372] width 1568 height 744
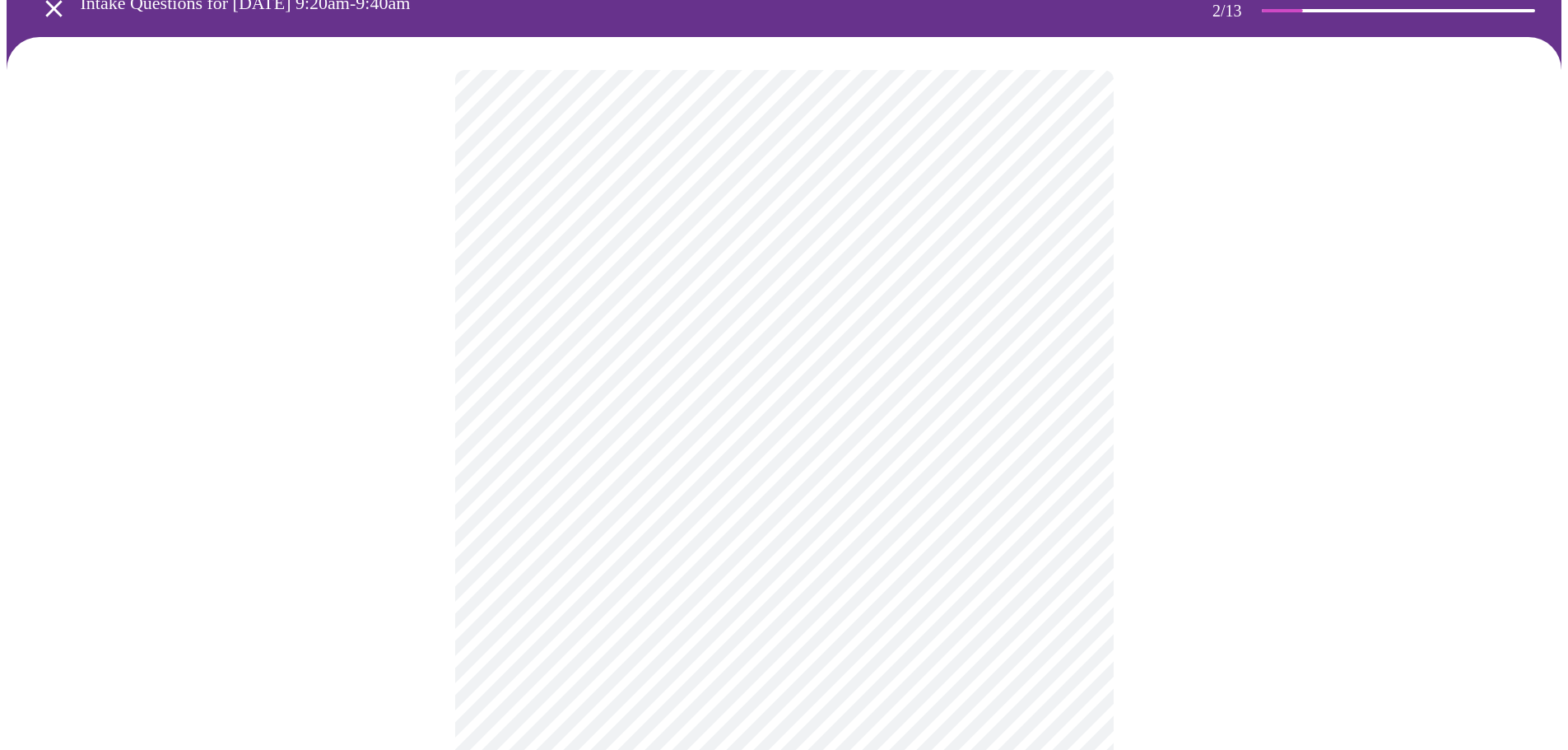
scroll to position [164, 0]
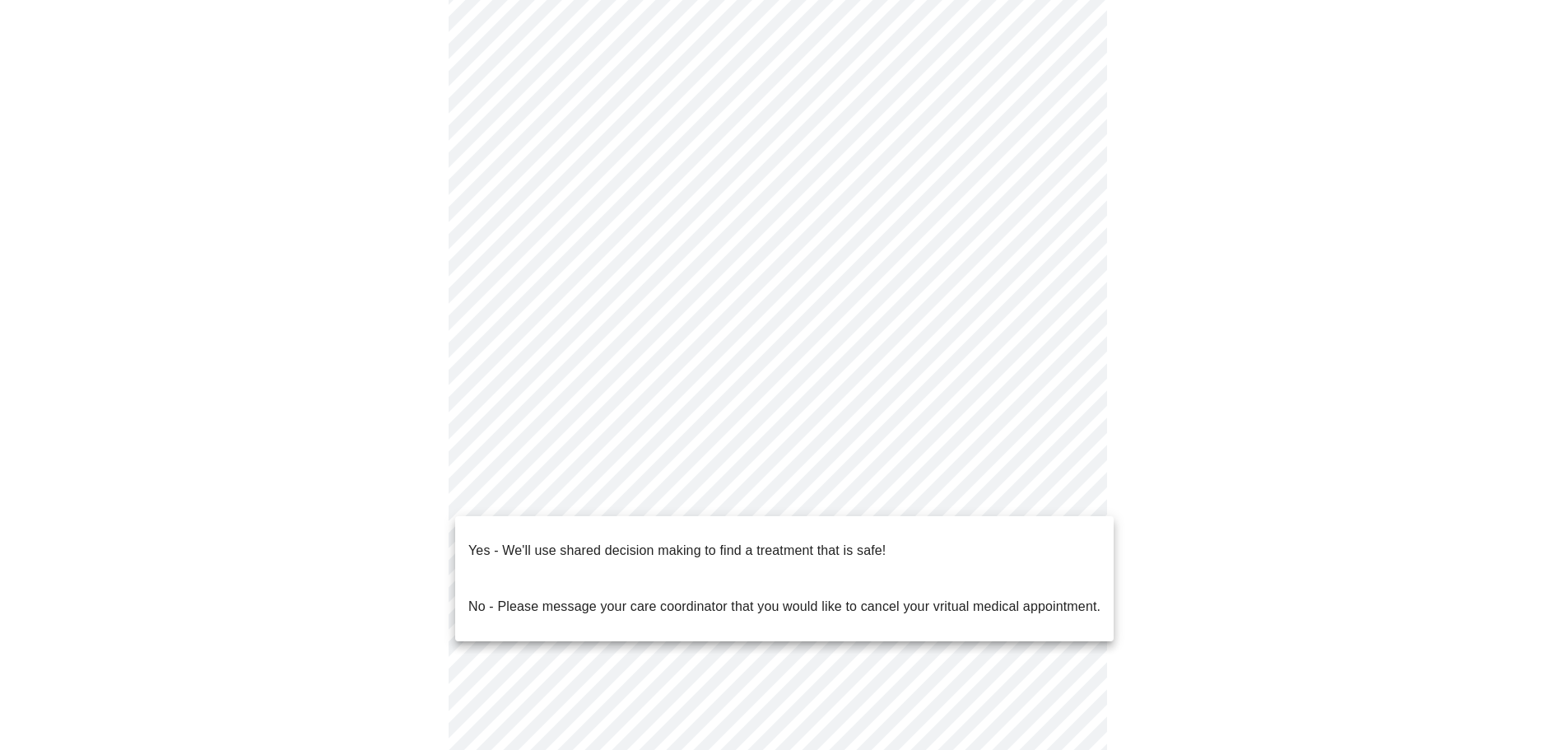
click at [770, 499] on body "MyMenopauseRx Appointments Messaging Labs Uploads Medications Community Refer a…" at bounding box center [784, 409] width 1555 height 1133
click at [715, 544] on p "Yes - We'll use shared decision making to find a treatment that is safe!" at bounding box center [677, 551] width 418 height 20
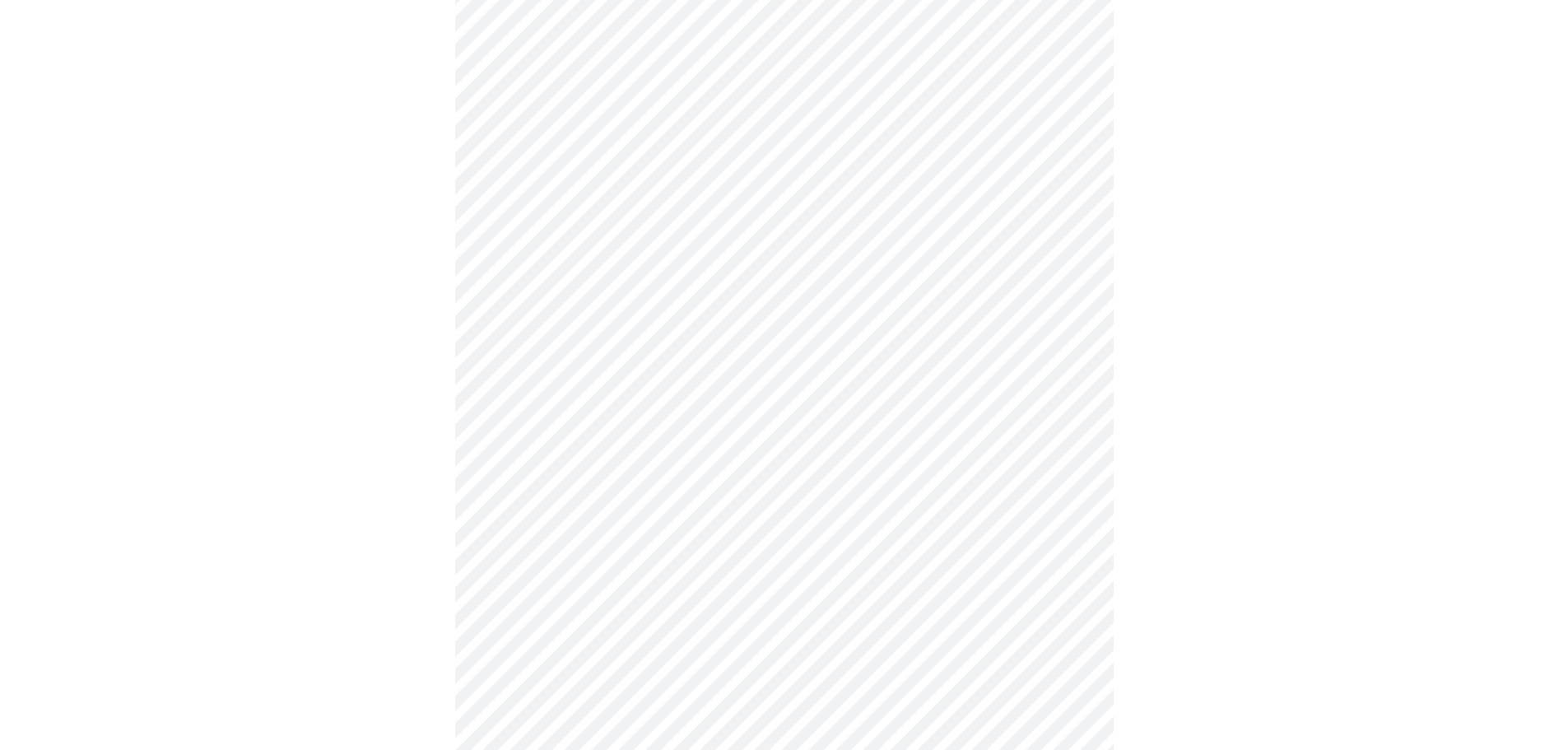
click at [669, 326] on body "MyMenopauseRx Appointments Messaging Labs Uploads Medications Community Refer a…" at bounding box center [784, 404] width 1555 height 1122
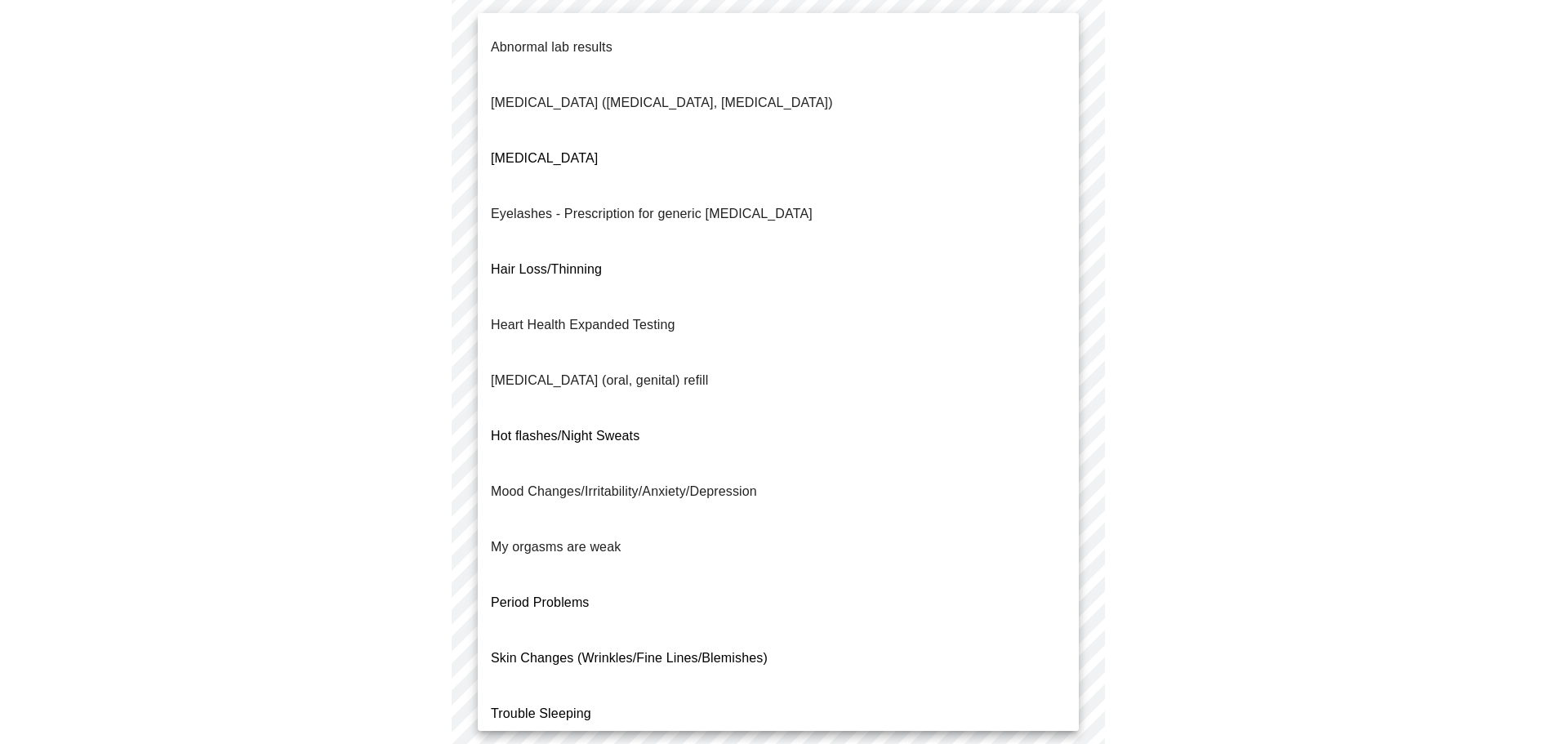
click at [242, 198] on div at bounding box center [784, 372] width 1568 height 744
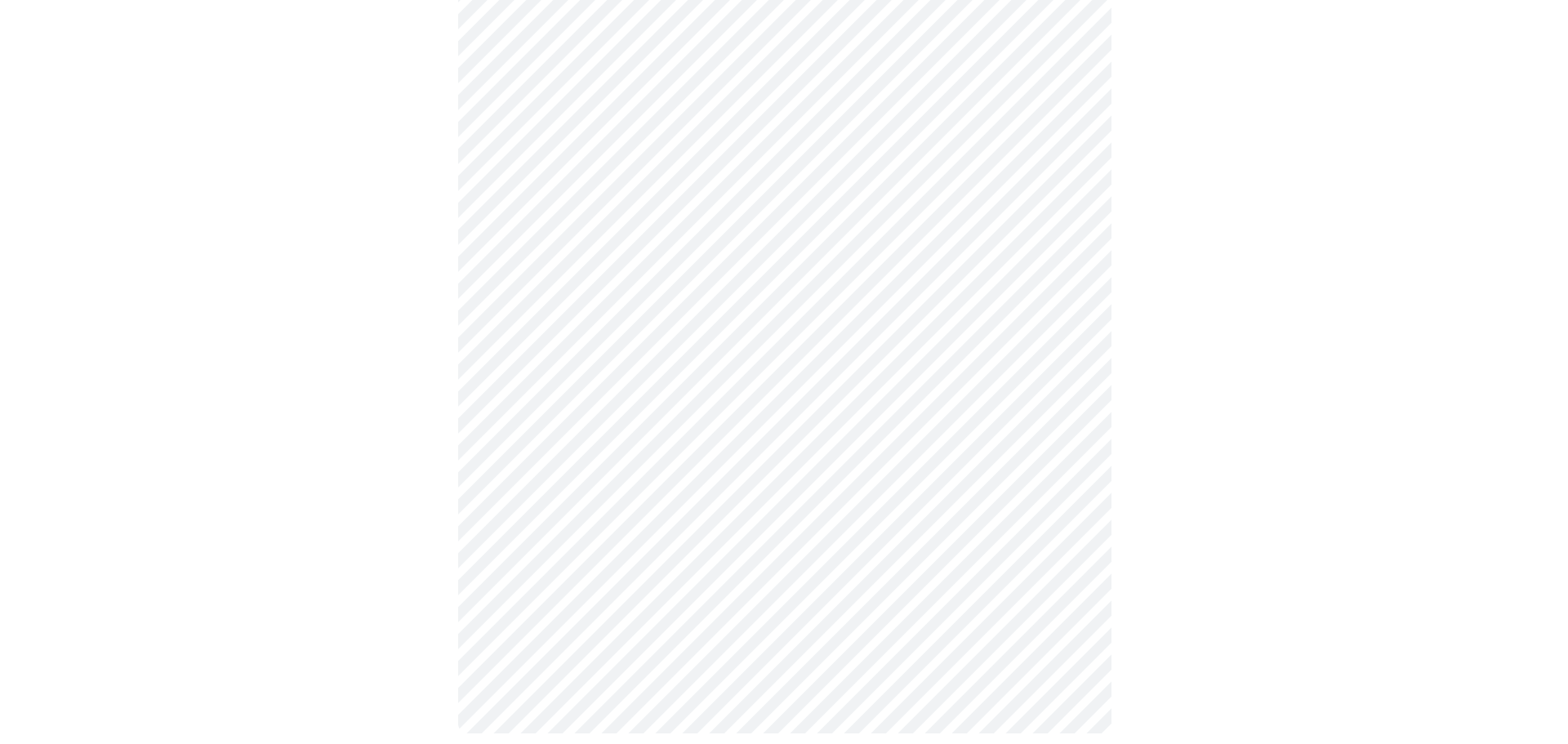
scroll to position [370, 0]
click at [783, 102] on body "MyMenopauseRx Appointments Messaging Labs Uploads Medications Community Refer a…" at bounding box center [778, 193] width 1543 height 1114
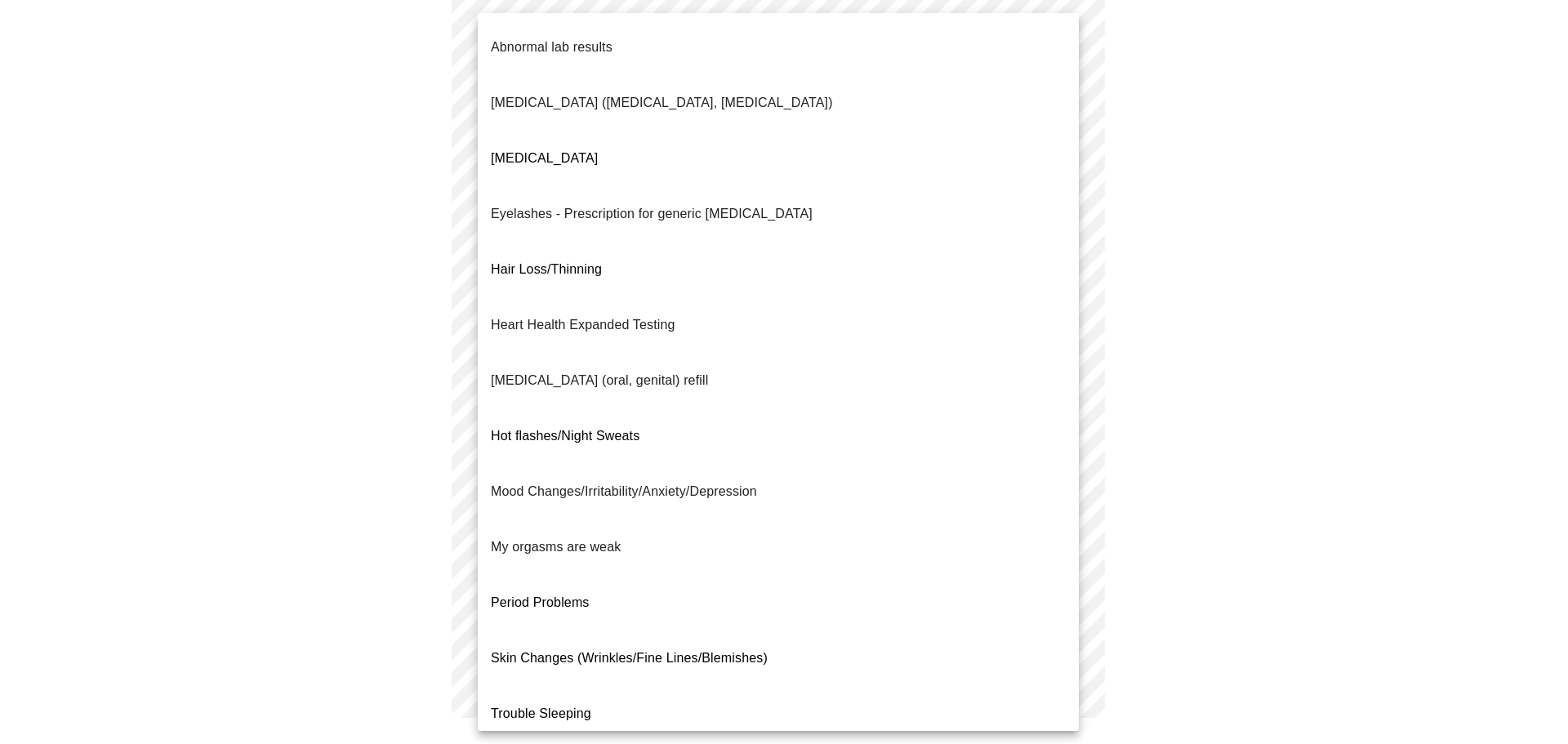
click at [708, 651] on span "Skin Changes (Wrinkles/Fine Lines/Blemishes)" at bounding box center [629, 657] width 277 height 14
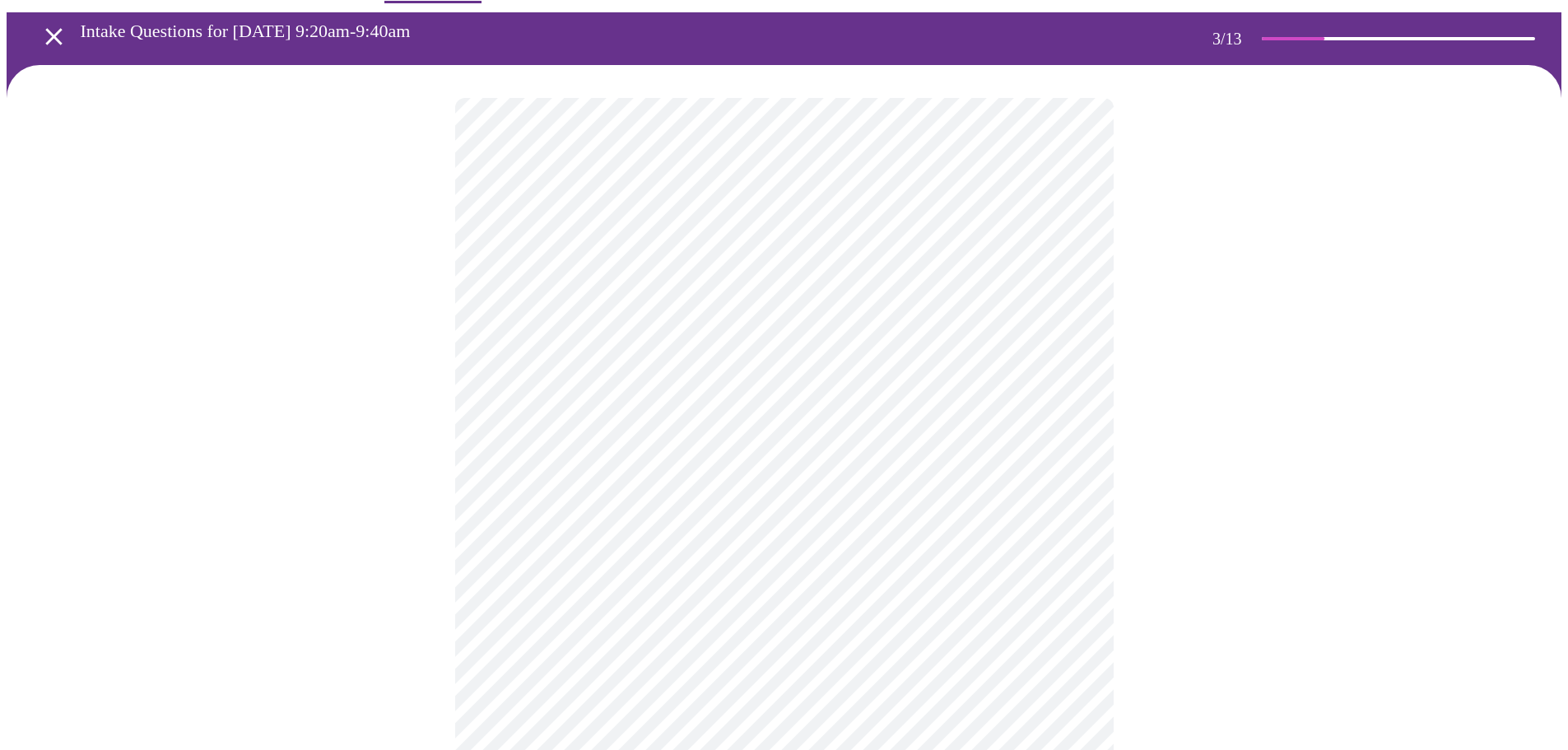
scroll to position [82, 0]
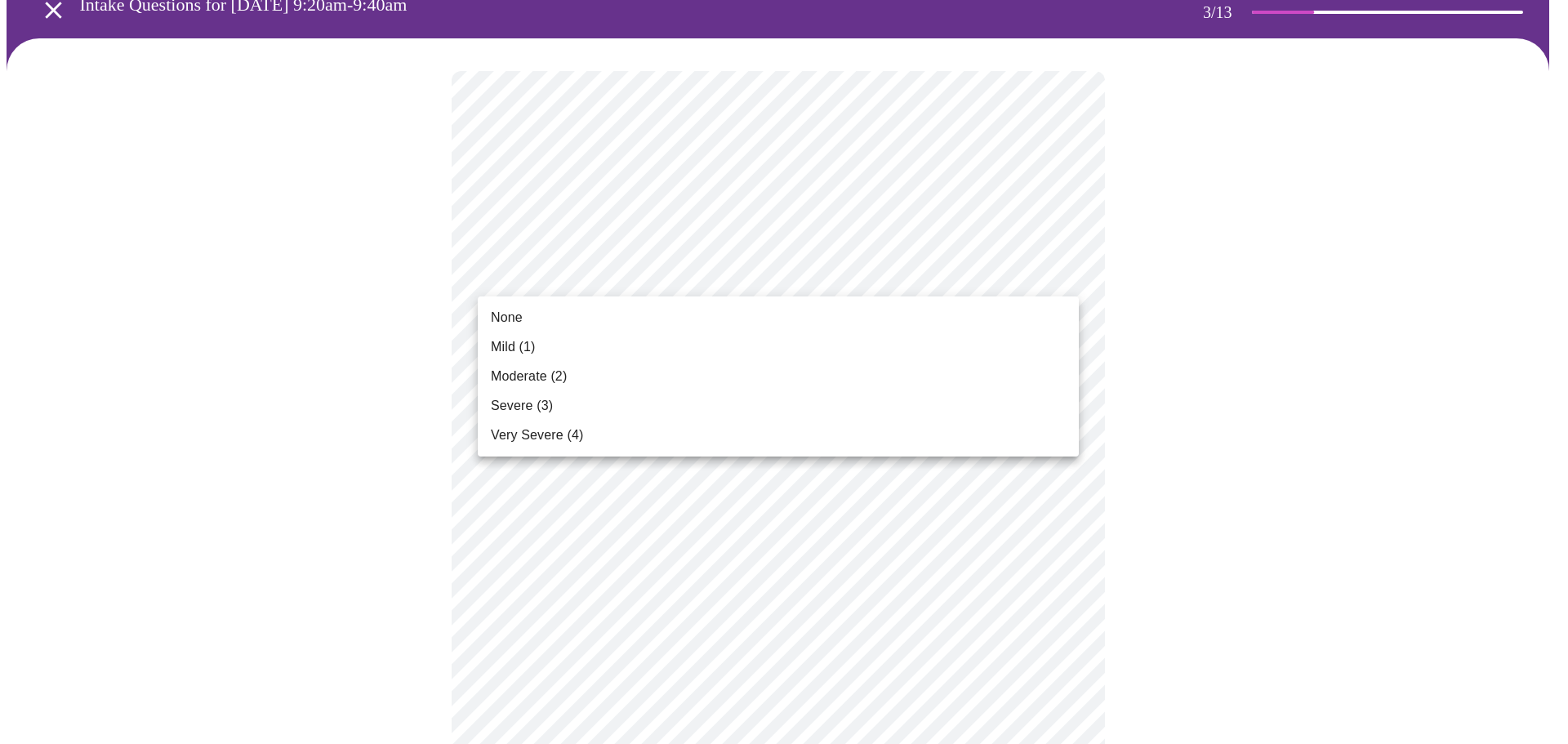
click at [569, 400] on li "Severe (3)" at bounding box center [778, 405] width 601 height 29
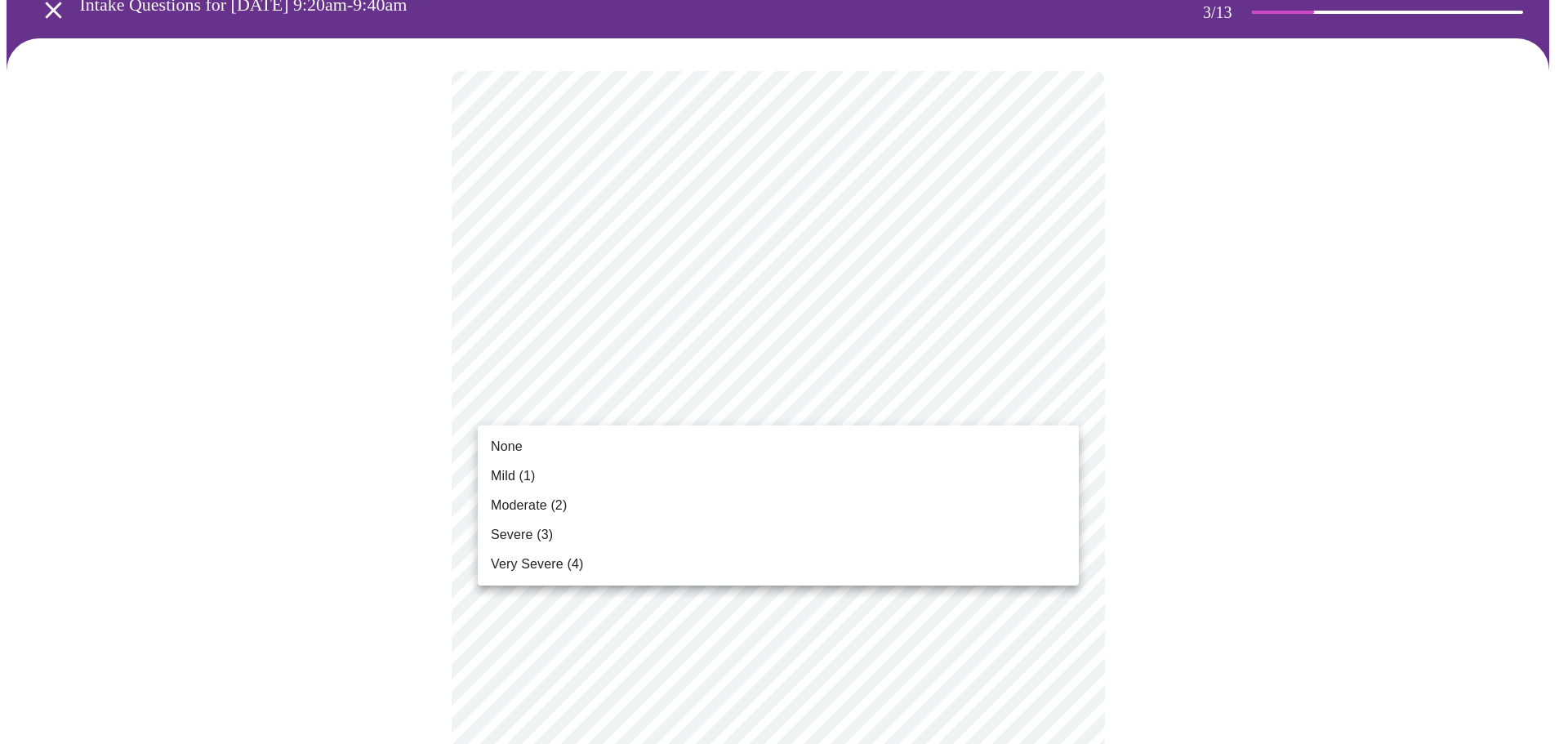
click at [597, 438] on li "None" at bounding box center [778, 446] width 601 height 29
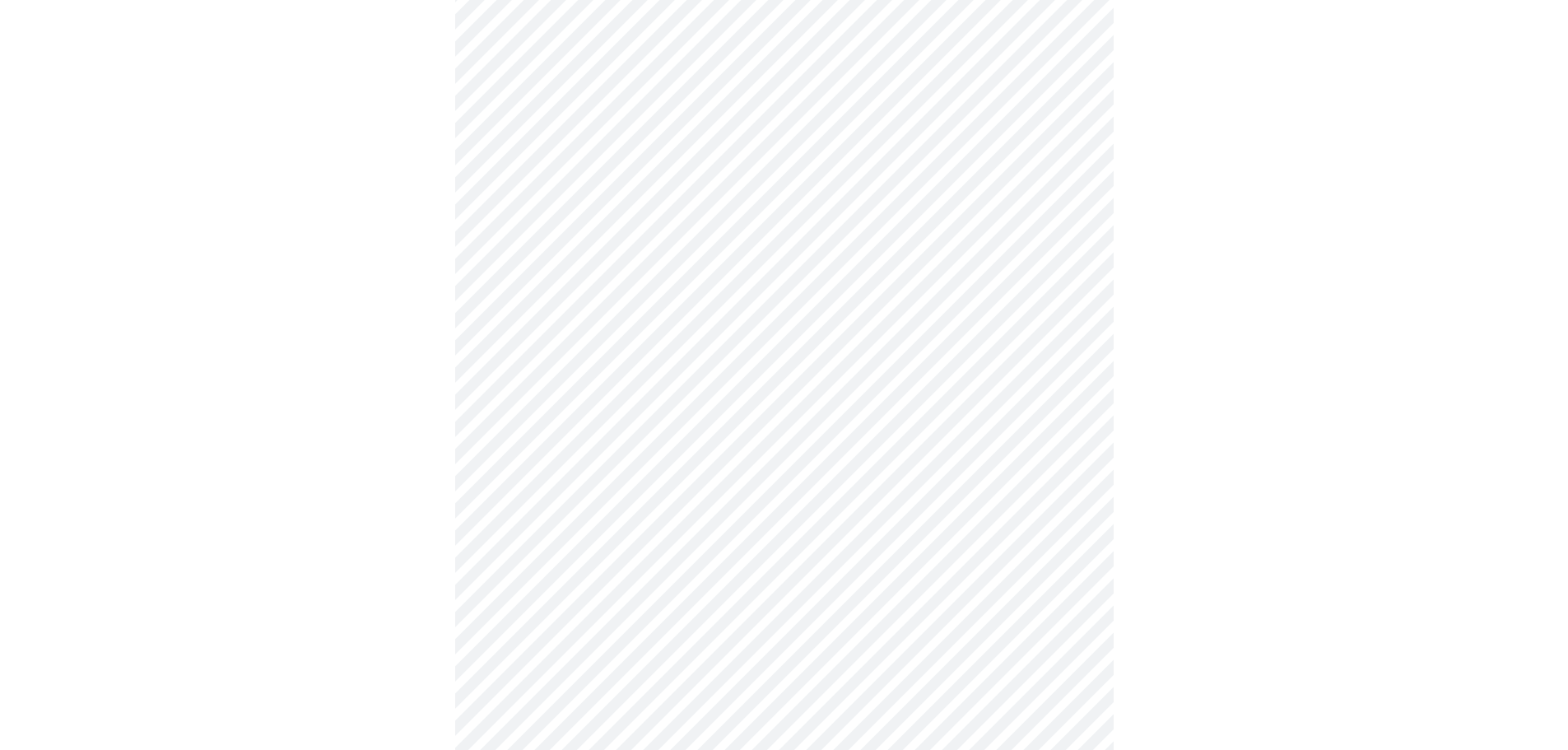
scroll to position [247, 0]
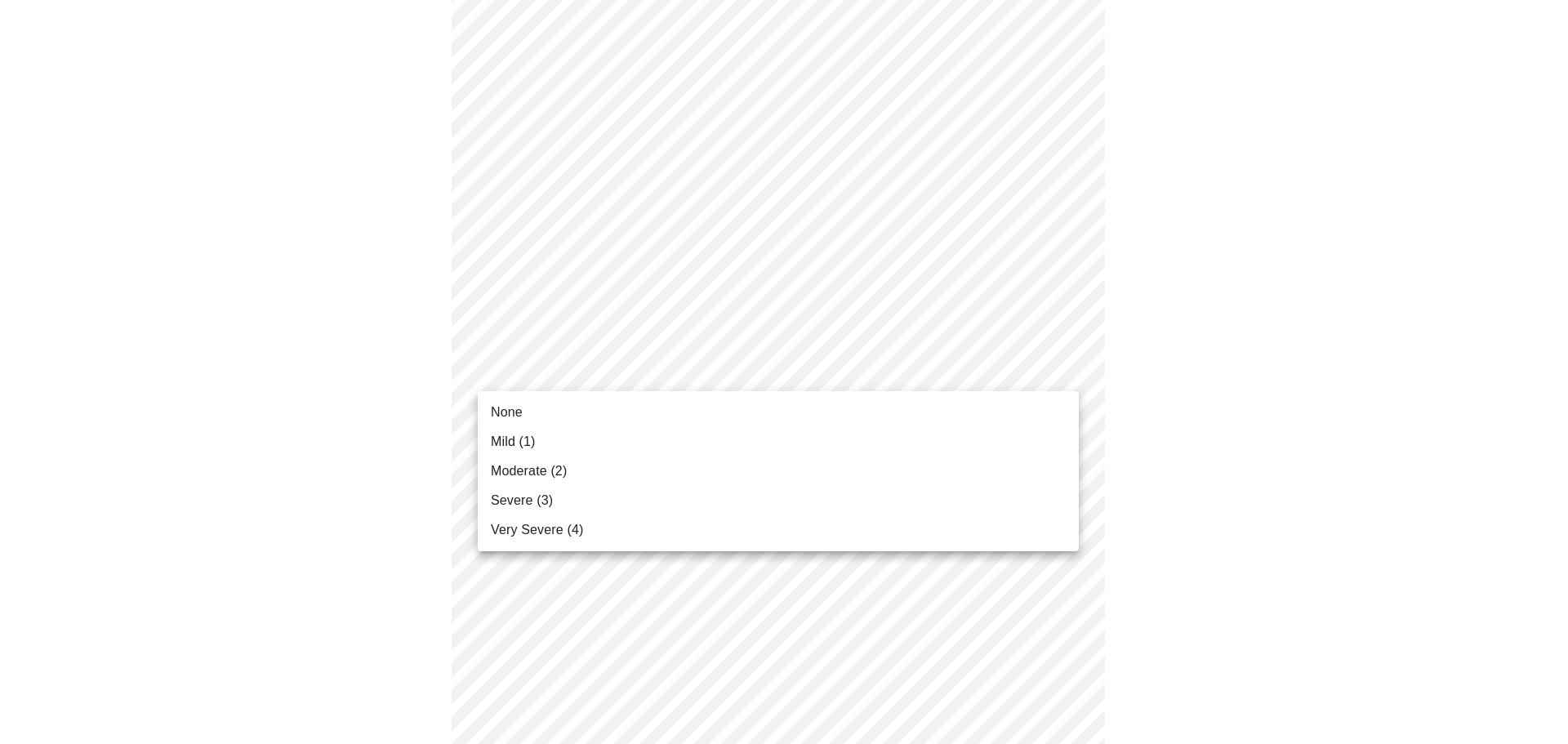
click at [620, 514] on li "Severe (3)" at bounding box center [778, 500] width 601 height 29
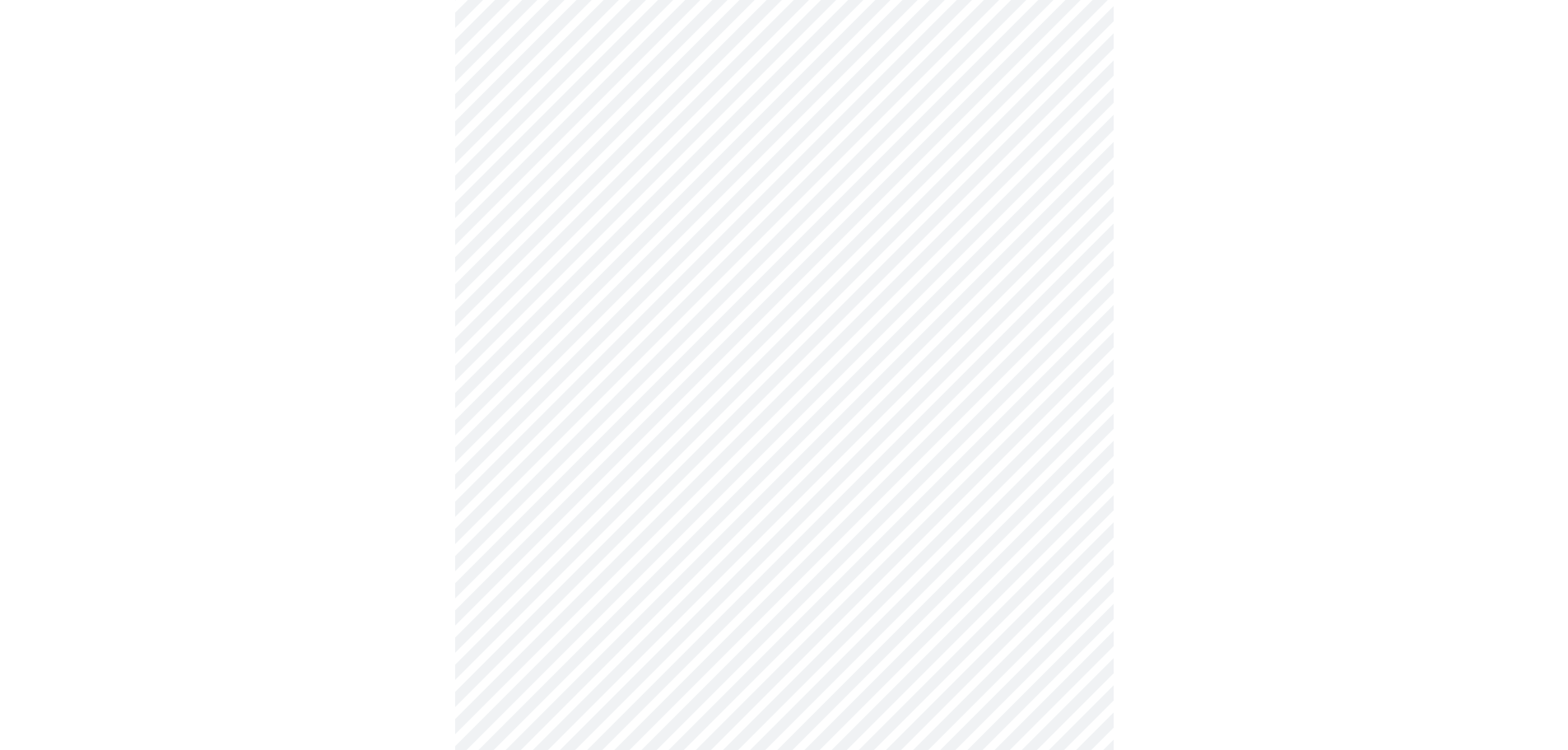
scroll to position [330, 0]
click at [610, 426] on body "MyMenopauseRx Appointments Messaging Labs Uploads Medications Community Refer a…" at bounding box center [784, 737] width 1555 height 2121
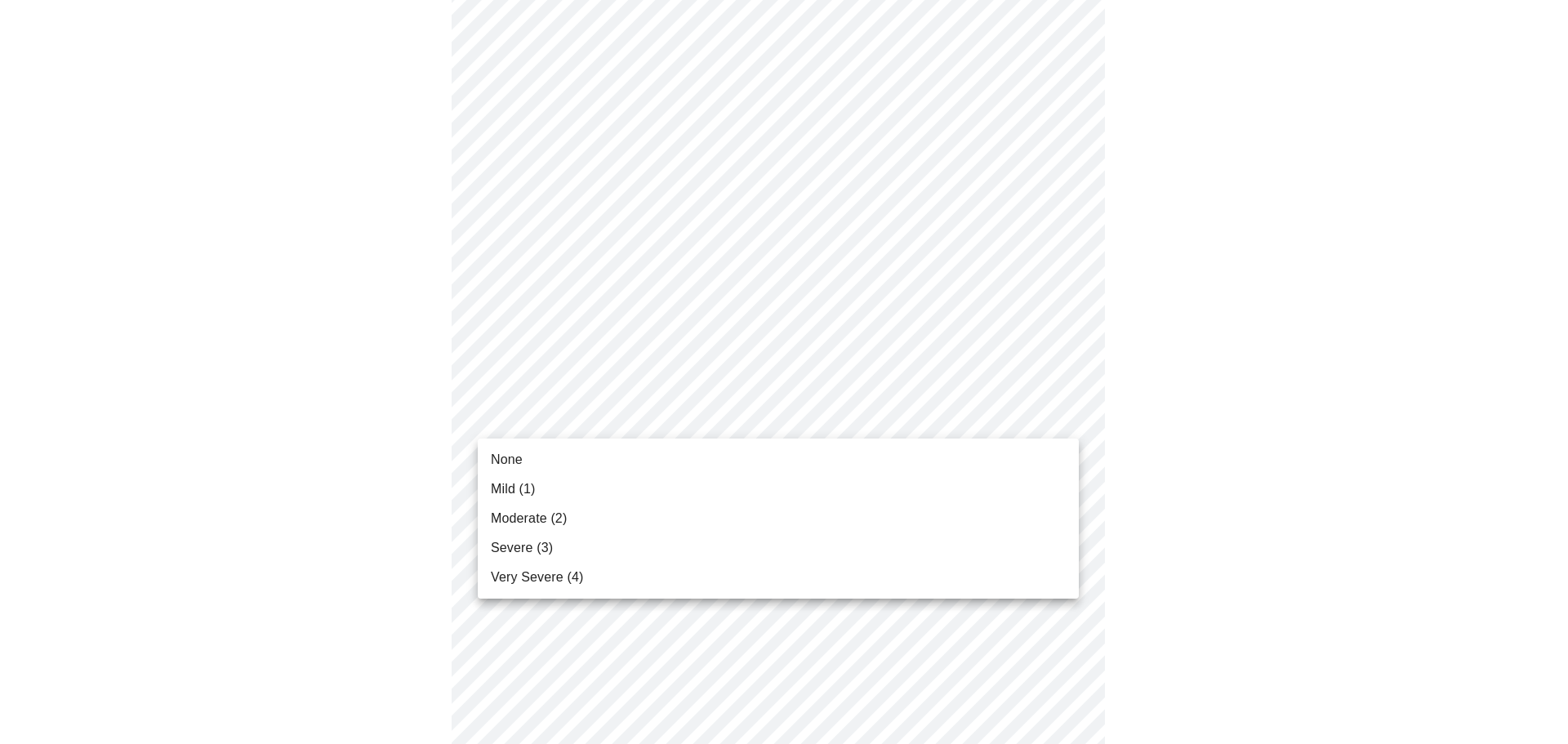
click at [600, 483] on li "Mild (1)" at bounding box center [778, 489] width 601 height 29
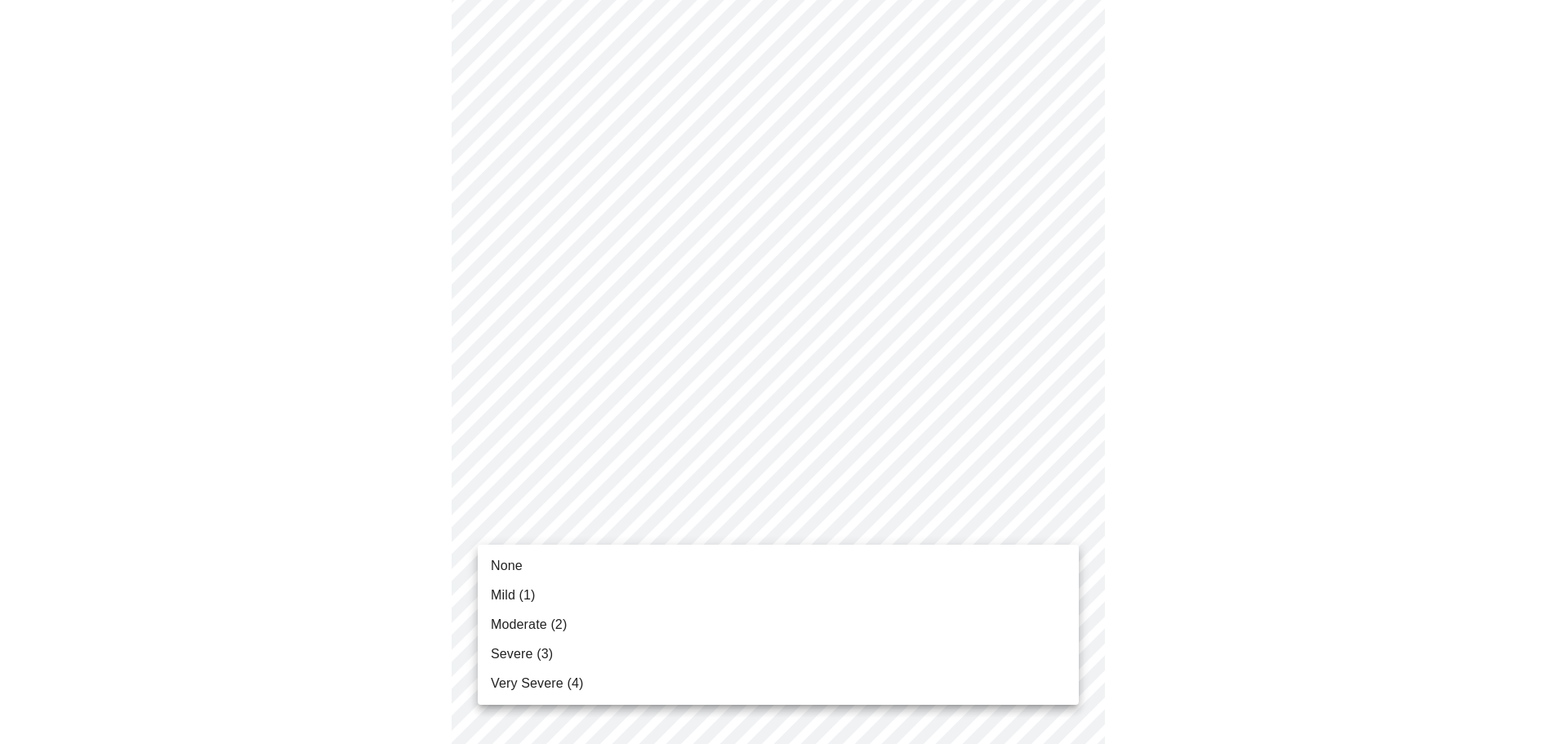
click at [607, 513] on body "MyMenopauseRx Appointments Messaging Labs Uploads Medications Community Refer a…" at bounding box center [784, 720] width 1555 height 2081
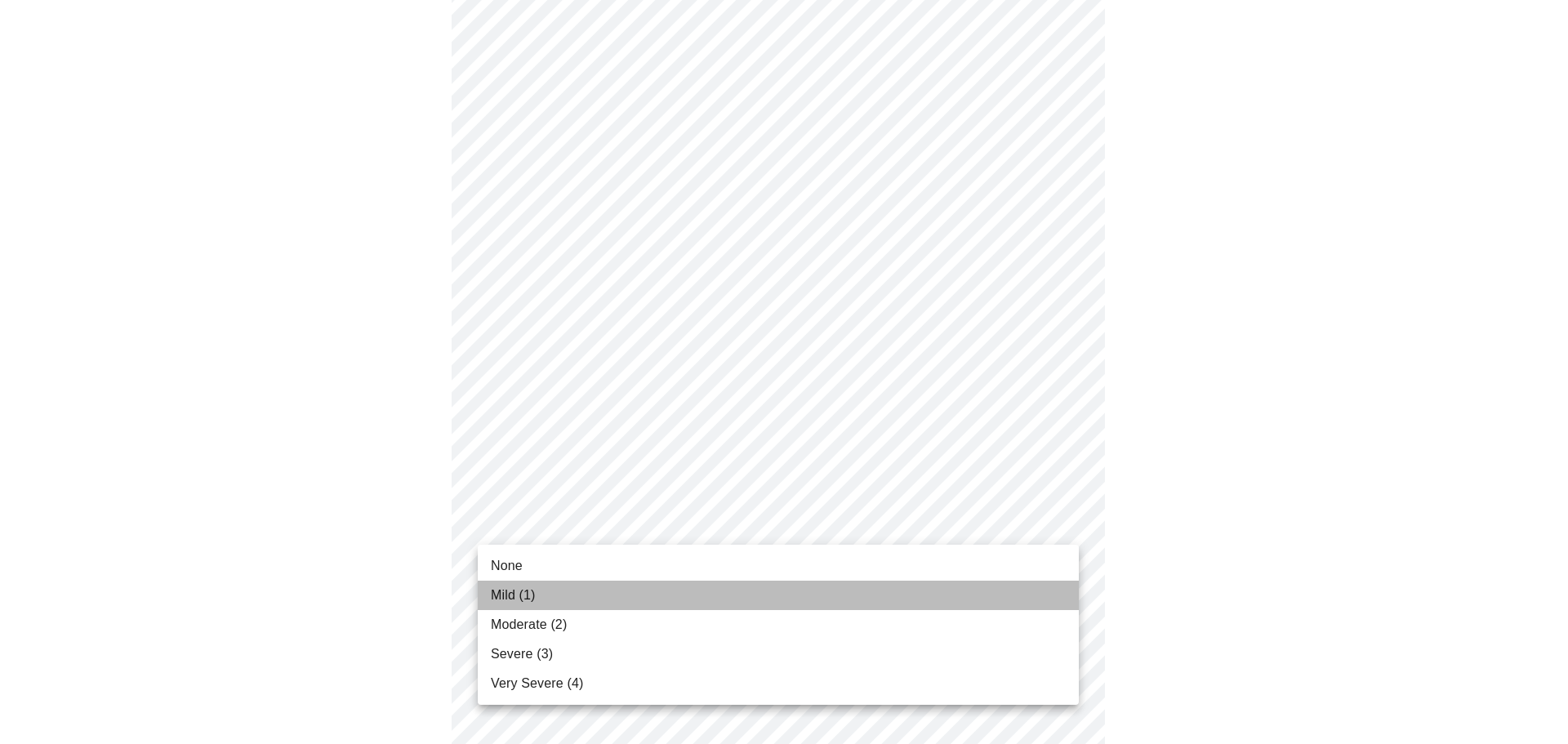
click at [610, 585] on li "Mild (1)" at bounding box center [778, 595] width 601 height 29
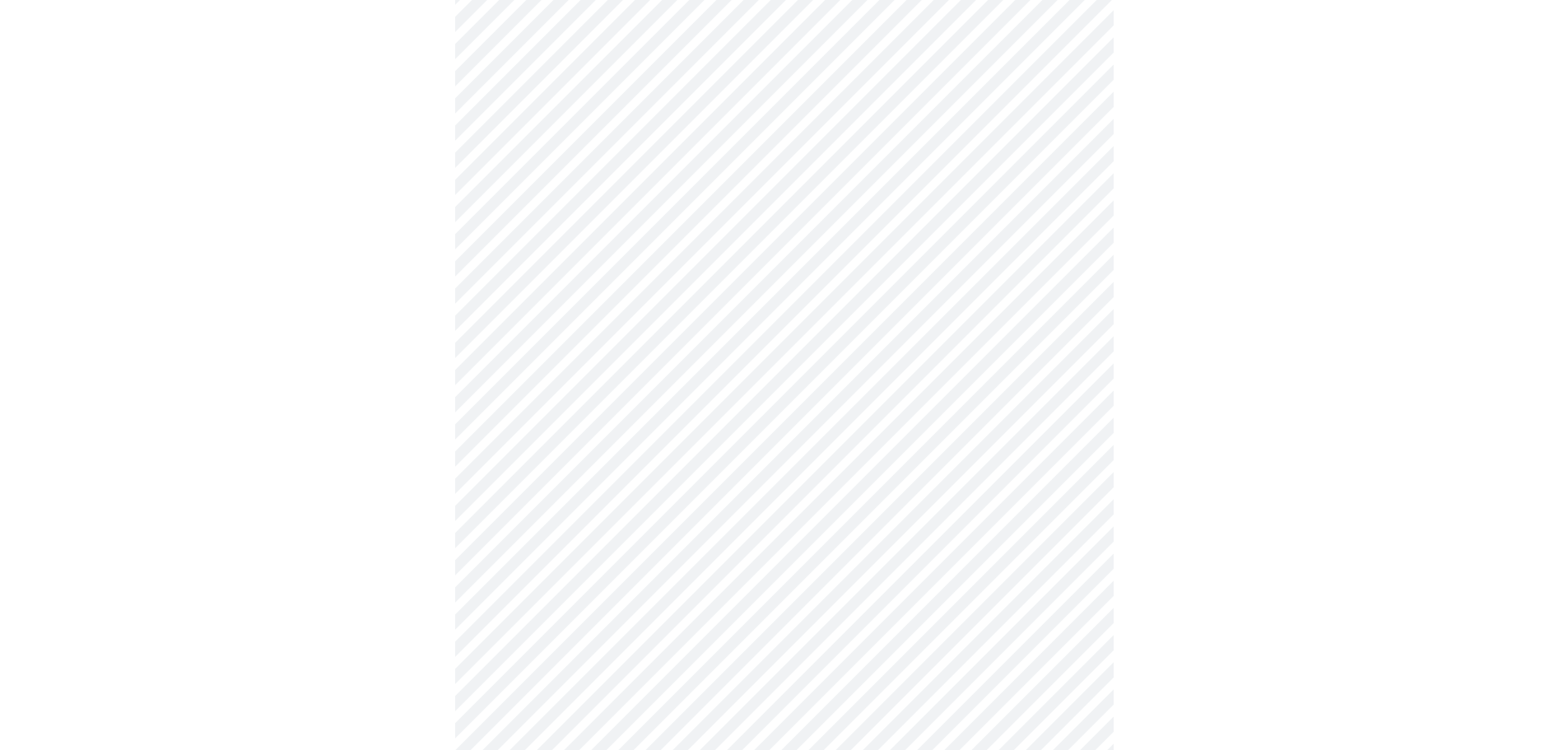
scroll to position [412, 0]
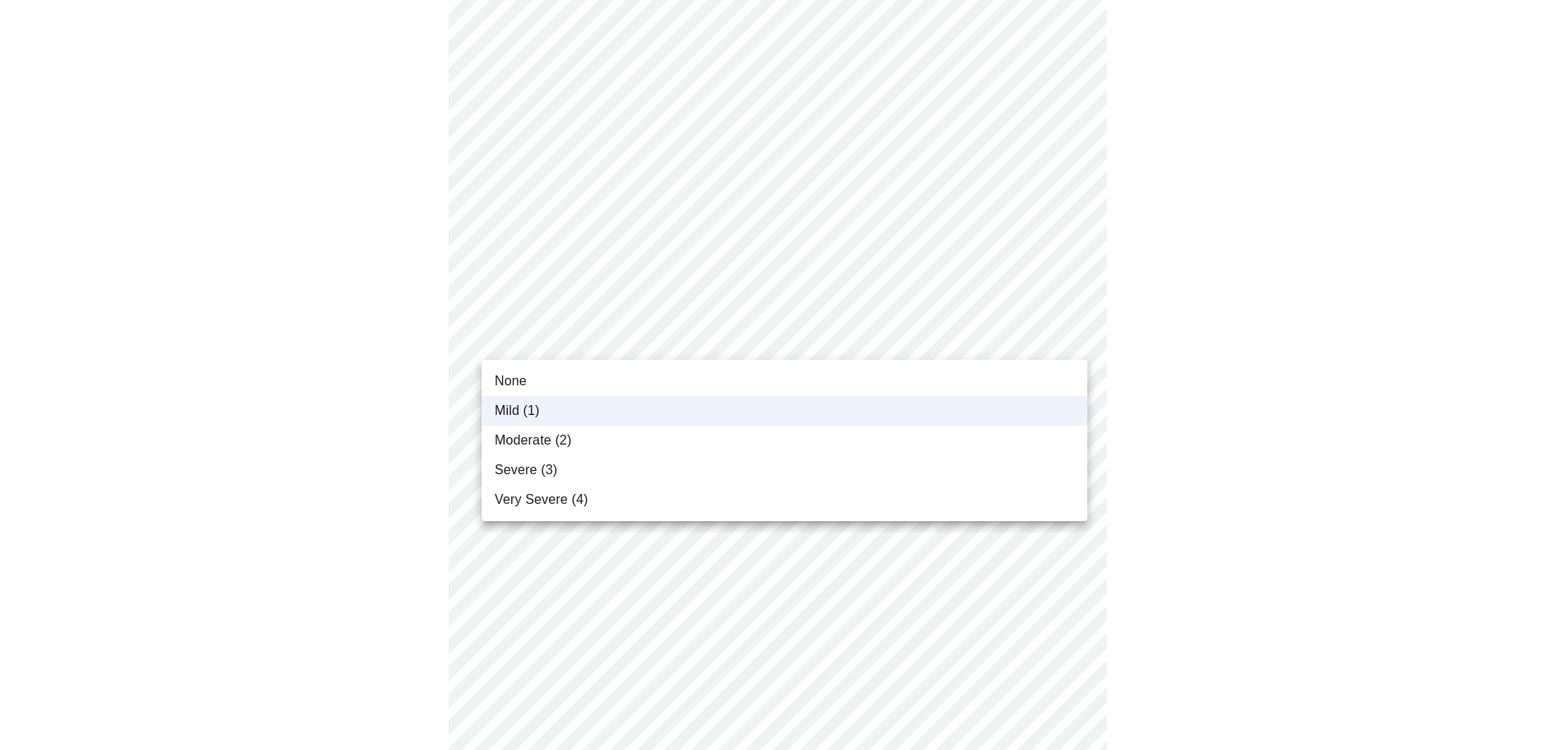
click at [576, 337] on body "MyMenopauseRx Appointments Messaging Labs Uploads Medications Community Refer a…" at bounding box center [784, 632] width 1555 height 2075
click at [384, 326] on div at bounding box center [790, 375] width 1581 height 750
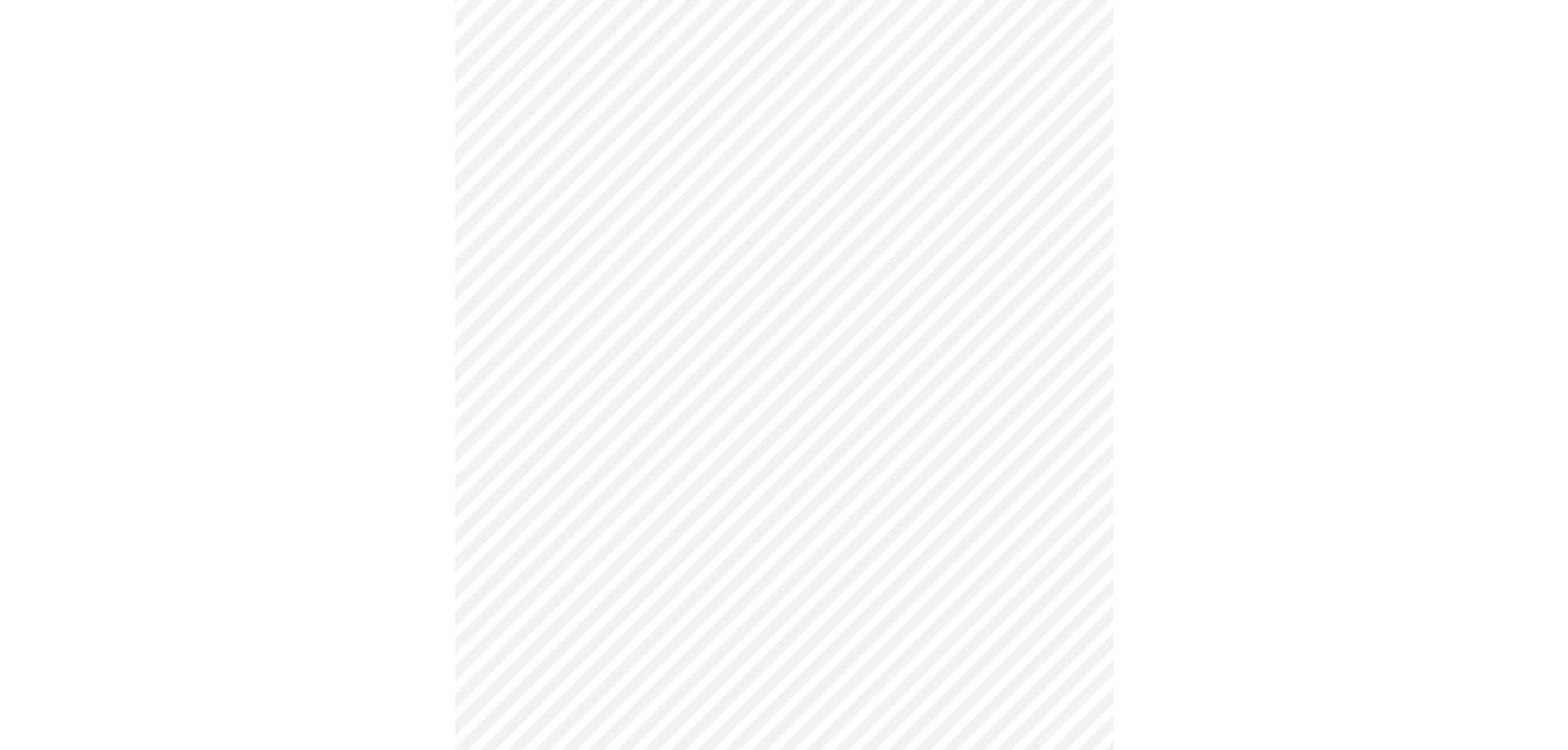
click at [553, 450] on body "MyMenopauseRx Appointments Messaging Labs Uploads Medications Community Refer a…" at bounding box center [784, 632] width 1555 height 2075
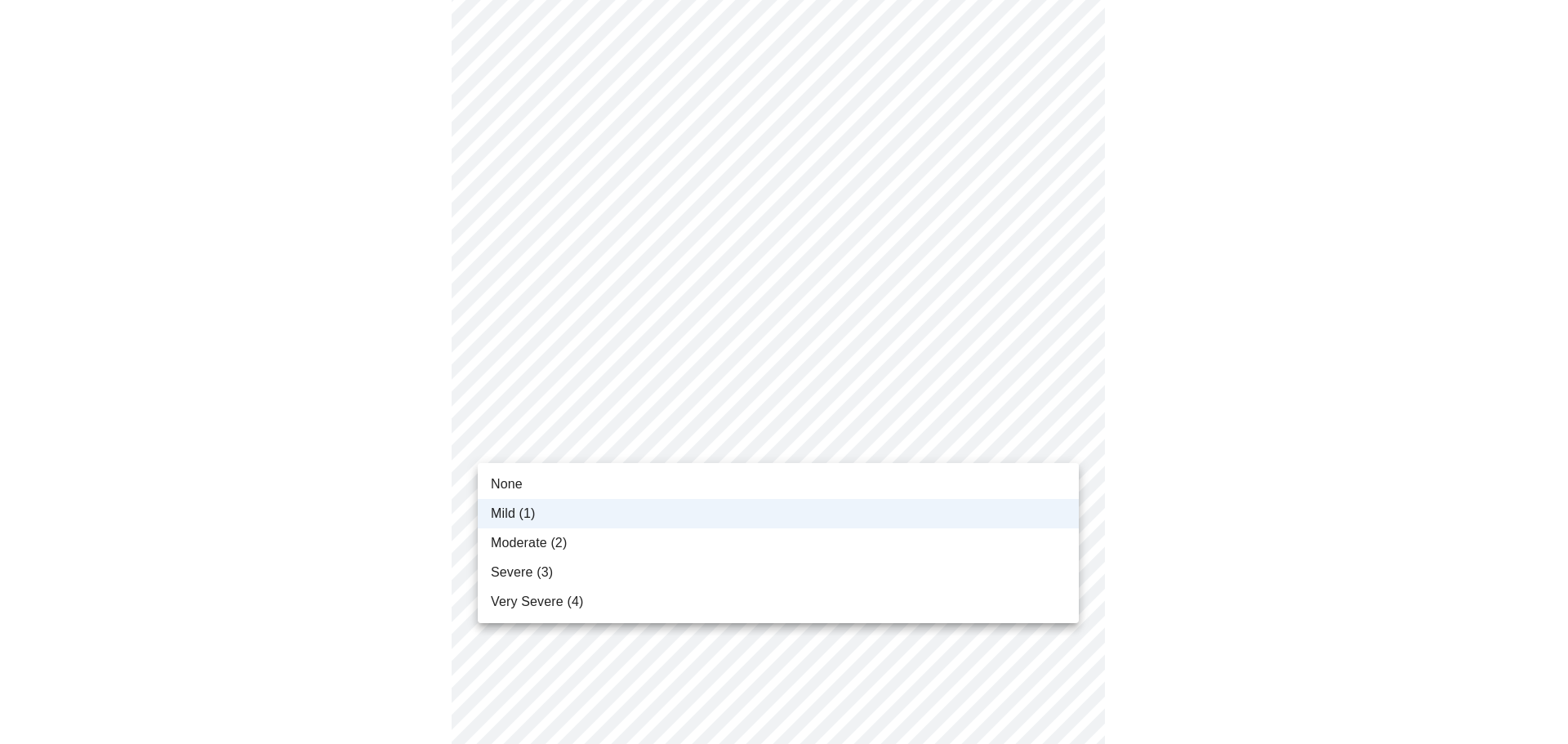
click at [555, 548] on span "Moderate (2)" at bounding box center [528, 543] width 76 height 20
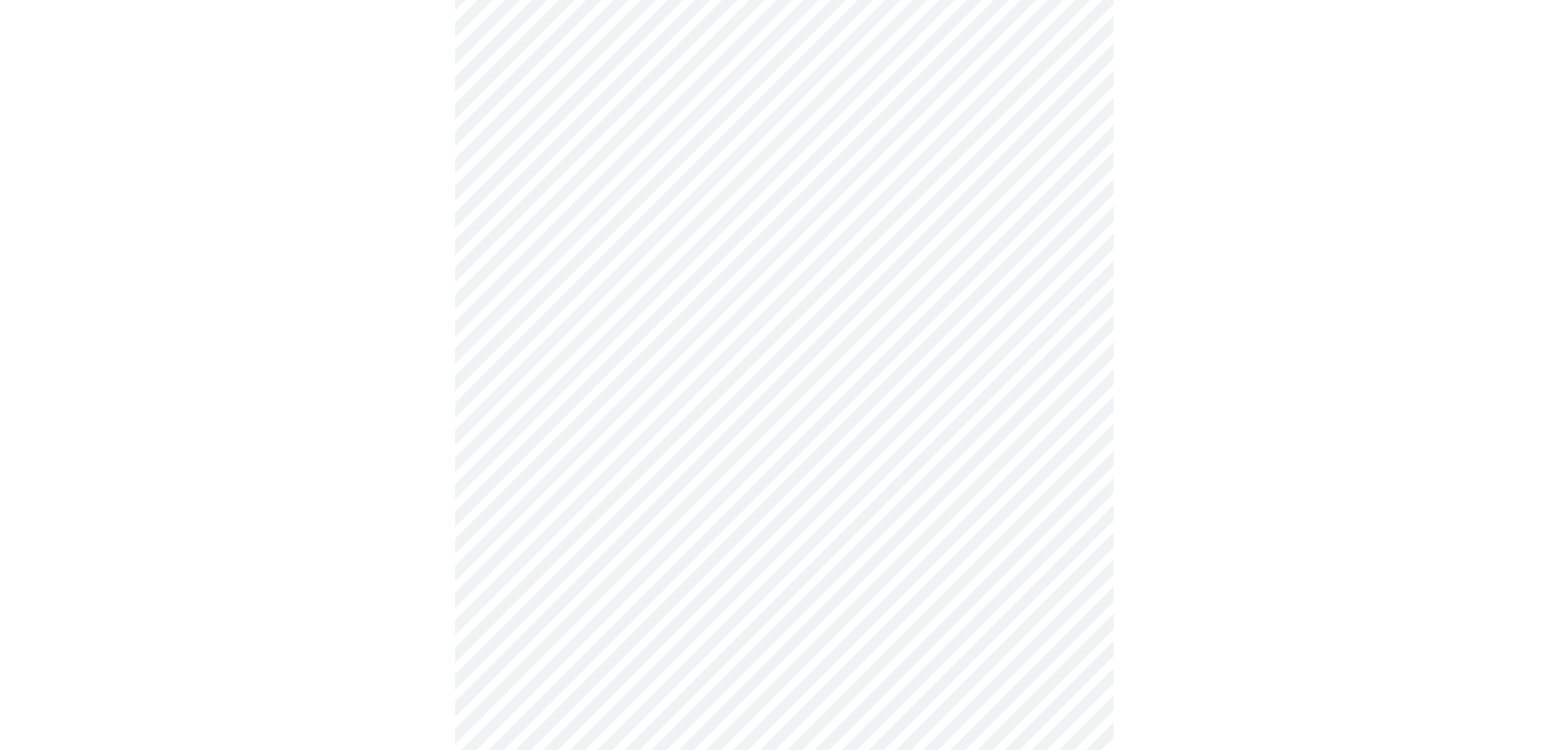
scroll to position [576, 0]
click at [565, 383] on body "MyMenopauseRx Appointments Messaging Labs Uploads Medications Community Refer a…" at bounding box center [784, 467] width 1555 height 2075
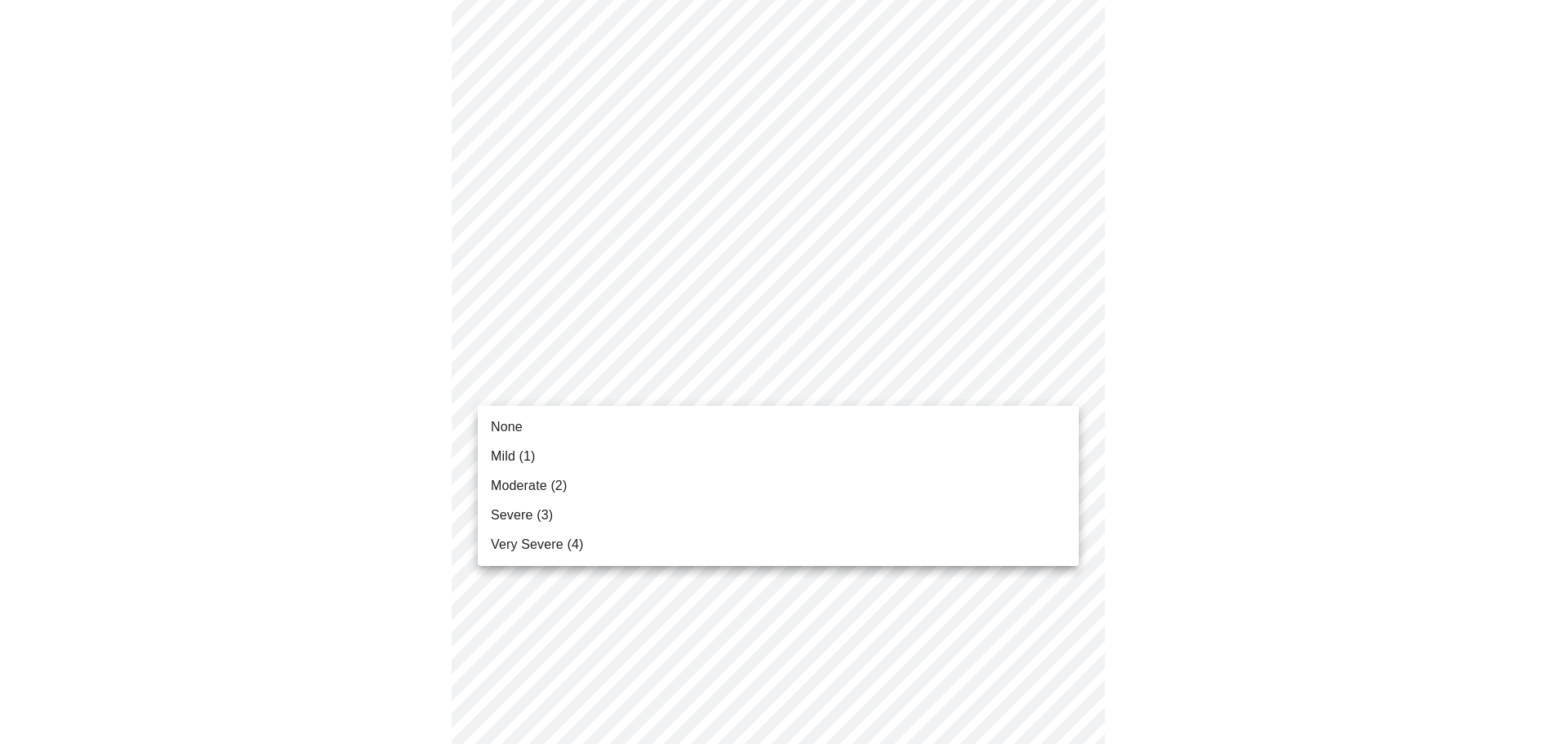
click at [573, 466] on li "Mild (1)" at bounding box center [778, 456] width 601 height 29
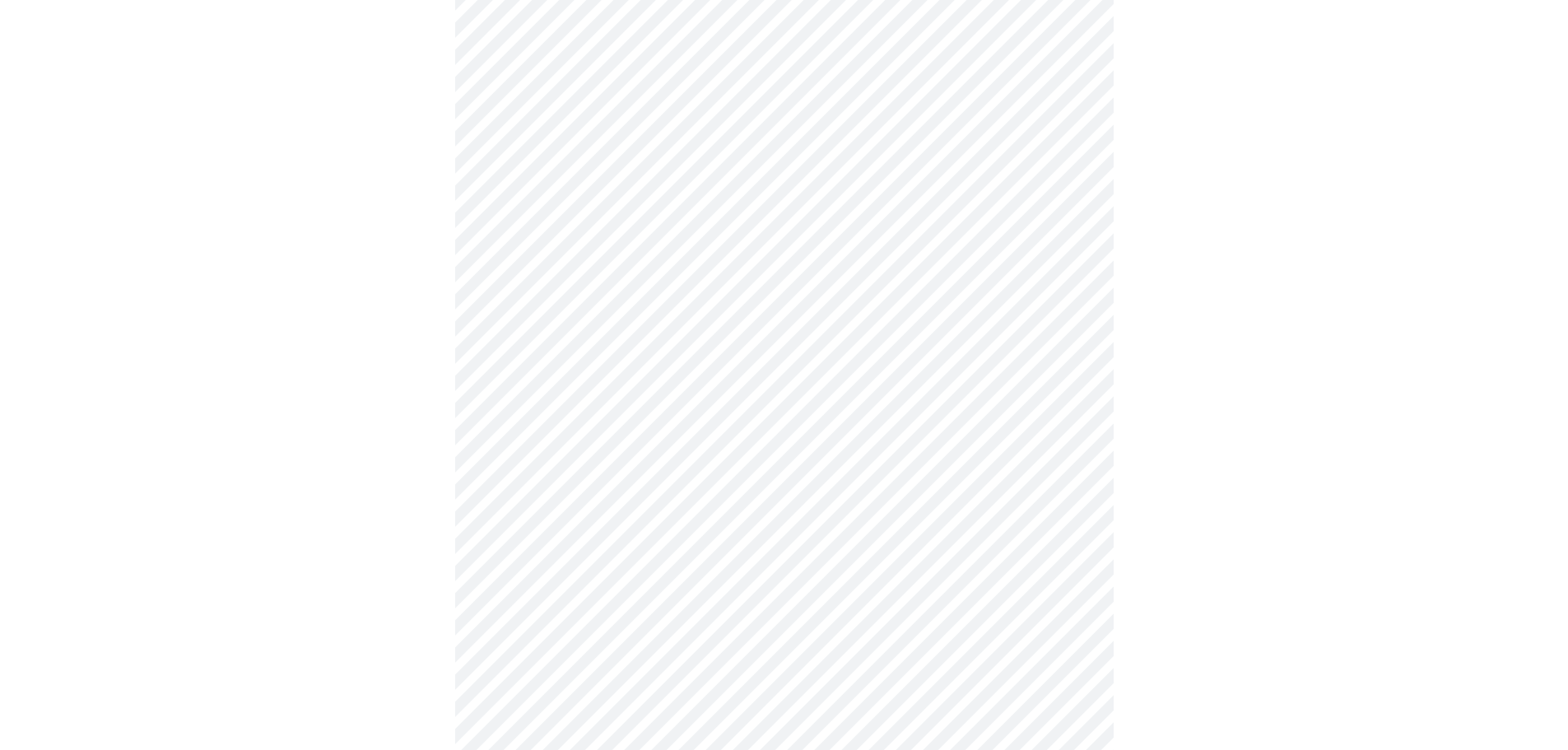
scroll to position [741, 0]
click at [650, 350] on body "MyMenopauseRx Appointments Messaging Labs Uploads Medications Community Refer a…" at bounding box center [784, 291] width 1555 height 2051
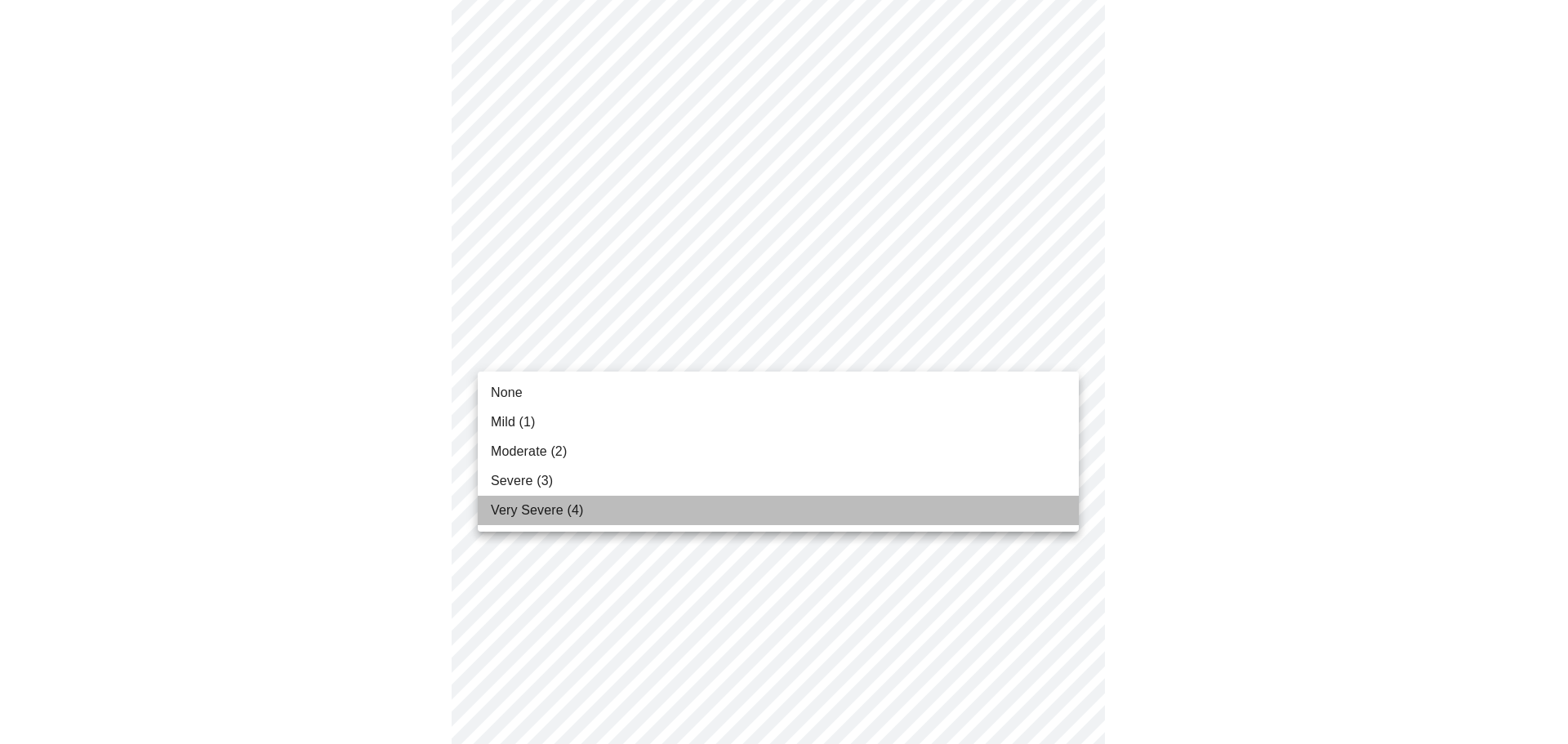
click at [611, 517] on li "Very Severe (4)" at bounding box center [778, 510] width 601 height 29
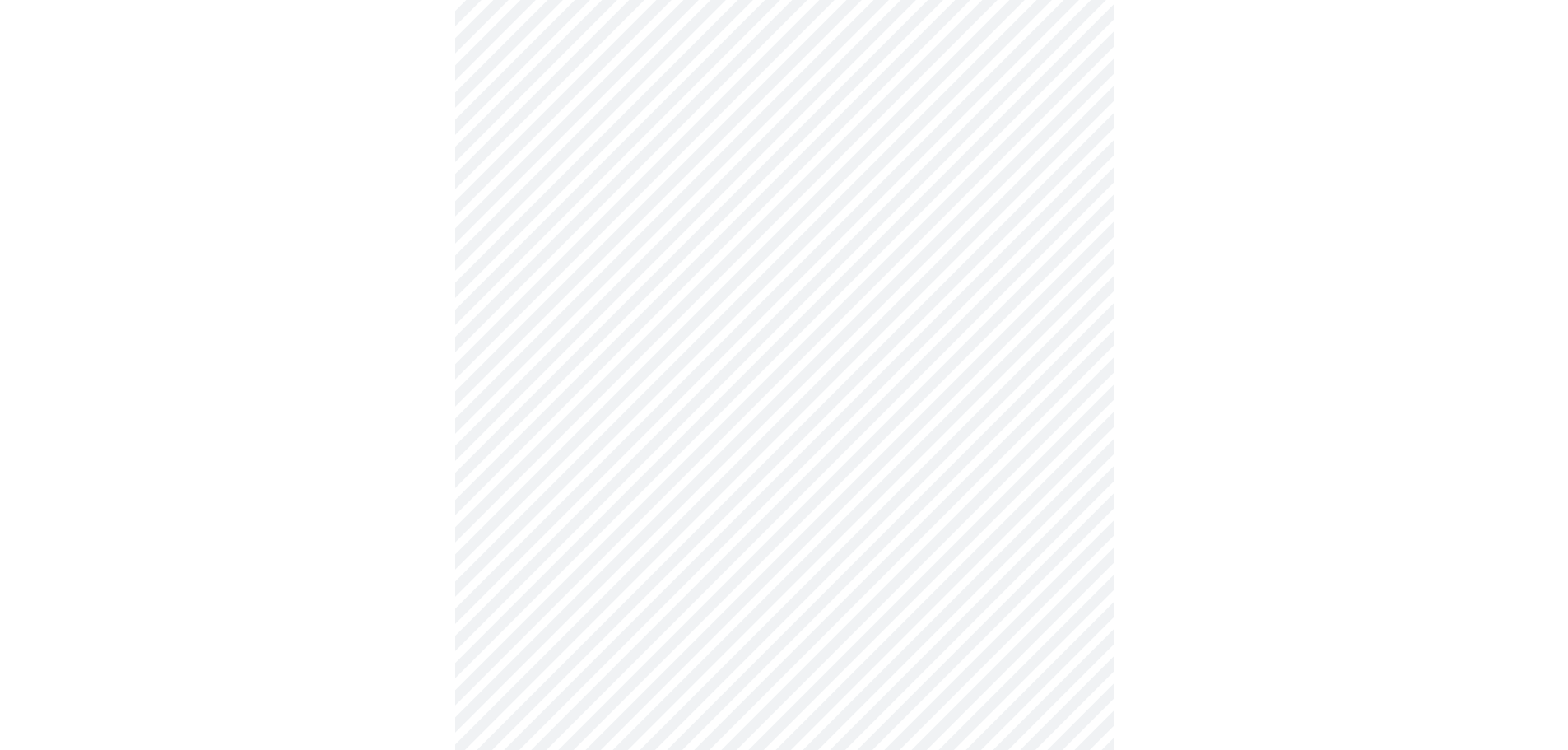
click at [625, 482] on body "MyMenopauseRx Appointments Messaging Labs Uploads Medications Community Refer a…" at bounding box center [784, 280] width 1555 height 2029
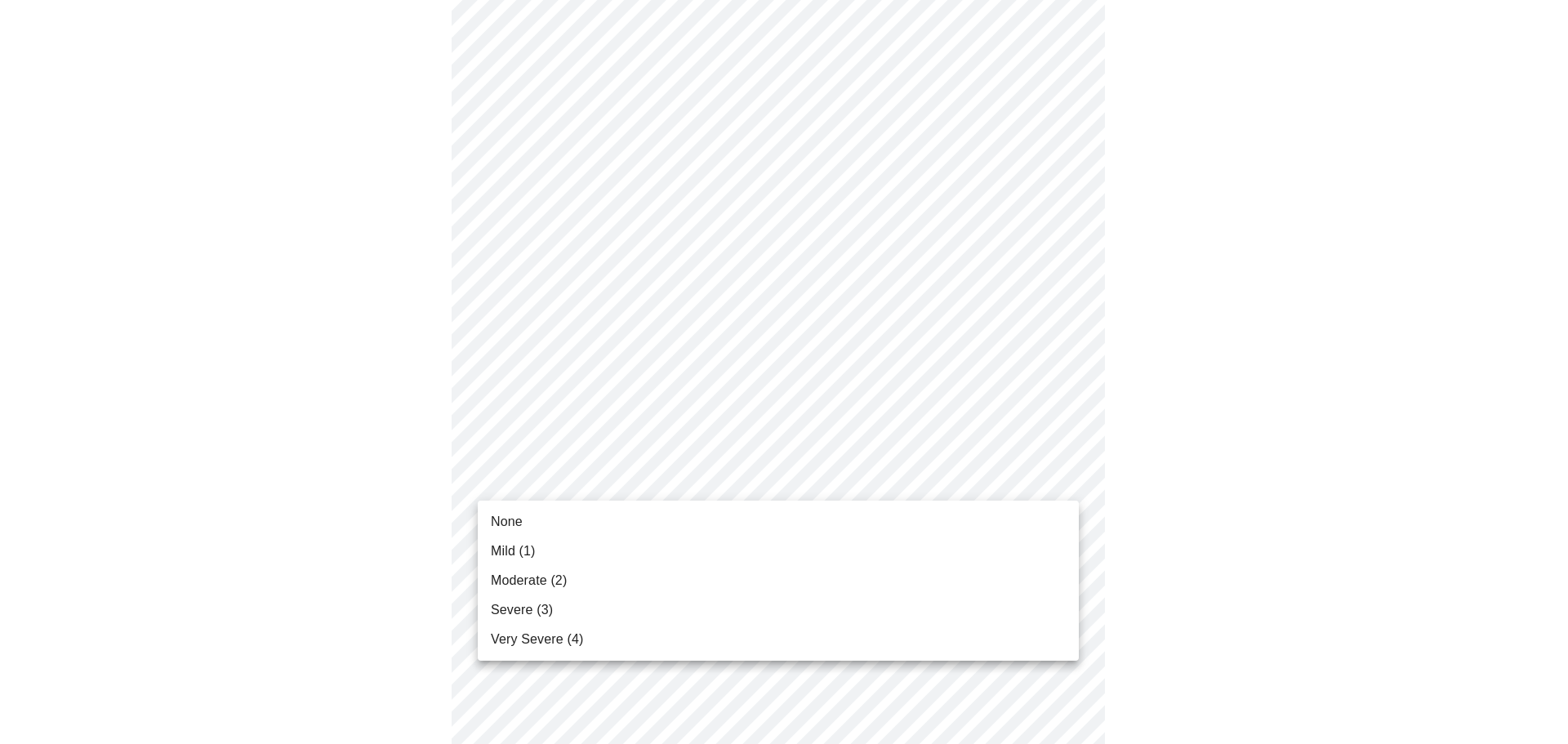
click at [589, 635] on li "Very Severe (4)" at bounding box center [778, 639] width 601 height 29
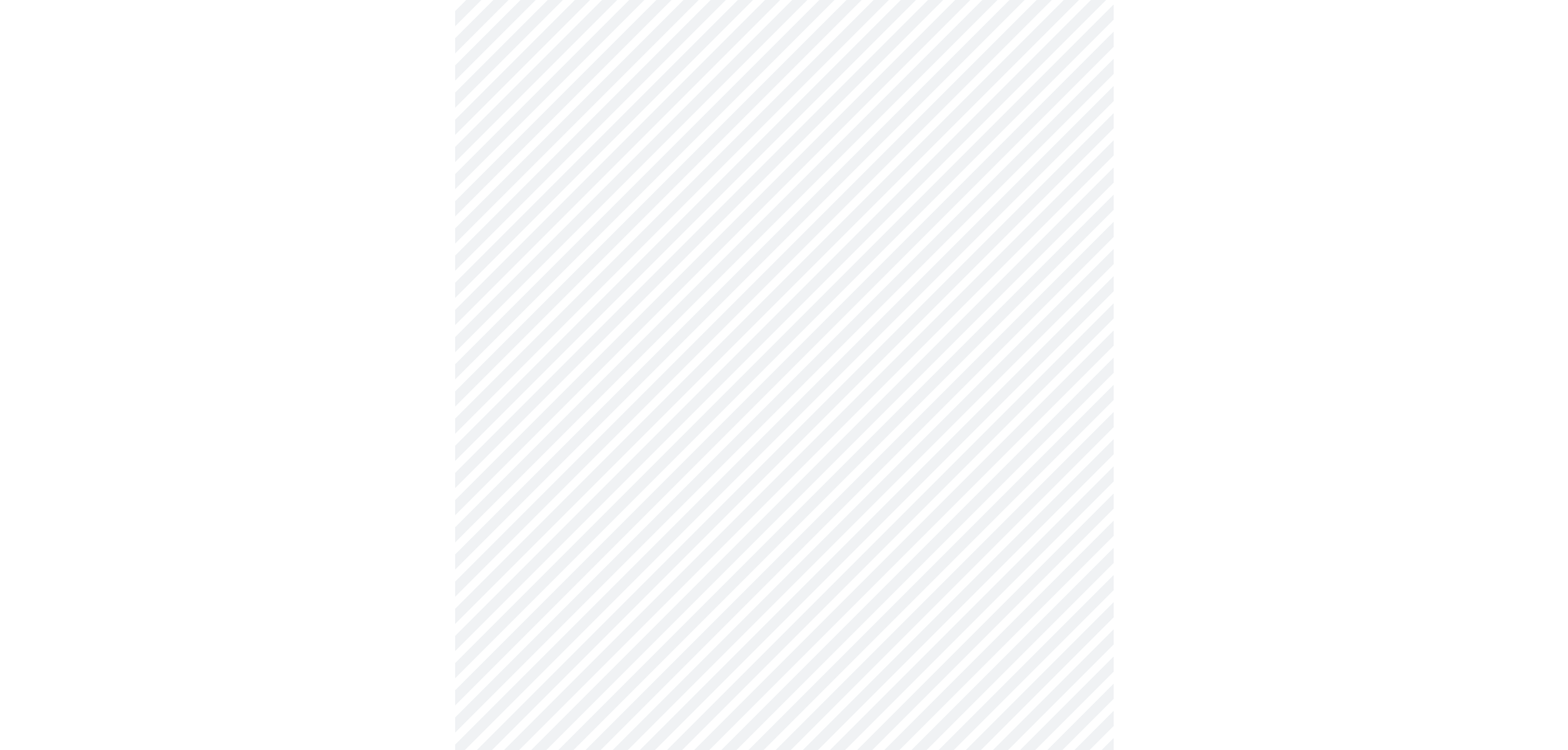
scroll to position [823, 0]
click at [638, 544] on body "MyMenopauseRx Appointments Messaging Labs Uploads Medications Community Refer a…" at bounding box center [784, 186] width 1555 height 2005
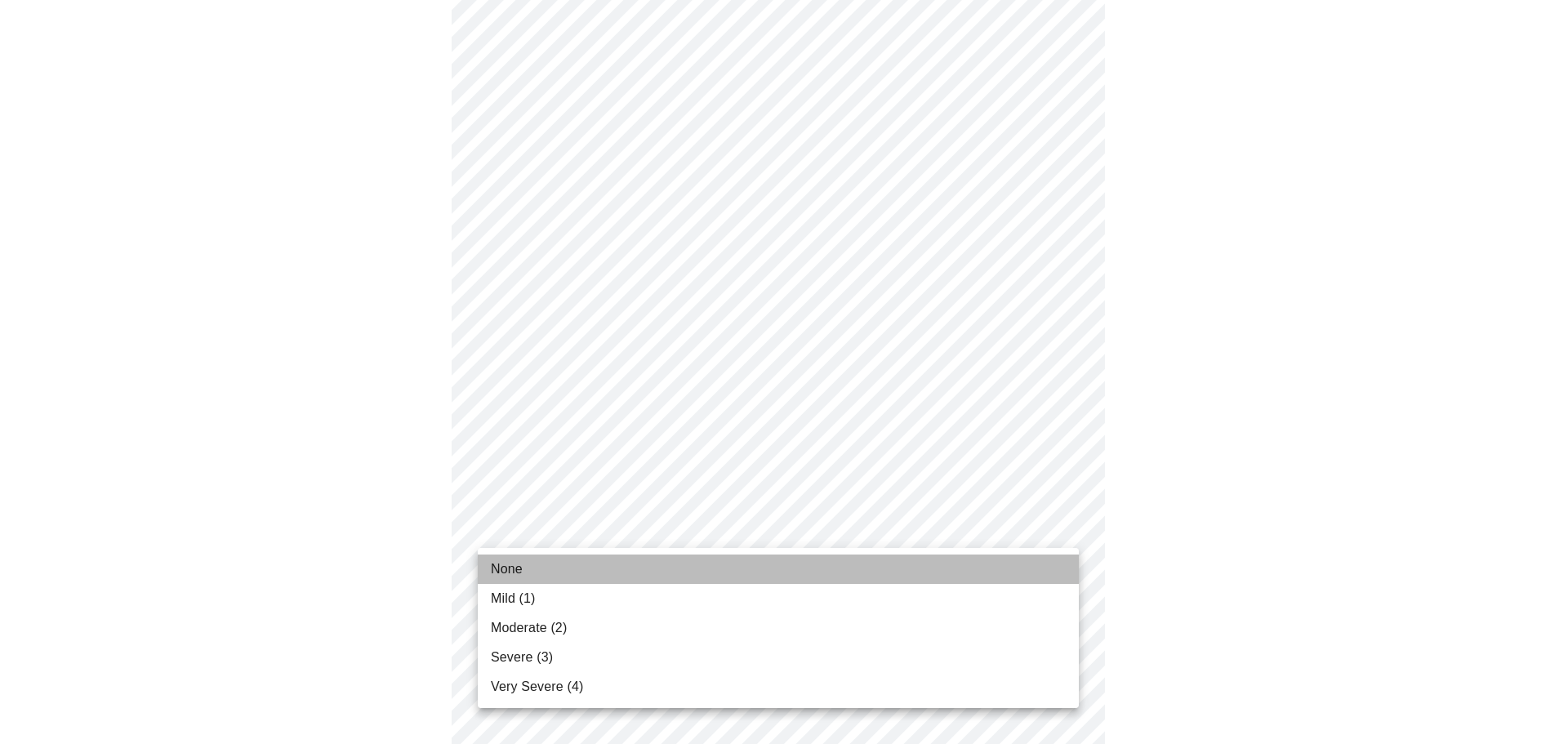
click at [641, 567] on li "None" at bounding box center [778, 568] width 601 height 29
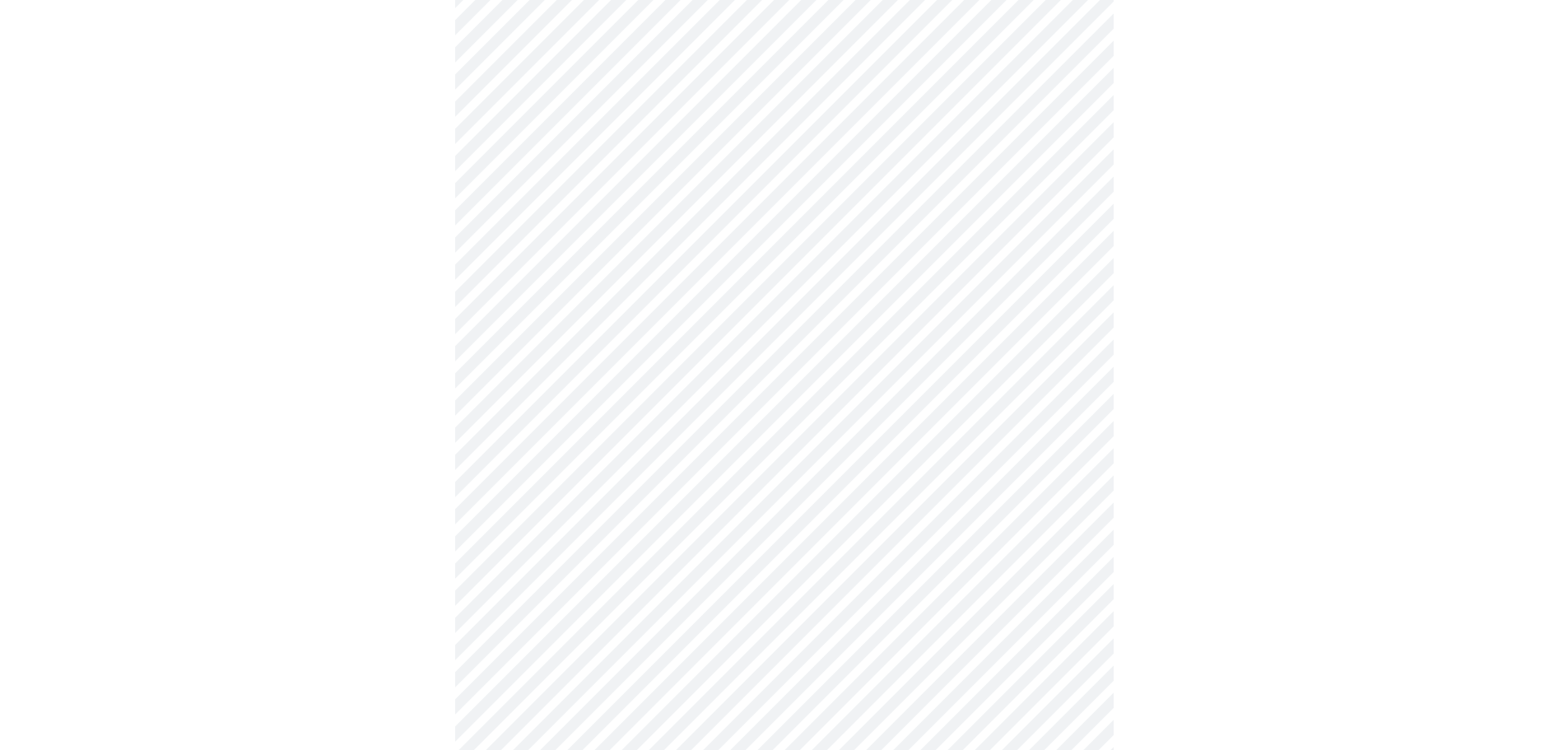
scroll to position [905, 0]
click at [646, 574] on body "MyMenopauseRx Appointments Messaging Labs Uploads Medications Community Refer a…" at bounding box center [784, 91] width 1555 height 1982
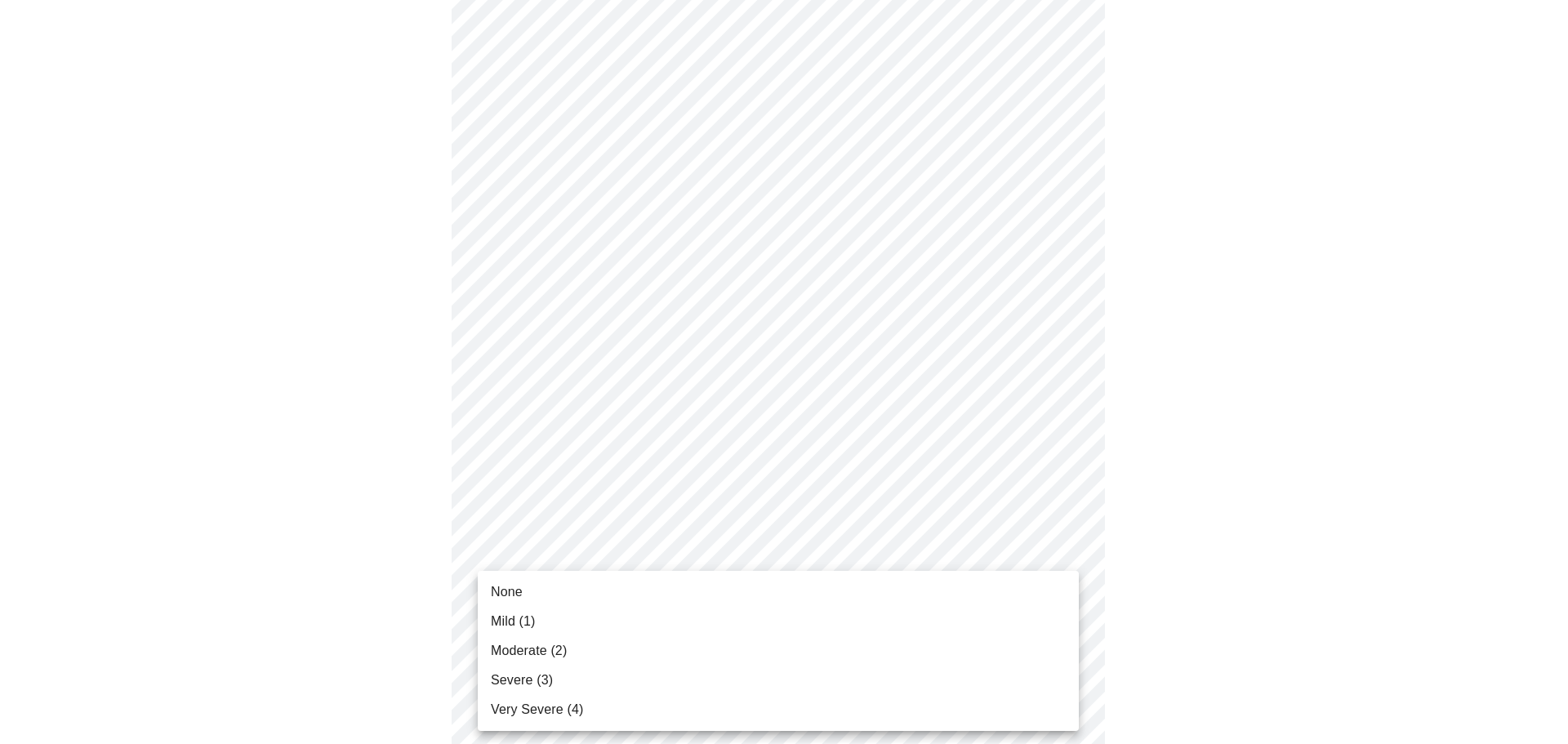
click at [639, 678] on li "Severe (3)" at bounding box center [778, 680] width 601 height 29
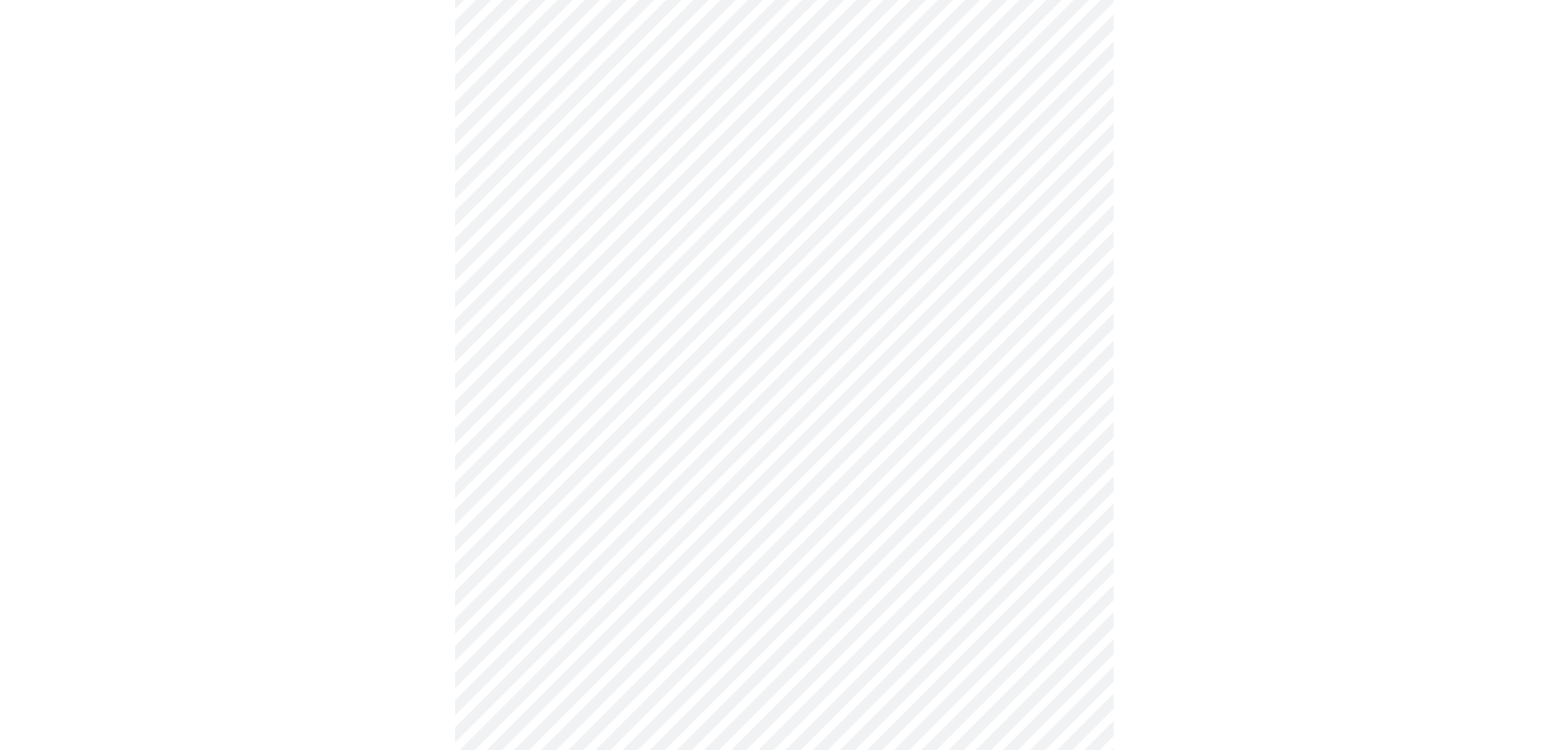
scroll to position [1070, 0]
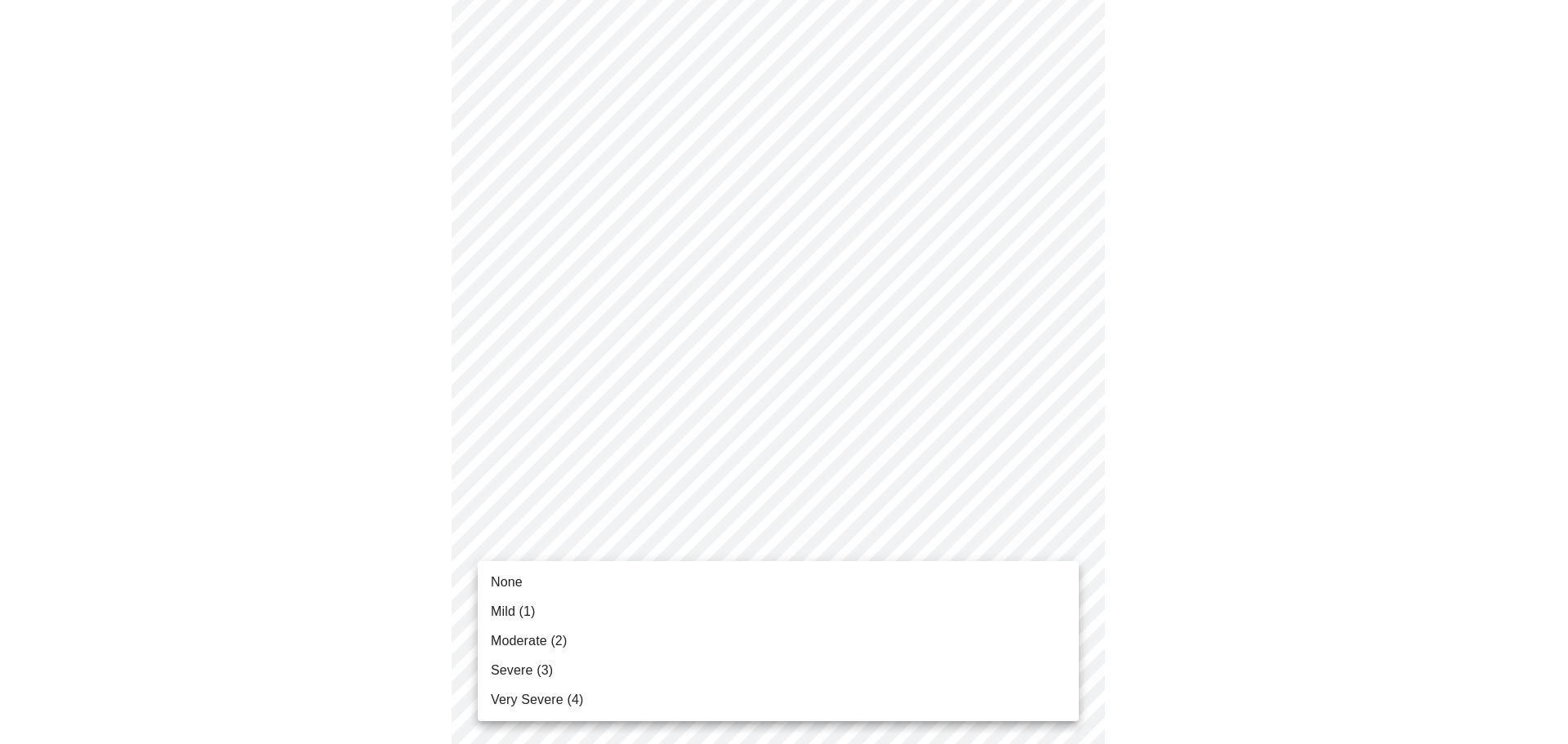
click at [621, 666] on li "Severe (3)" at bounding box center [778, 670] width 601 height 29
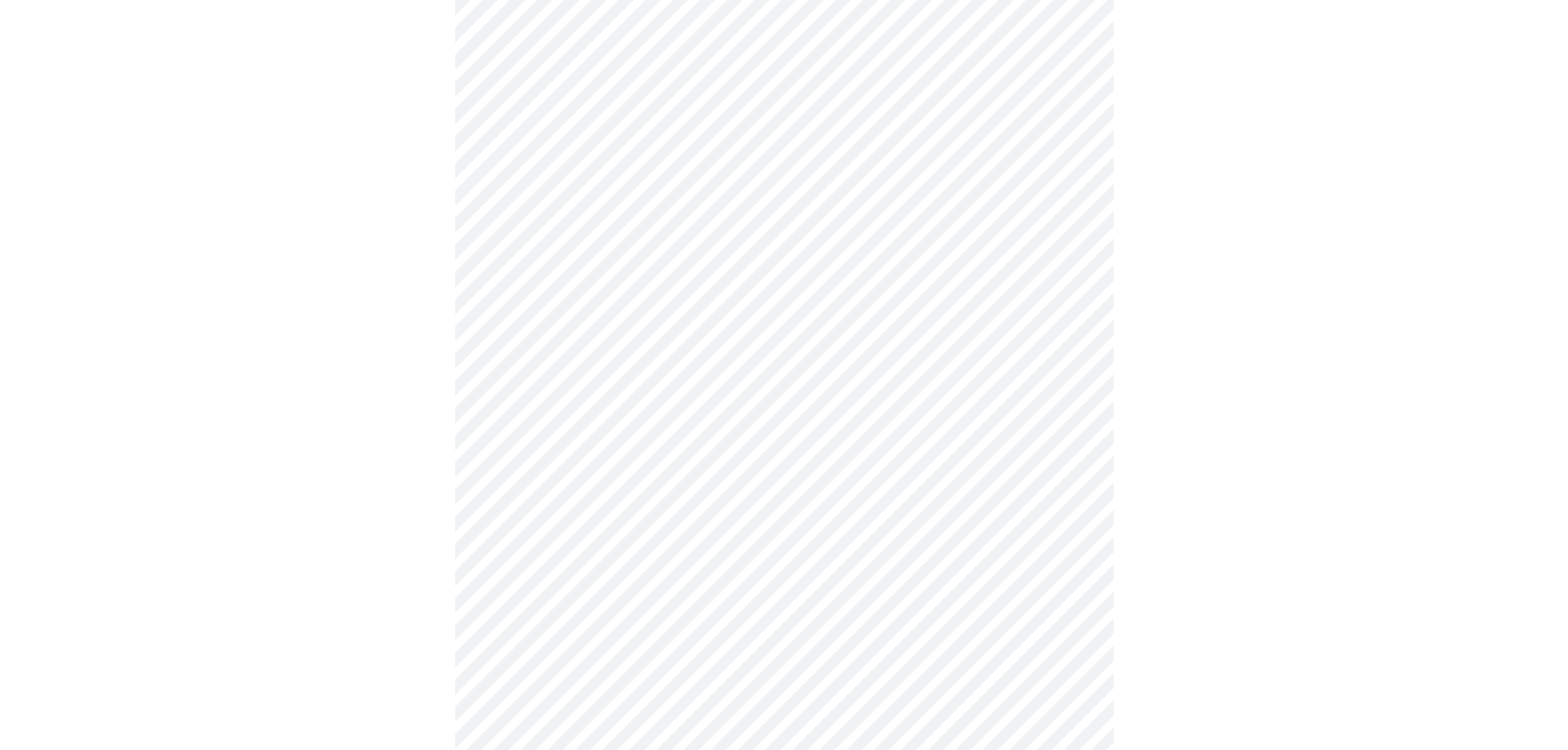
scroll to position [494, 0]
click at [570, 507] on body "MyMenopauseRx Appointments Messaging Labs Uploads Medications Community Refer a…" at bounding box center [790, 325] width 1567 height 1625
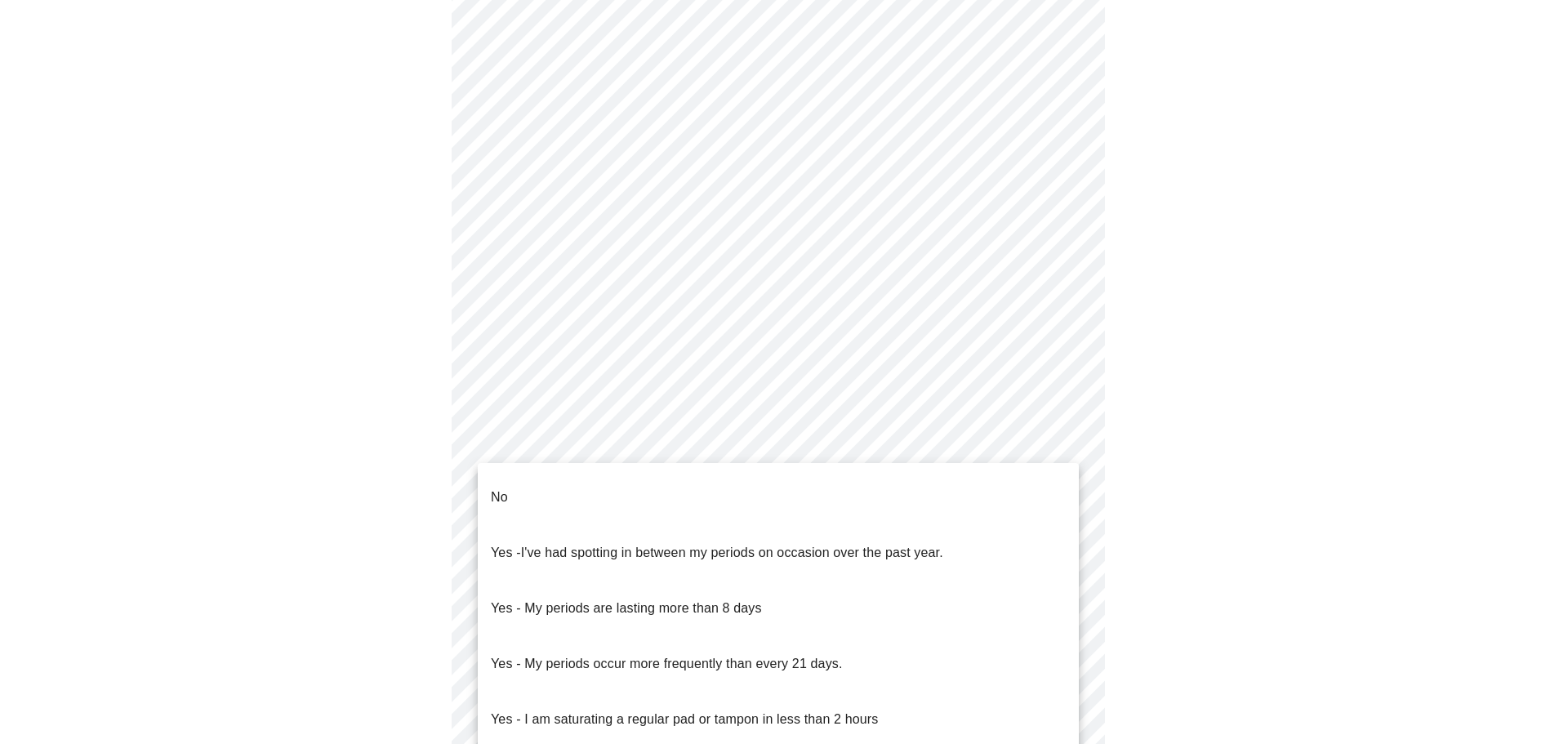
click at [521, 479] on li "No" at bounding box center [778, 497] width 601 height 56
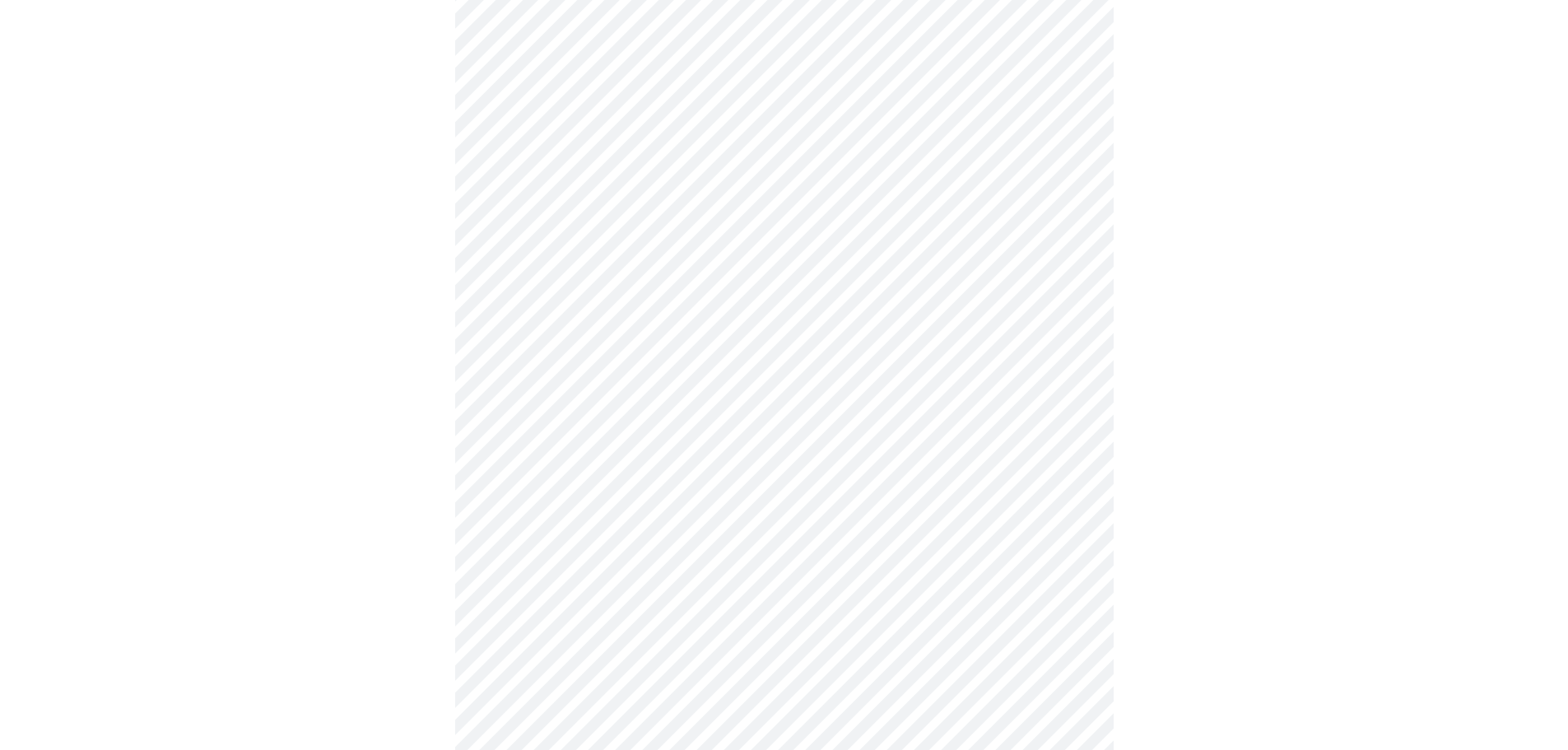
scroll to position [576, 0]
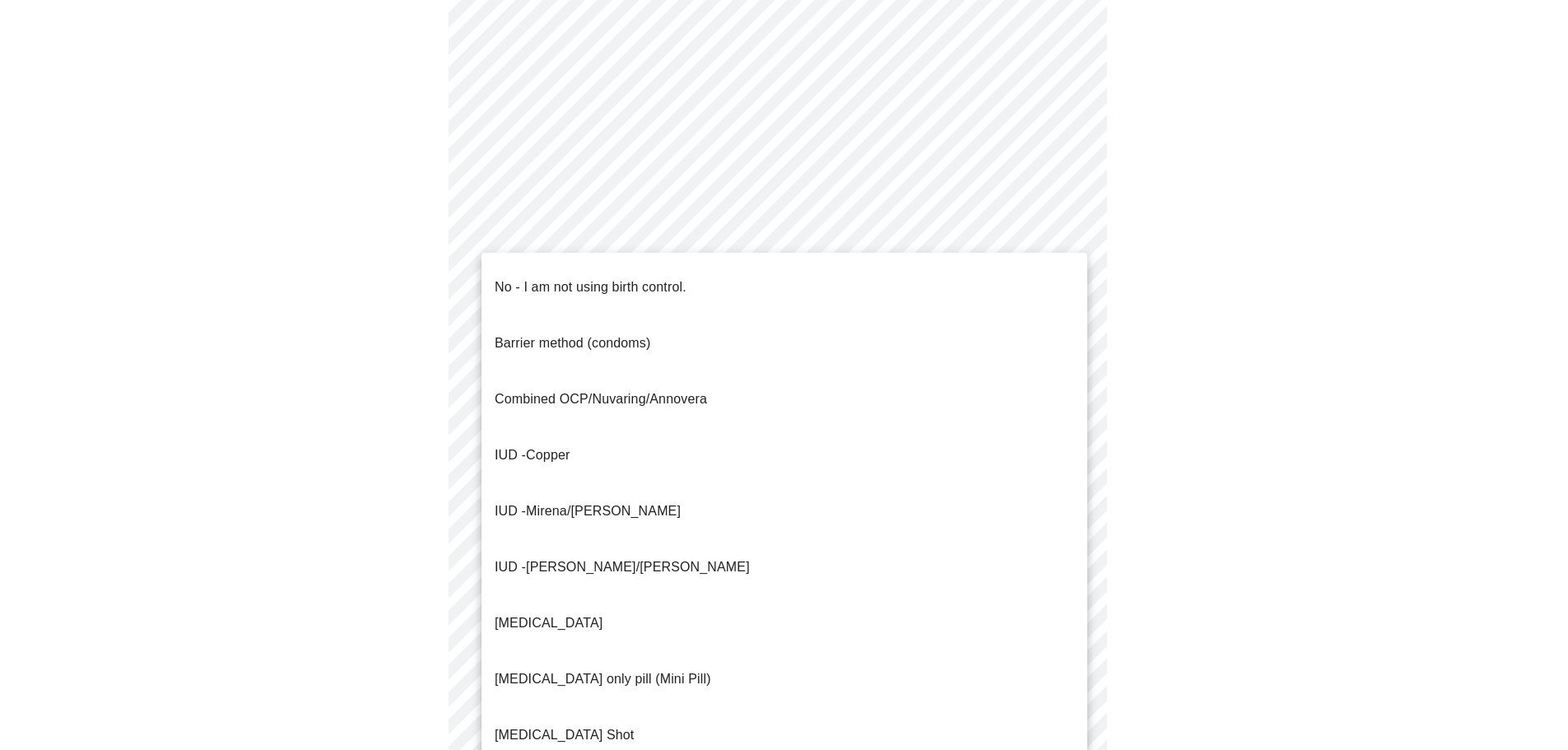
click at [645, 539] on body "MyMenopauseRx Appointments Messaging Labs Uploads Medications Community Refer a…" at bounding box center [784, 237] width 1555 height 1615
click at [536, 278] on p "No - I am not using birth control." at bounding box center [591, 288] width 192 height 20
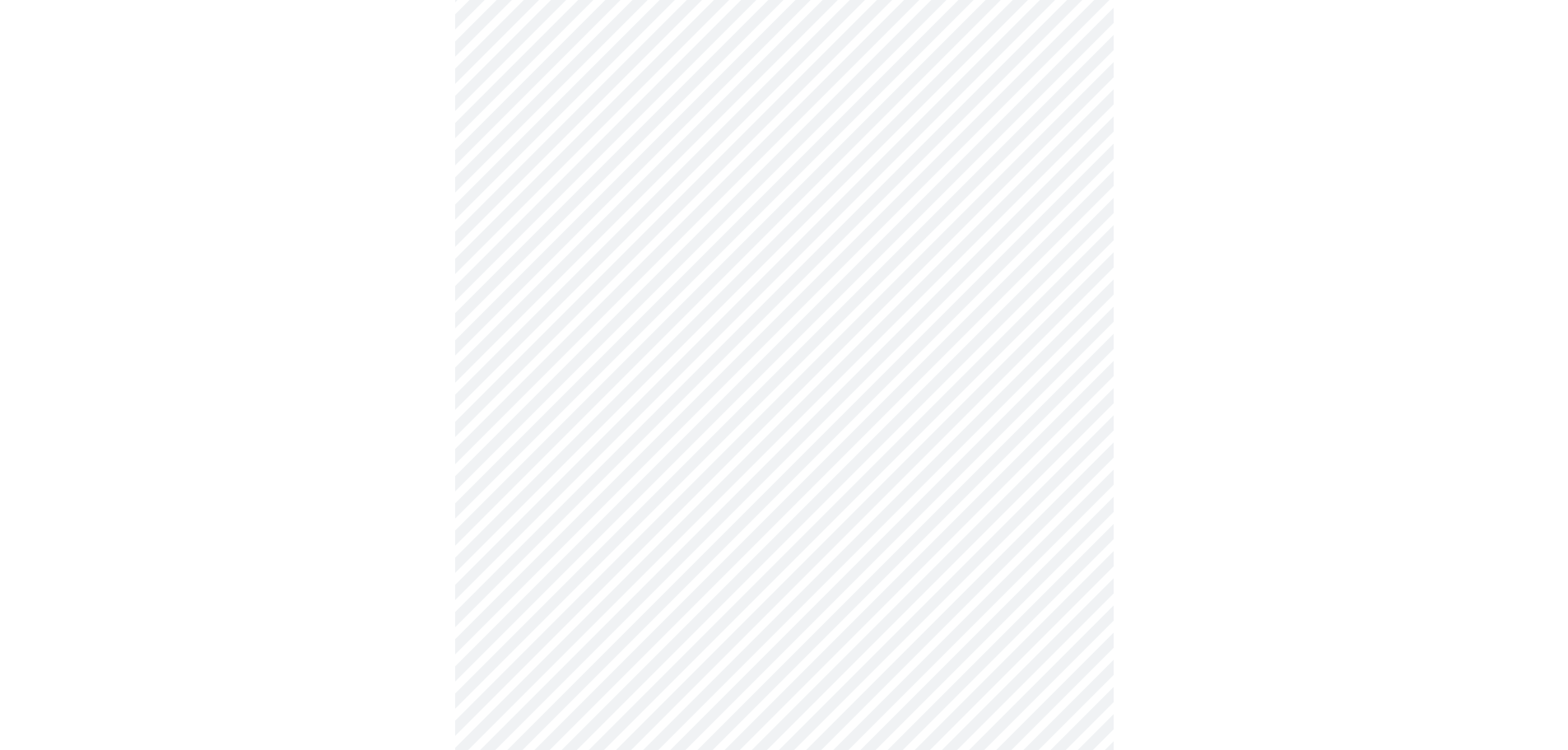
scroll to position [659, 0]
click at [642, 572] on body "MyMenopauseRx Appointments Messaging Labs Uploads Medications Community Refer a…" at bounding box center [790, 151] width 1567 height 1606
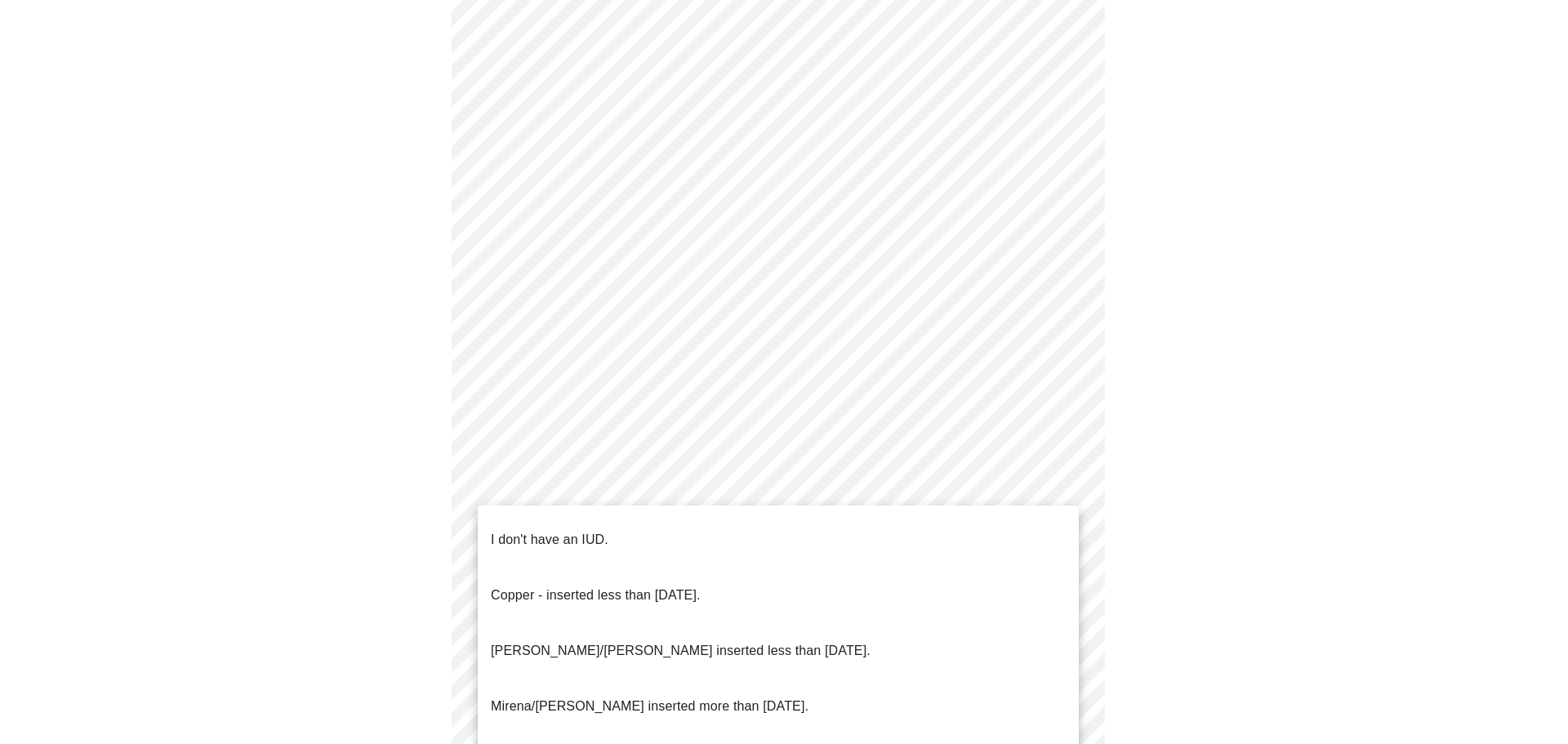
click at [563, 515] on li "I don't have an IUD." at bounding box center [778, 539] width 601 height 56
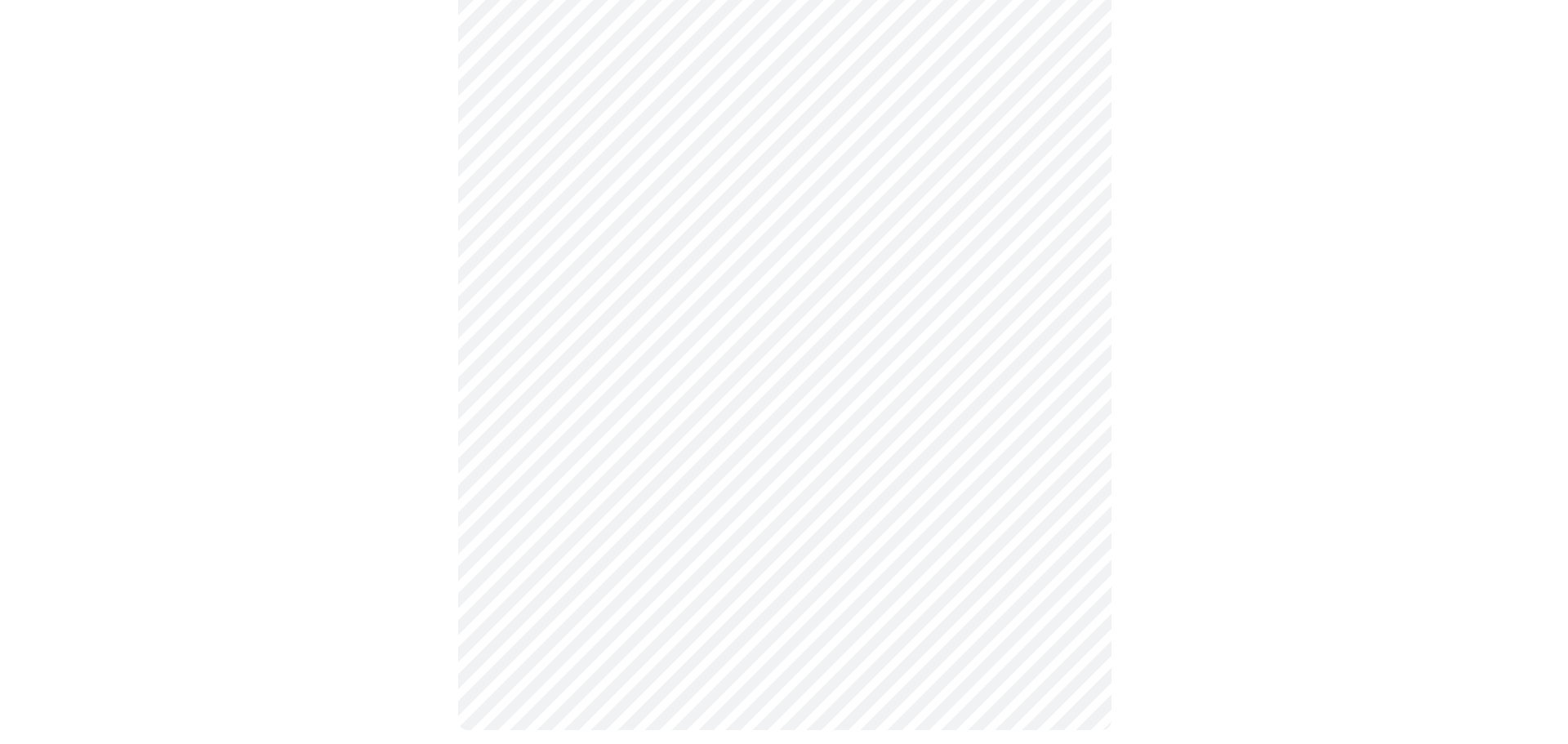
scroll to position [839, 0]
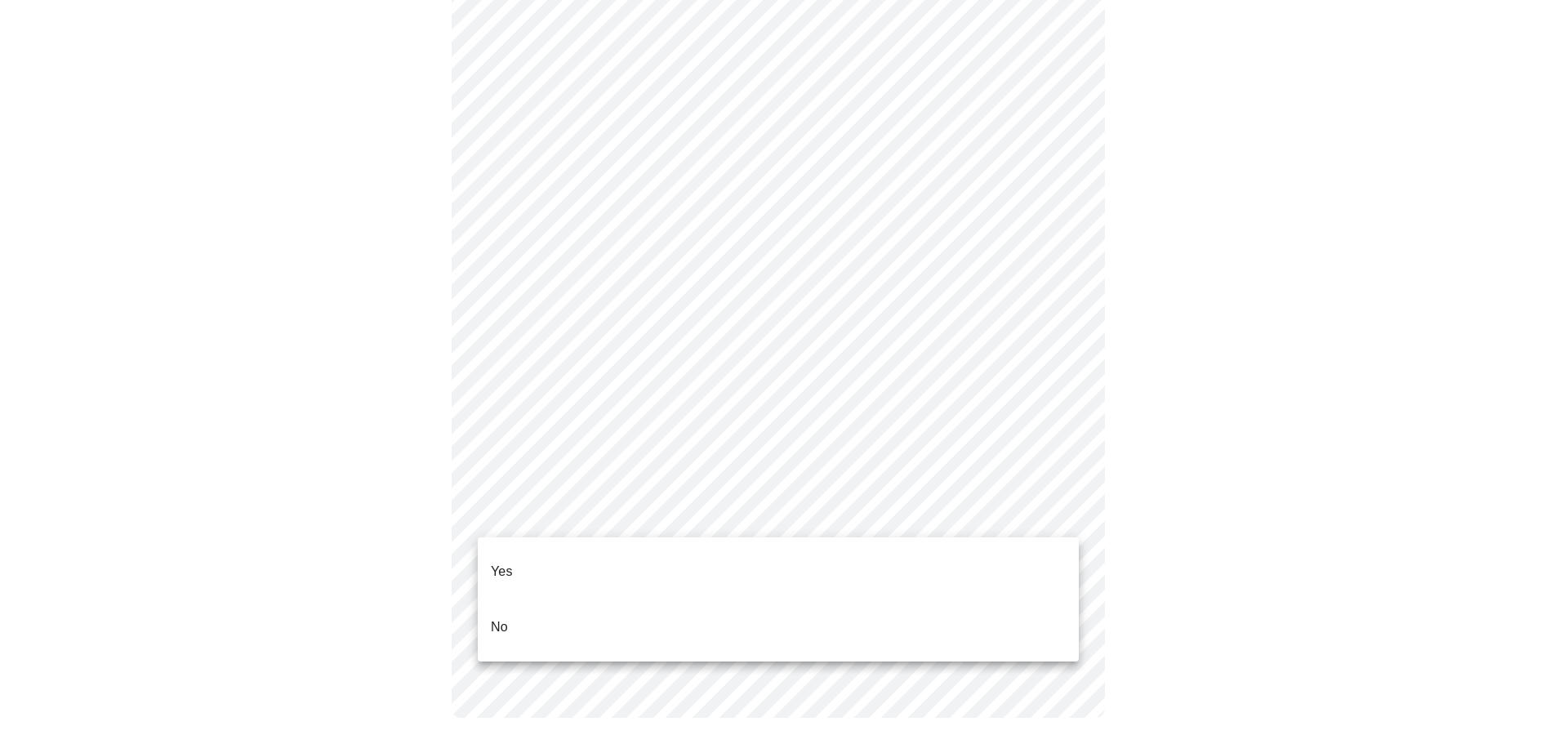
click at [558, 603] on li "No" at bounding box center [778, 627] width 601 height 56
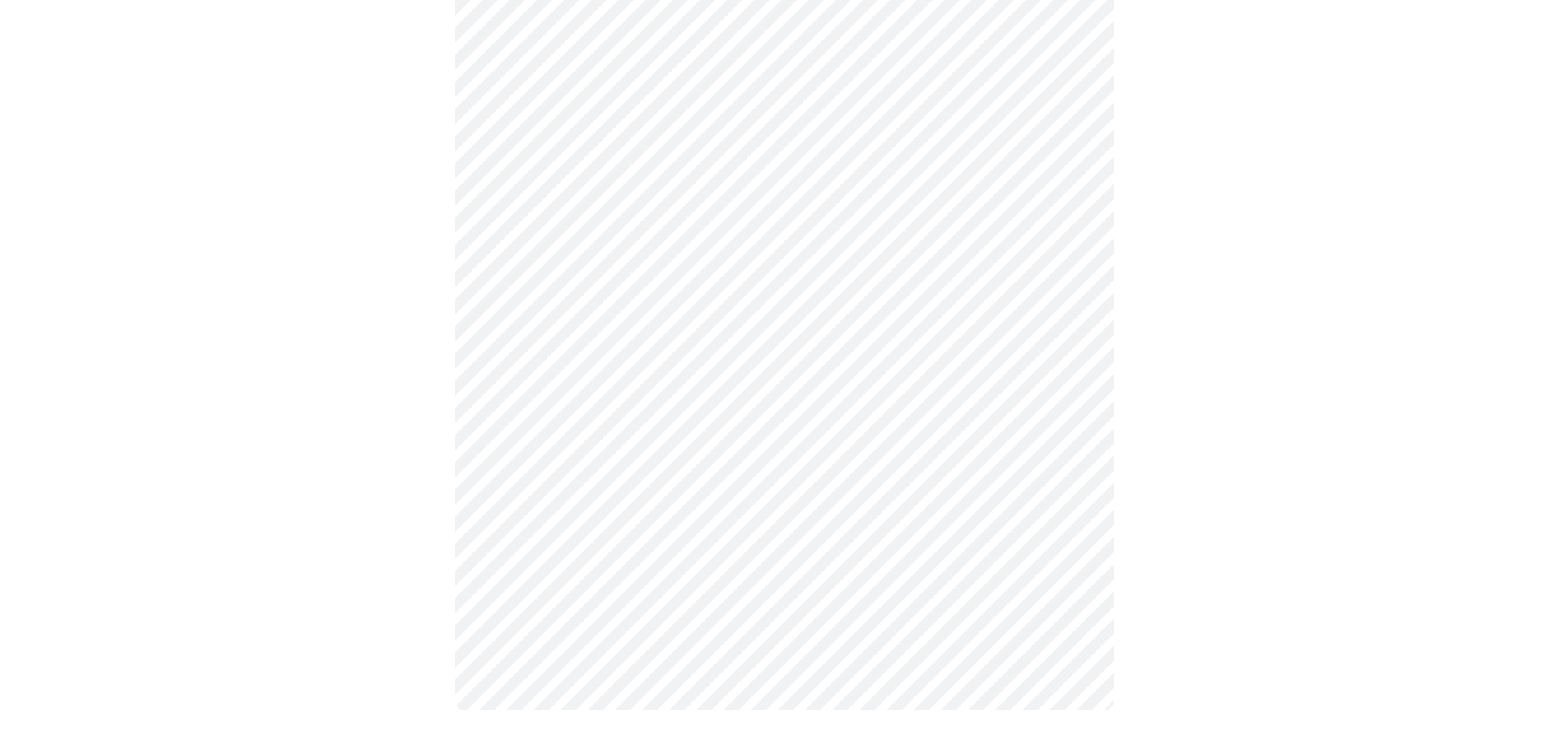
scroll to position [0, 0]
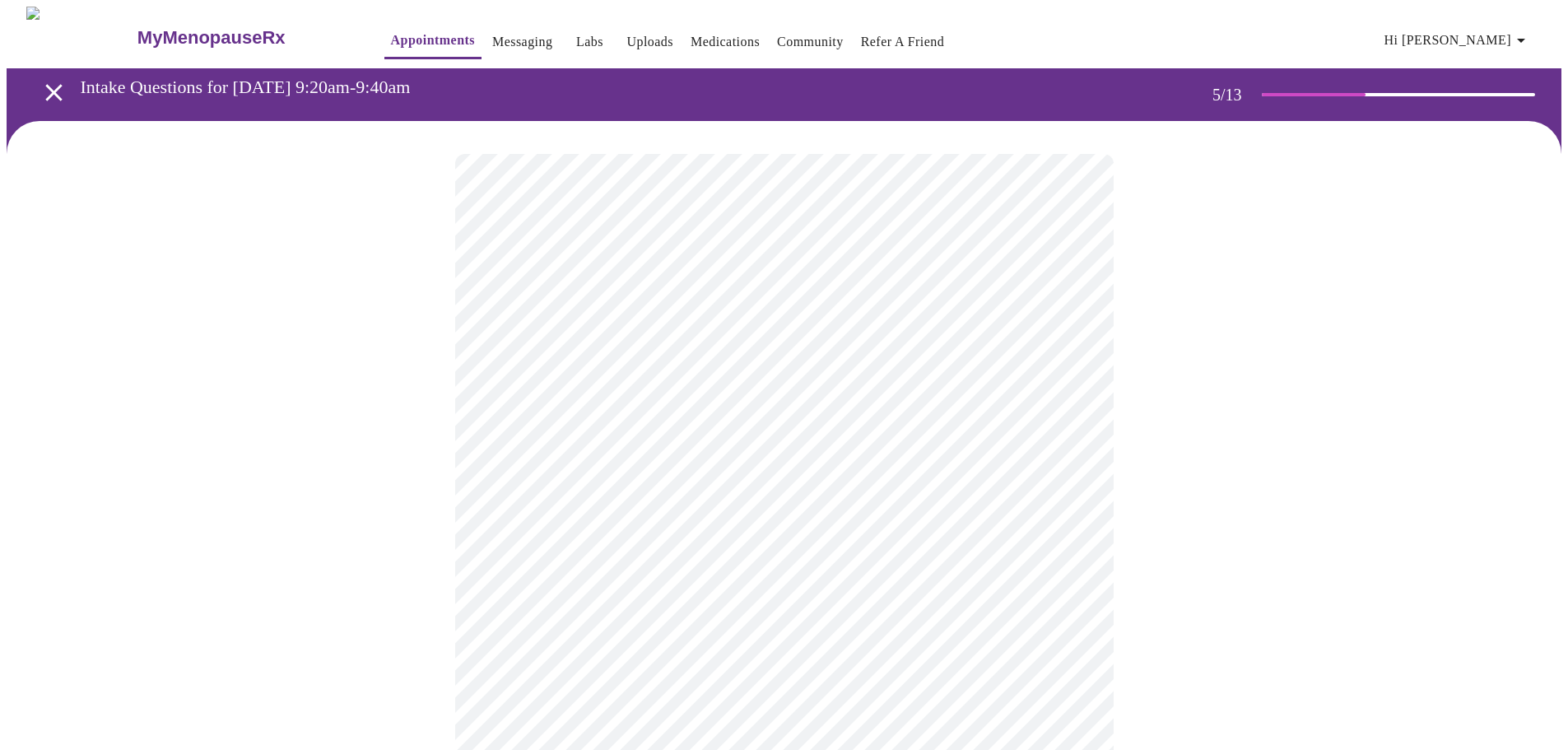
click at [664, 567] on body "MyMenopauseRx Appointments Messaging Labs Uploads Medications Community Refer a…" at bounding box center [784, 615] width 1555 height 1216
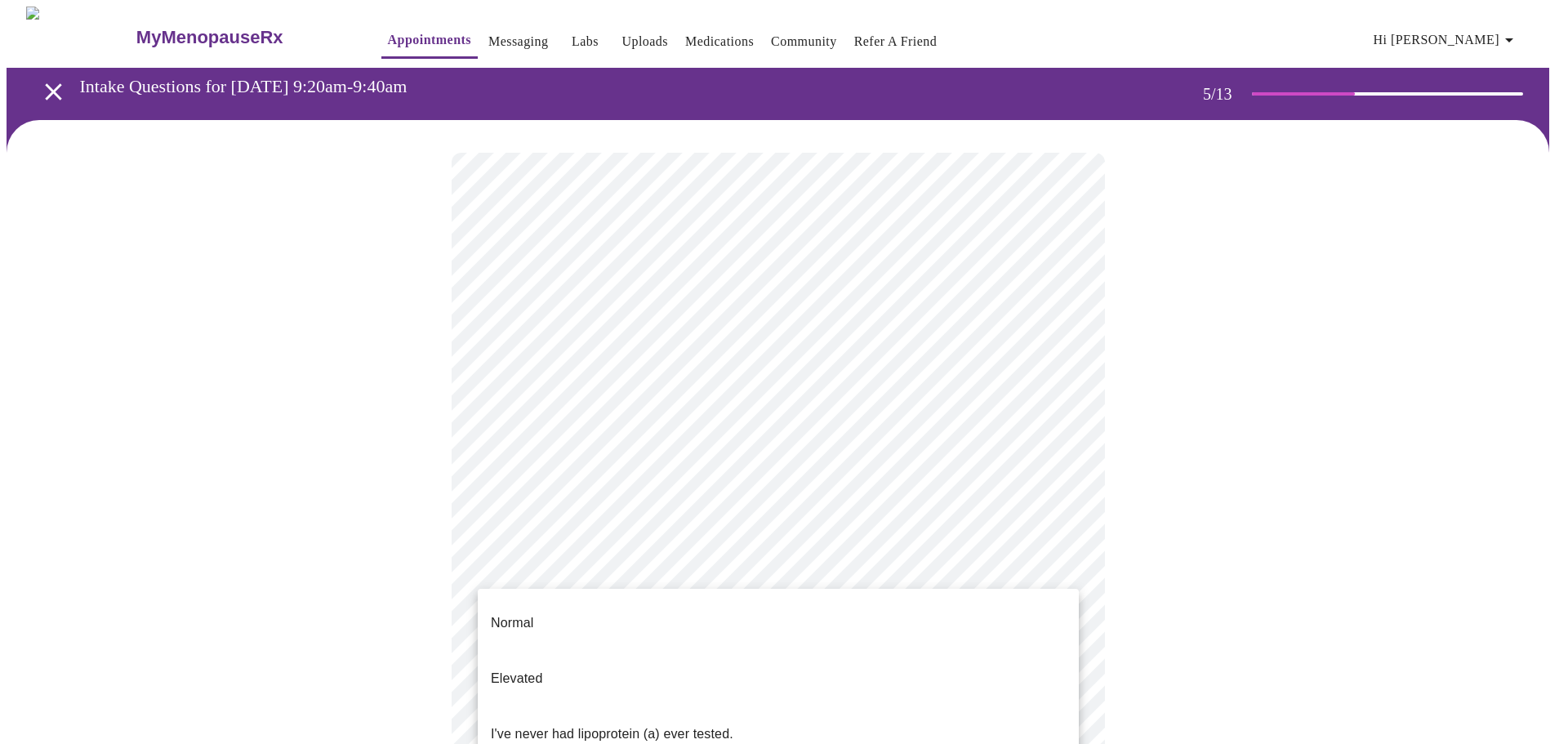
click at [631, 724] on p "I've never had lipoprotein (a) ever tested." at bounding box center [612, 734] width 242 height 20
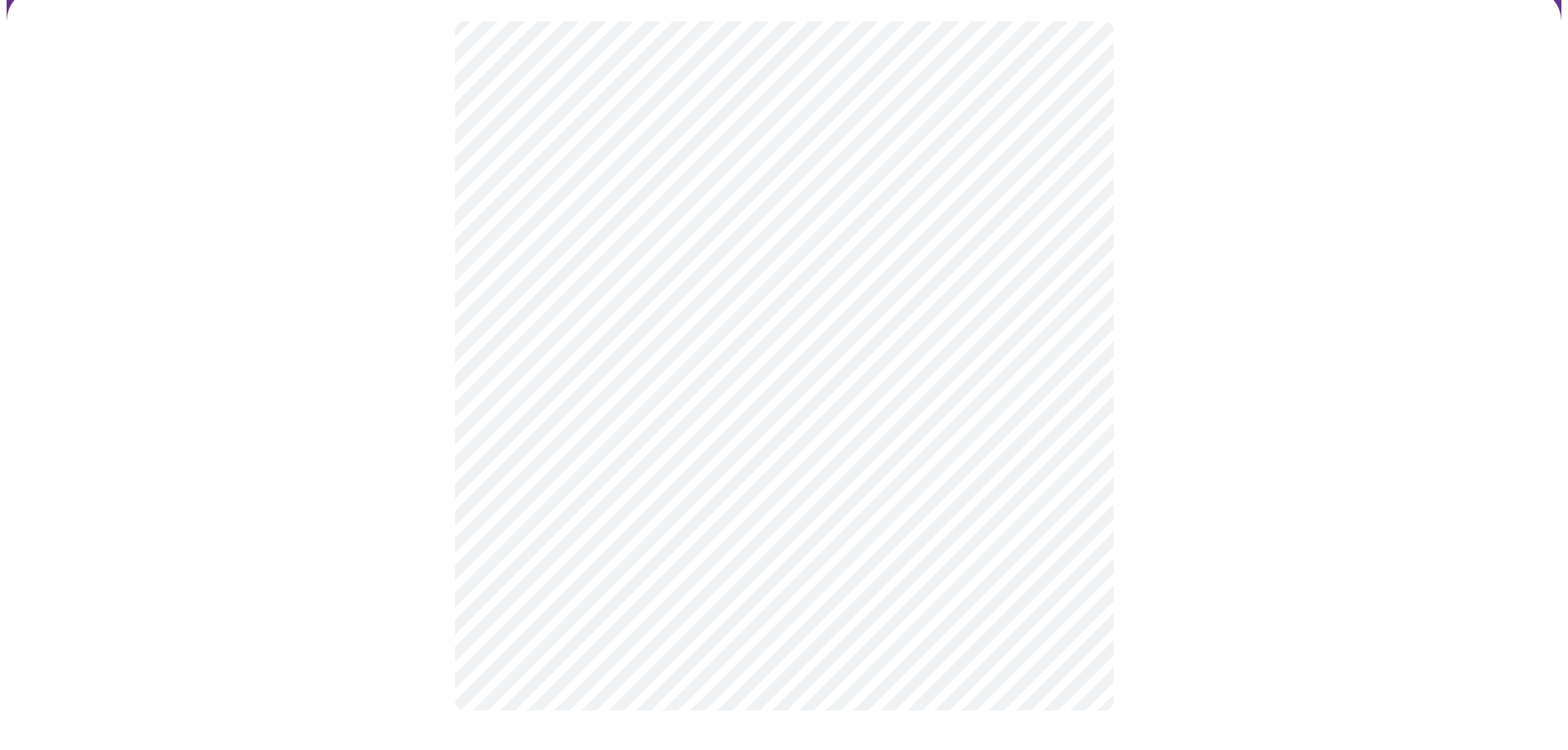
scroll to position [119, 0]
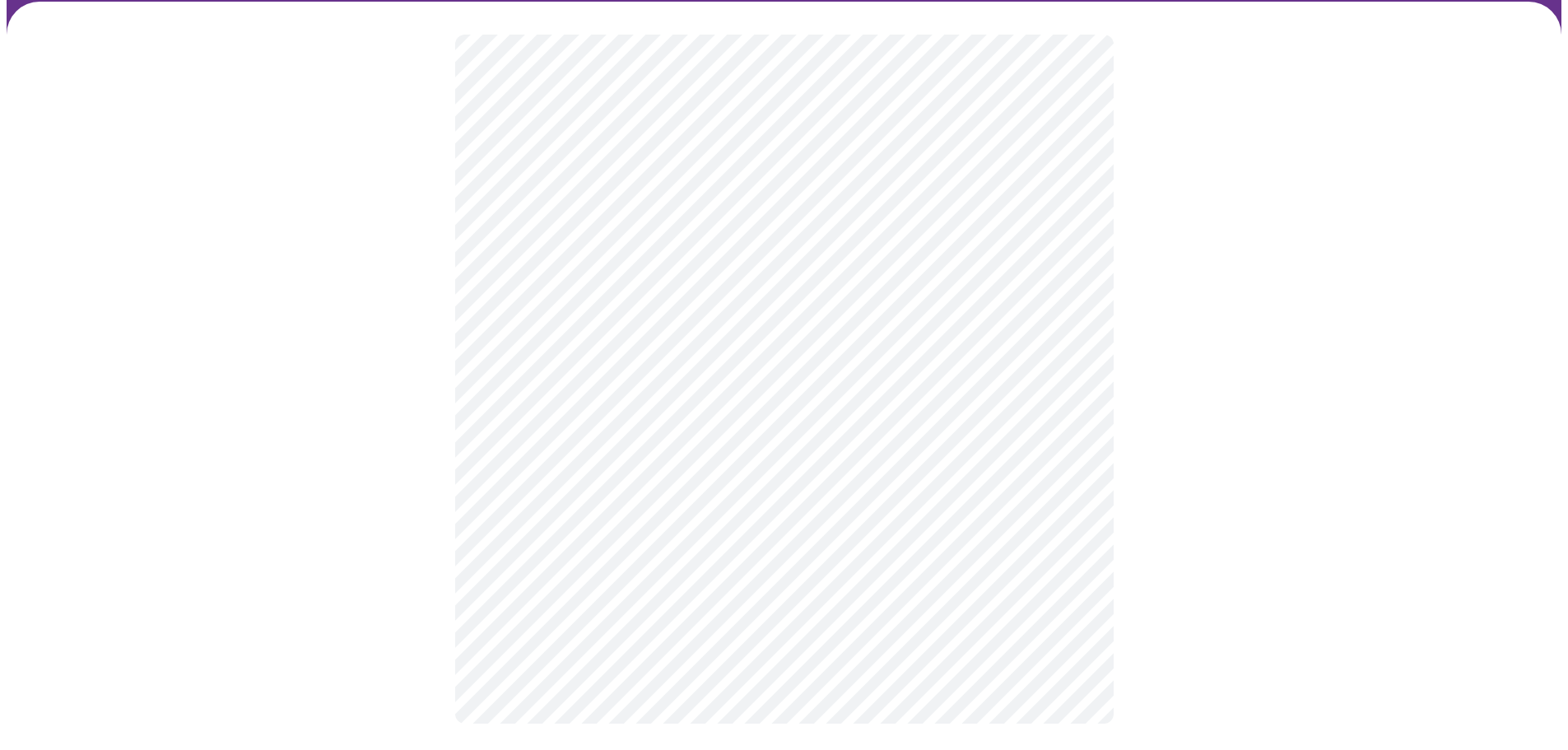
click at [1148, 282] on div at bounding box center [784, 379] width 1555 height 755
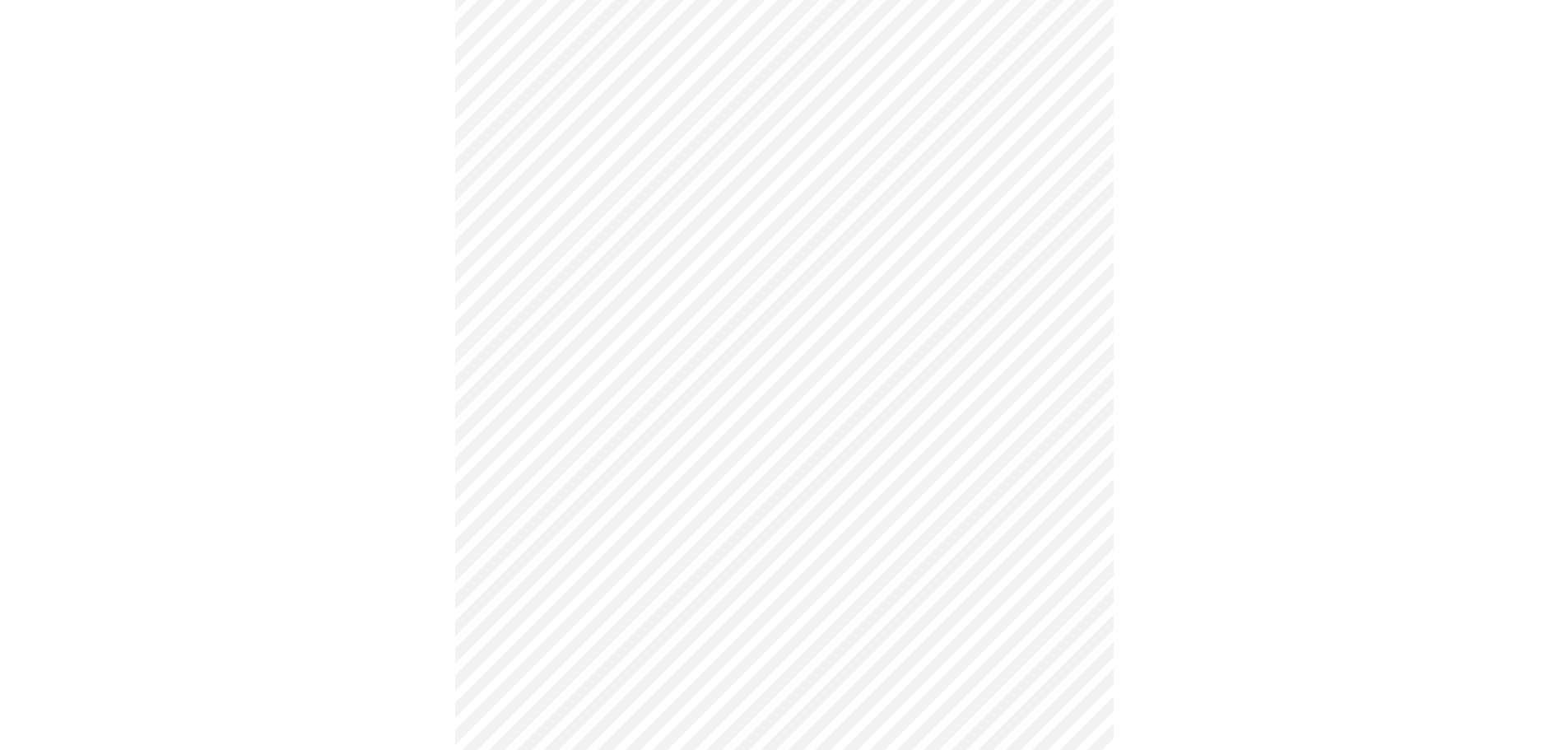
scroll to position [4116, 0]
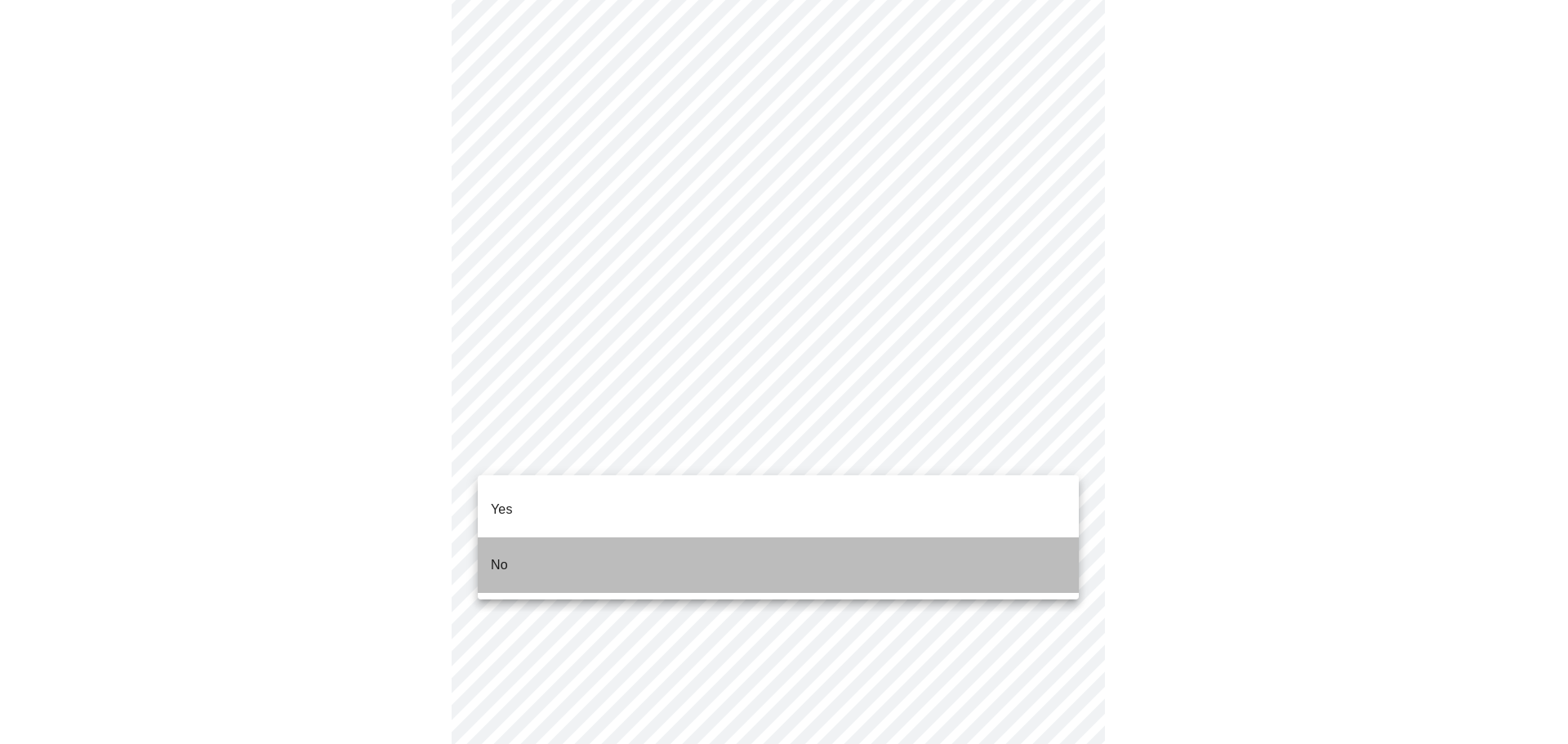
click at [615, 547] on li "No" at bounding box center [778, 565] width 601 height 56
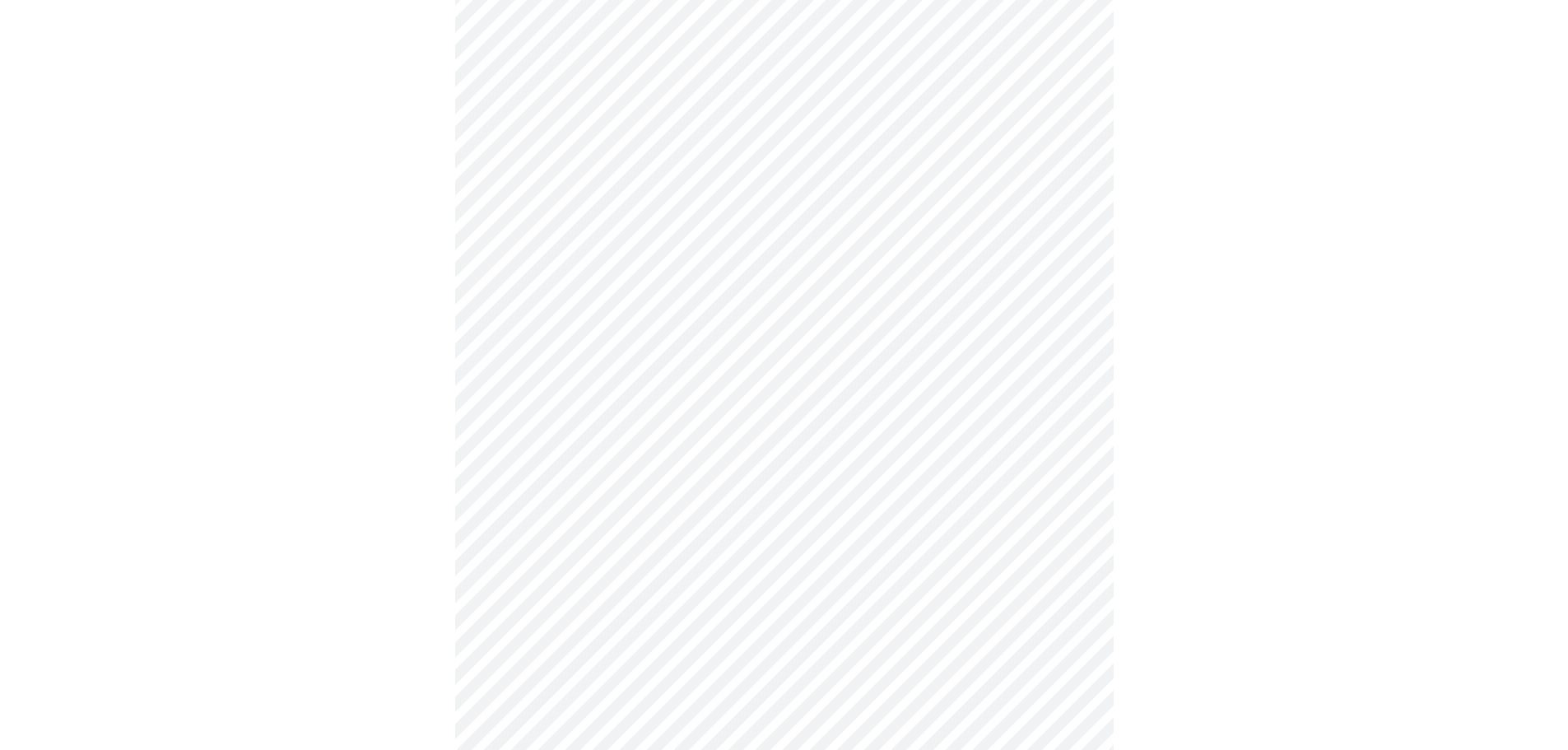
scroll to position [164, 0]
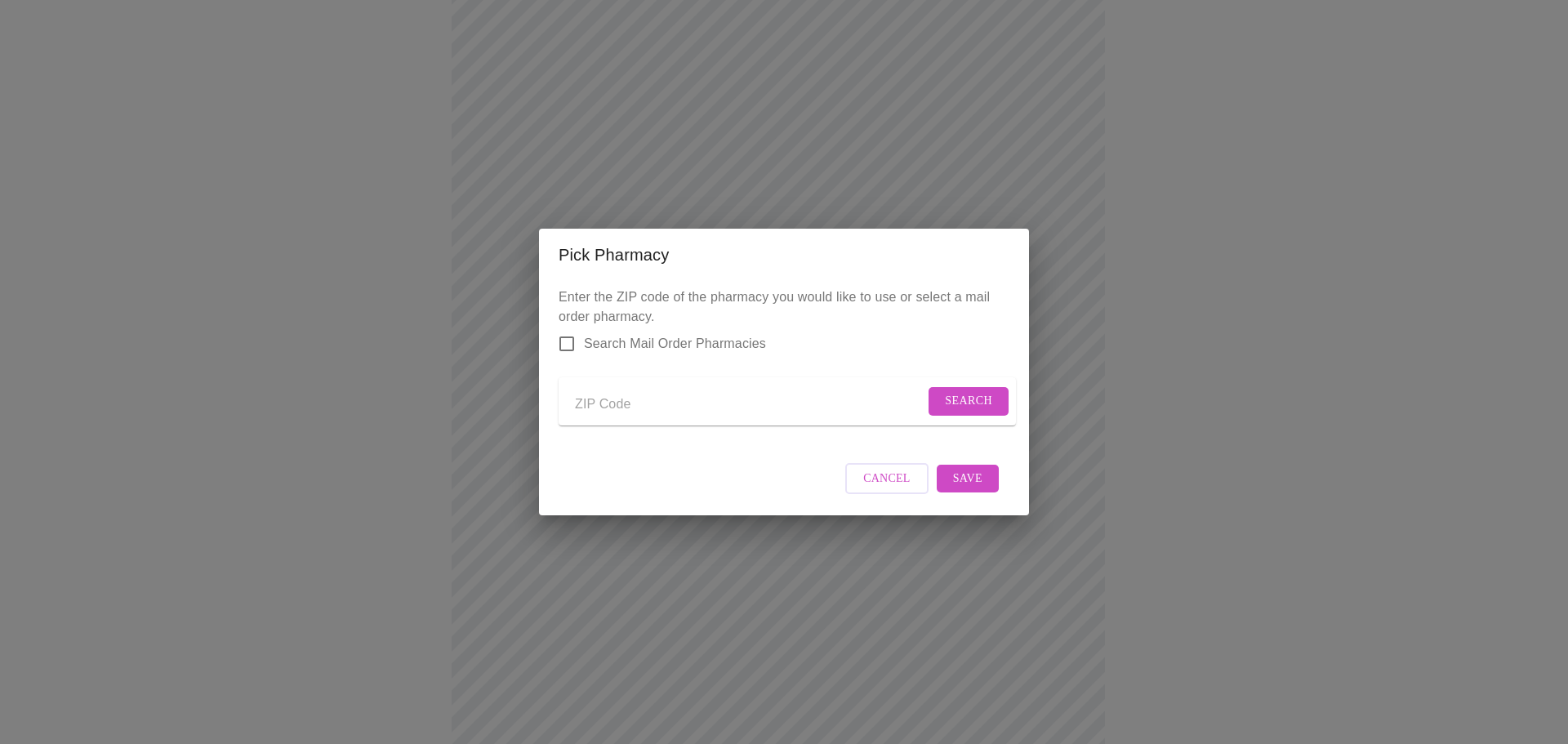
click at [648, 406] on input "Send a message to your care team" at bounding box center [750, 404] width 350 height 26
type input "46012"
click at [961, 395] on span "Search" at bounding box center [968, 401] width 47 height 21
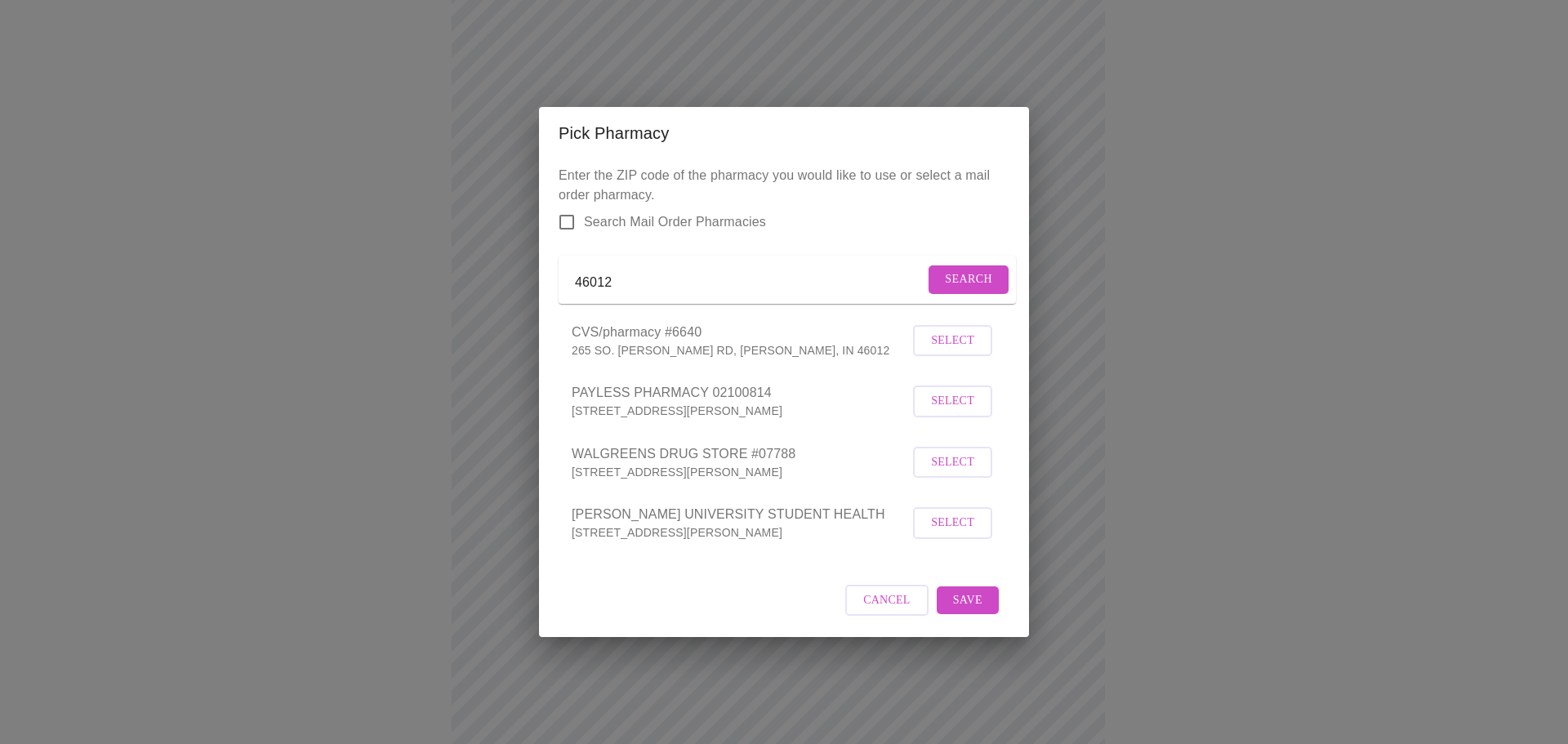
click at [891, 611] on span "Cancel" at bounding box center [886, 600] width 47 height 21
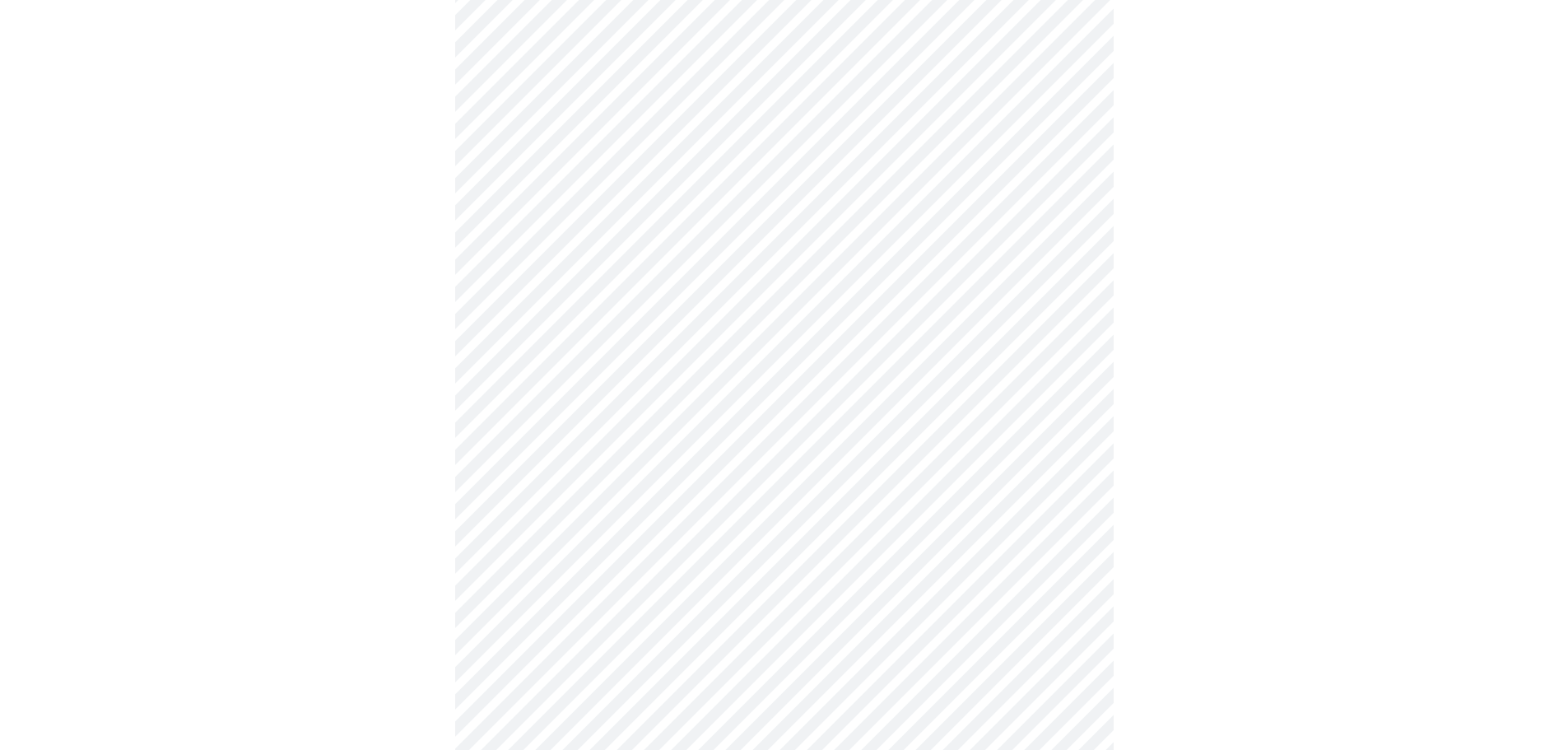
scroll to position [330, 0]
click at [1206, 617] on div at bounding box center [784, 716] width 1555 height 1850
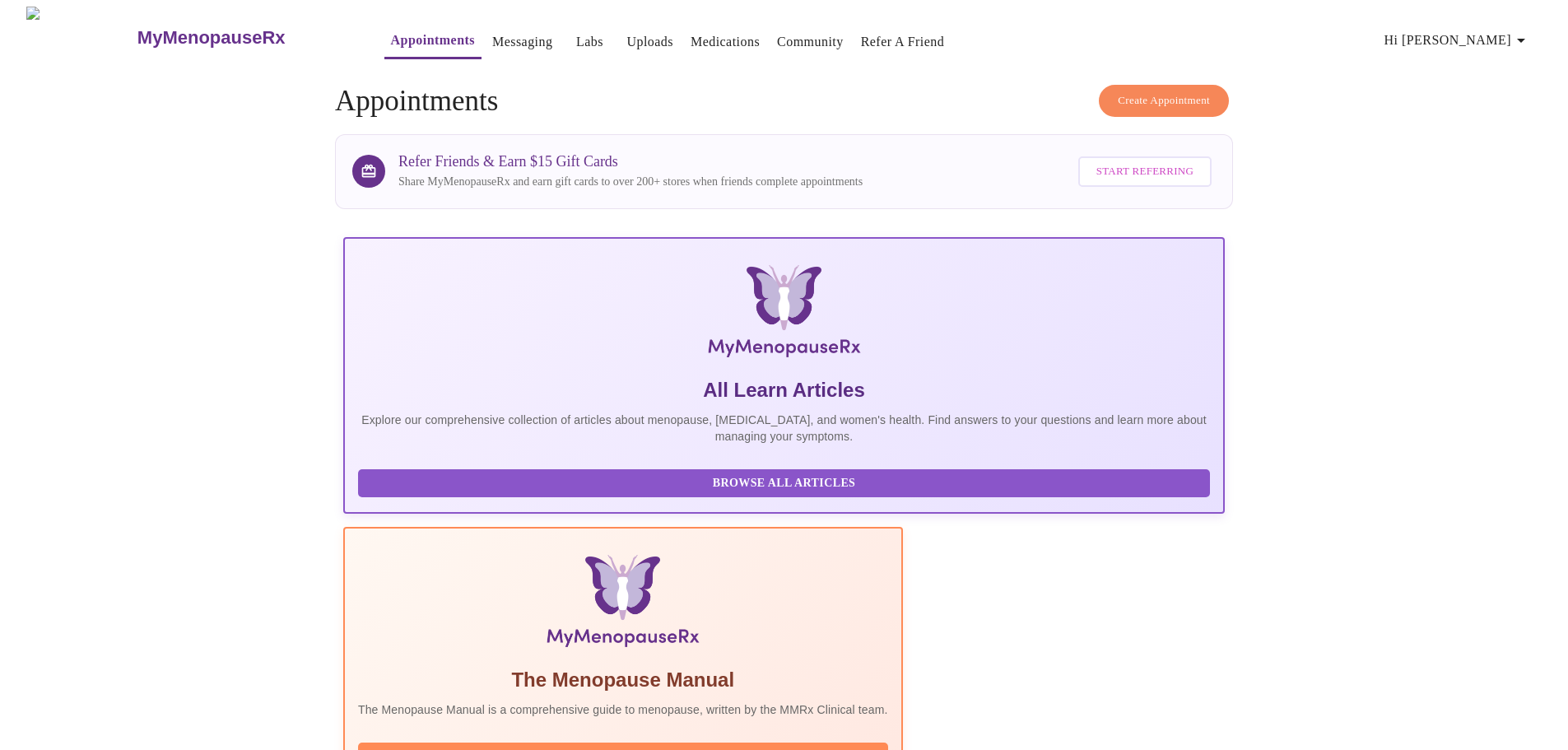
click at [1511, 30] on span "Hi [PERSON_NAME]" at bounding box center [1458, 39] width 147 height 23
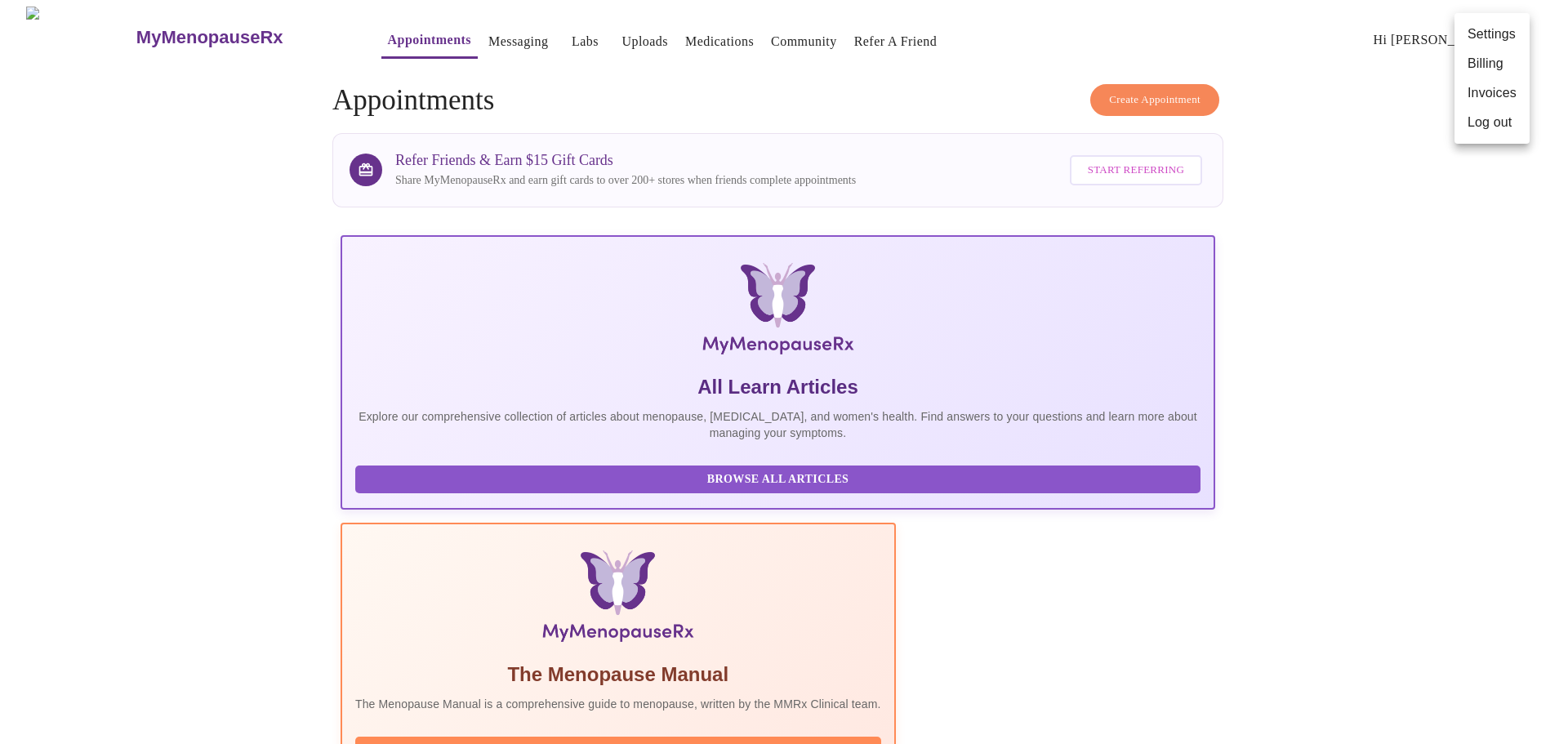
click at [1500, 113] on li "Log out" at bounding box center [1492, 122] width 75 height 29
